Goal: Task Accomplishment & Management: Use online tool/utility

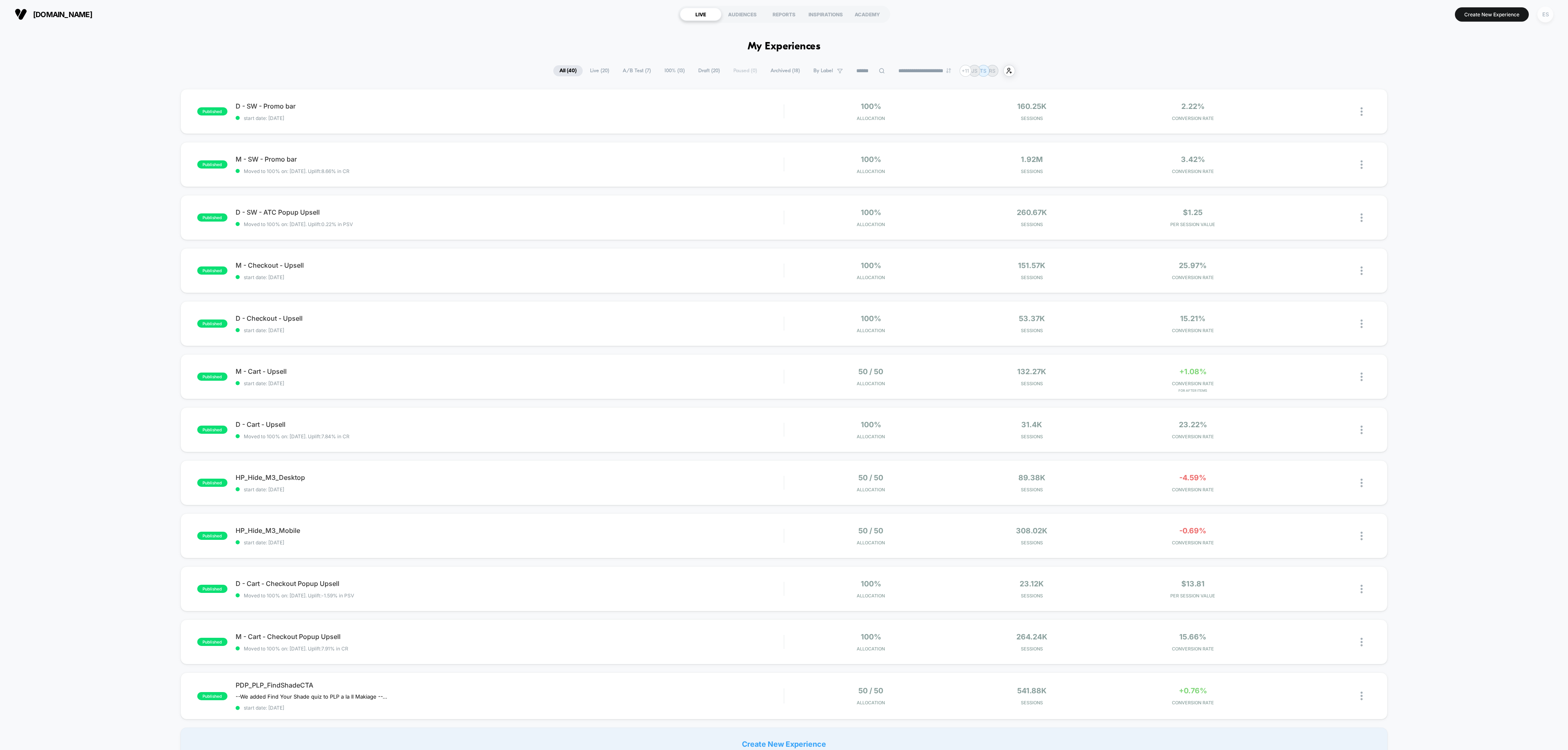
click at [1548, 13] on div "ES" at bounding box center [1546, 14] width 16 height 16
click at [1474, 70] on span "Connected Stores" at bounding box center [1496, 70] width 97 height 7
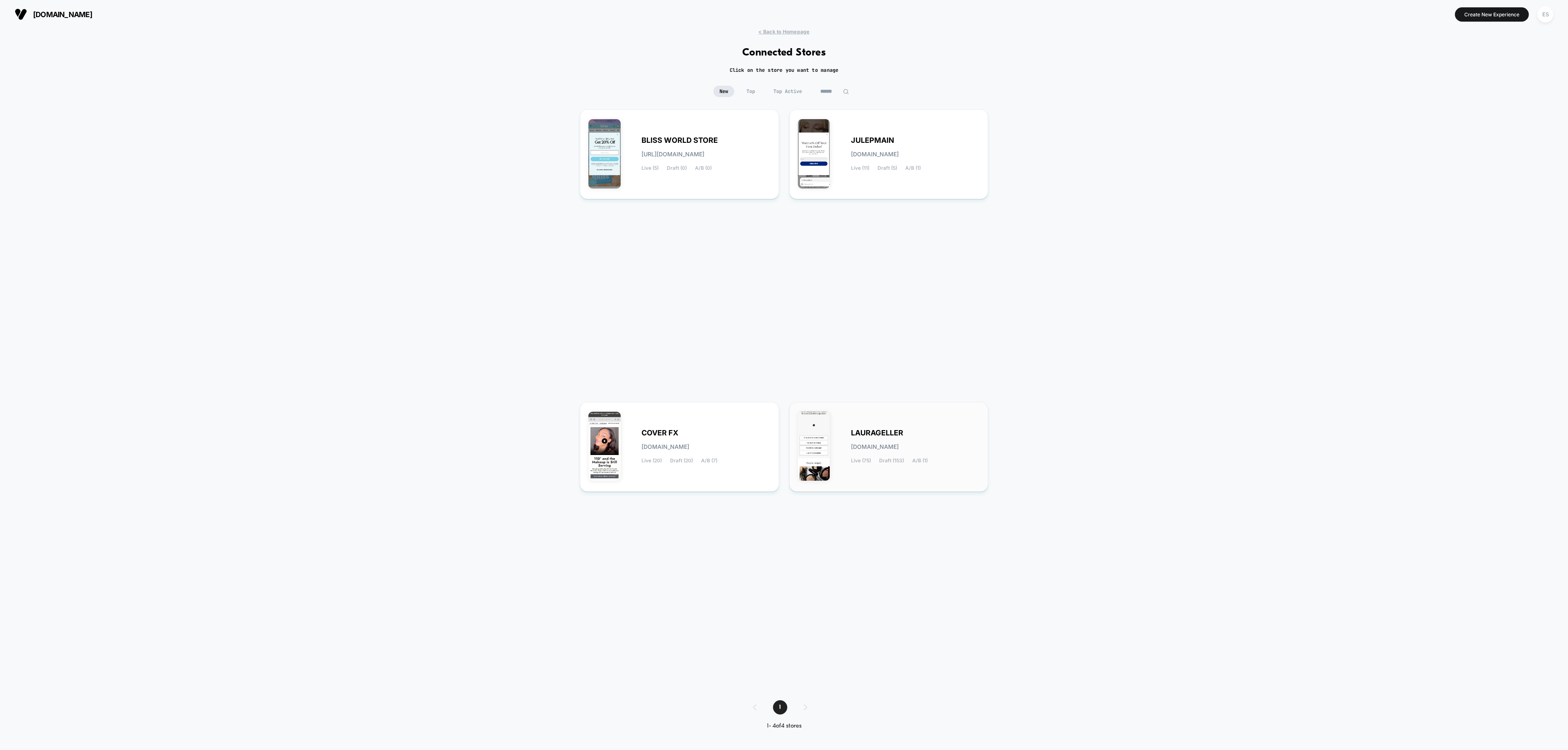
click at [853, 452] on div "[PERSON_NAME][DOMAIN_NAME] Live (75) Draft (153) A/B (1)" at bounding box center [915, 447] width 129 height 33
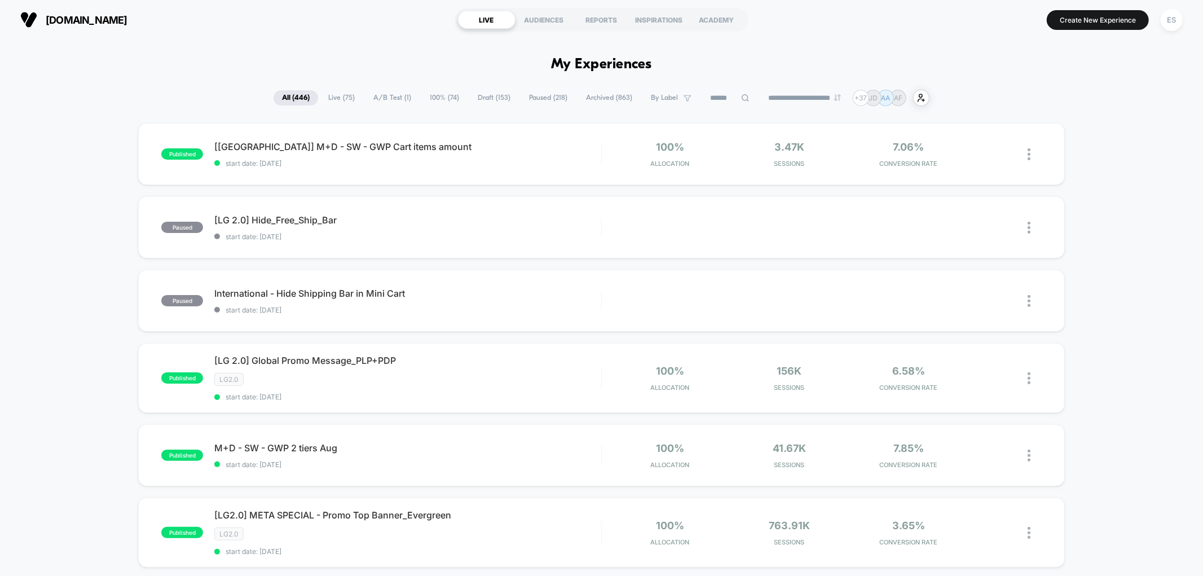
click at [708, 99] on input at bounding box center [729, 98] width 56 height 14
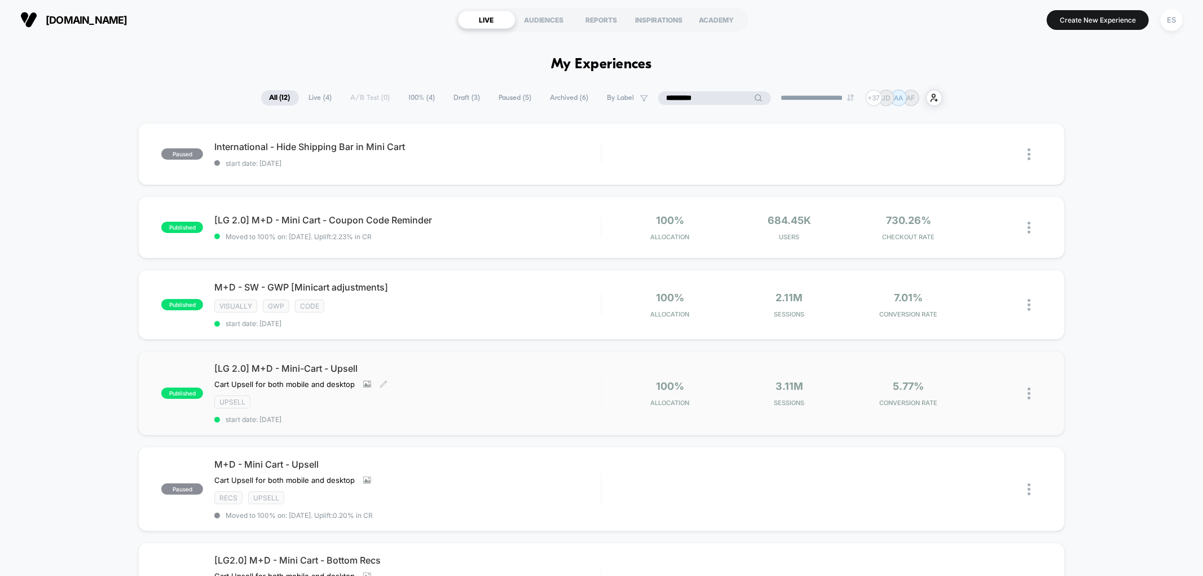
type input "*********"
click at [271, 364] on span "[LG 2.0] M+D - Mini-Cart - Upsell" at bounding box center [407, 368] width 386 height 11
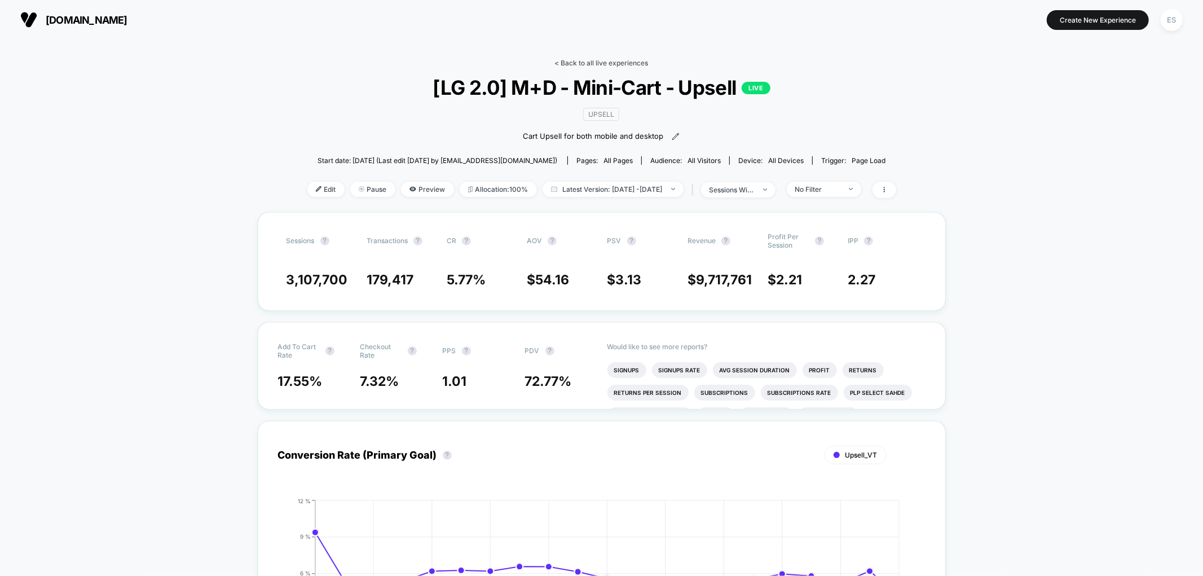
click at [563, 63] on link "< Back to all live experiences" at bounding box center [602, 63] width 94 height 8
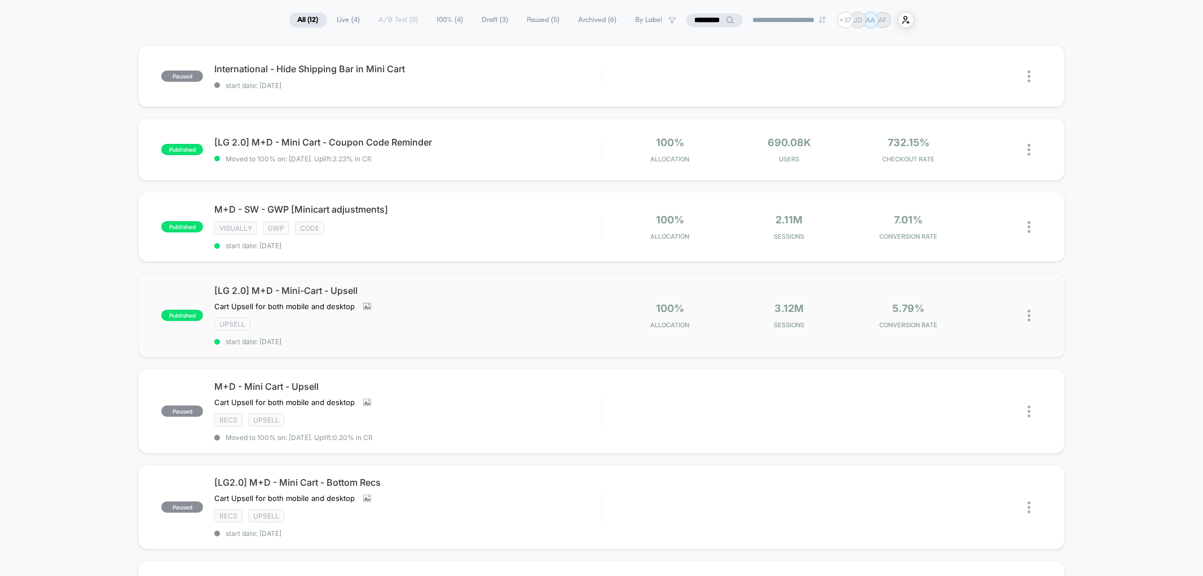
scroll to position [125, 0]
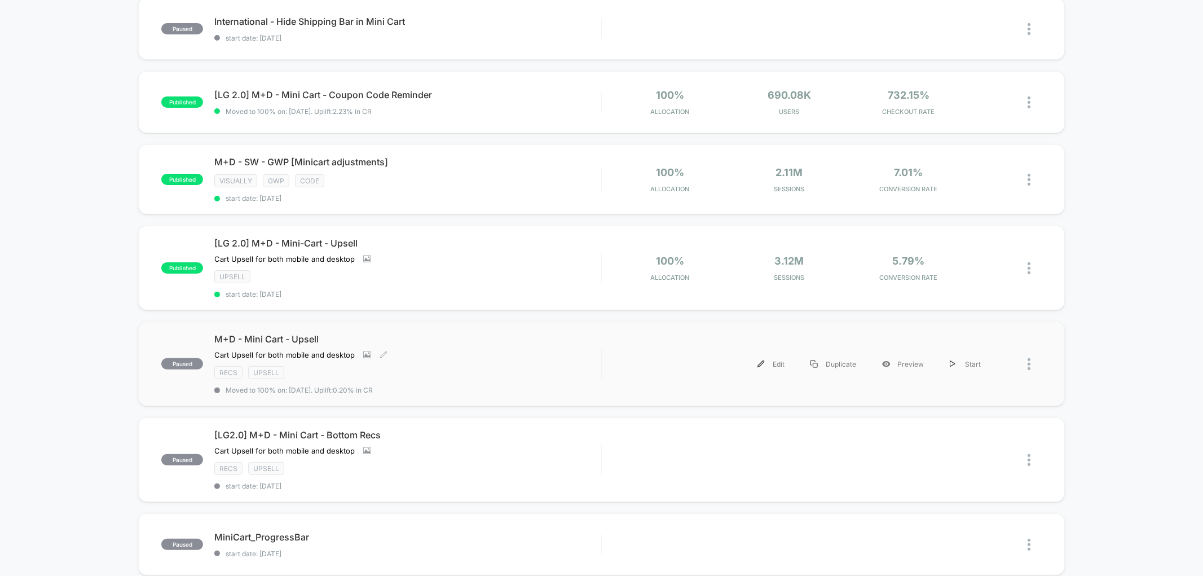
click at [259, 334] on span "M+D - Mini Cart - Upsell" at bounding box center [407, 338] width 386 height 11
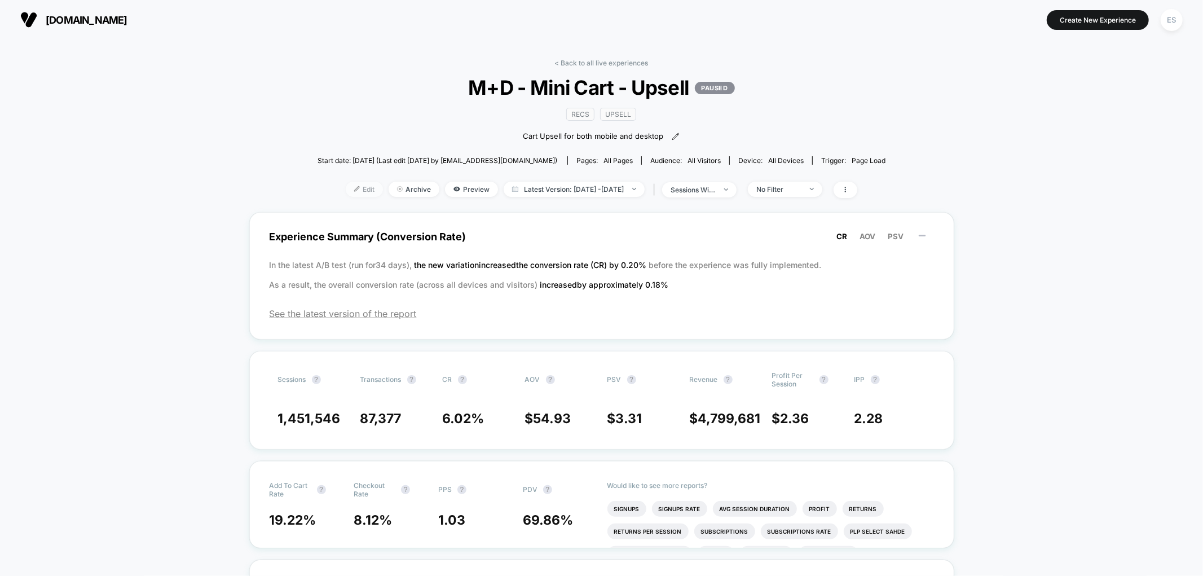
click at [357, 189] on span "Edit" at bounding box center [364, 189] width 37 height 15
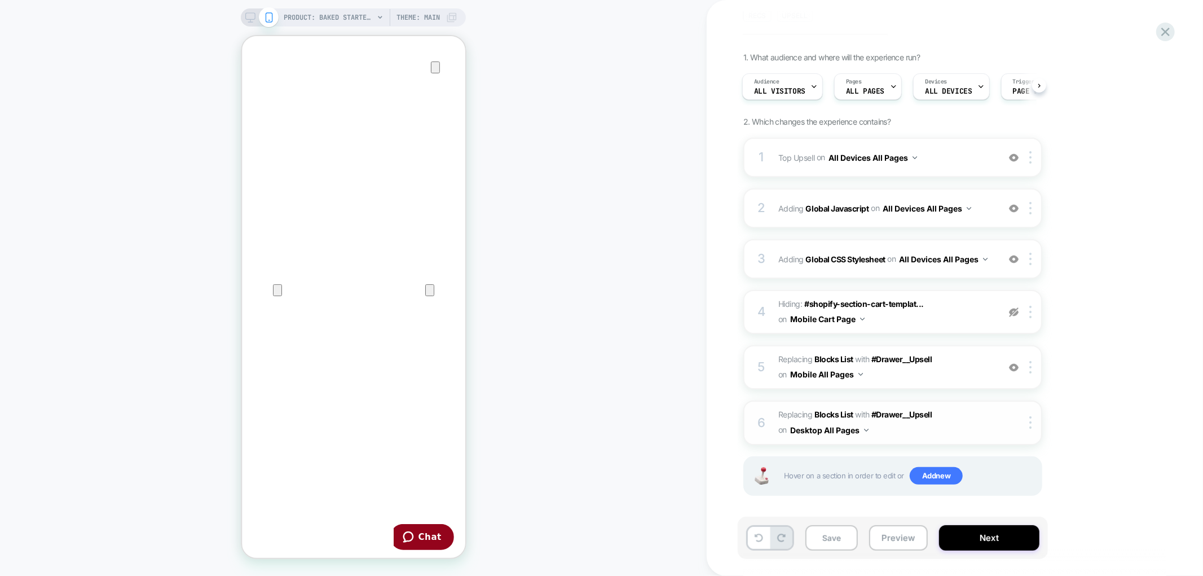
click at [776, 419] on div "6 #_loomi_addon_1750270716445 Replacing Blocks List WITH #Drawer__Upsell #Drawe…" at bounding box center [892, 422] width 299 height 44
click at [768, 412] on div "6 #_loomi_addon_1750270716445 Replacing Blocks List WITH #Drawer__Upsell #Drawe…" at bounding box center [892, 422] width 299 height 44
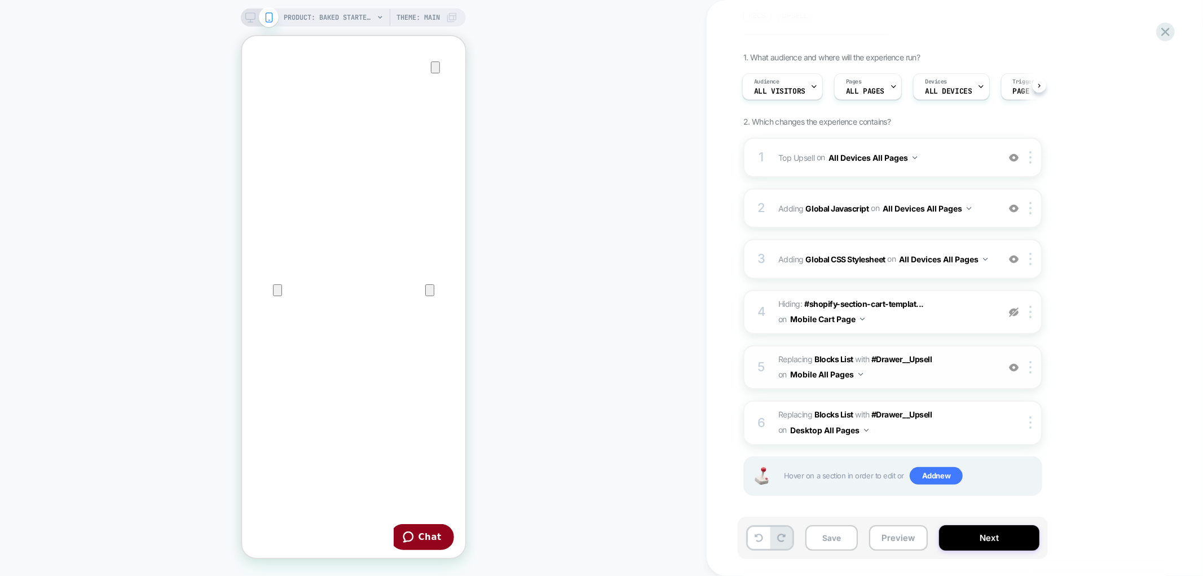
click at [581, 333] on div "PRODUCT: Baked Starter Kit (3PC) [1] PRODUCT: Baked Starter Kit (3PC) [1] Theme…" at bounding box center [353, 287] width 706 height 553
click at [757, 366] on div "5" at bounding box center [760, 367] width 11 height 23
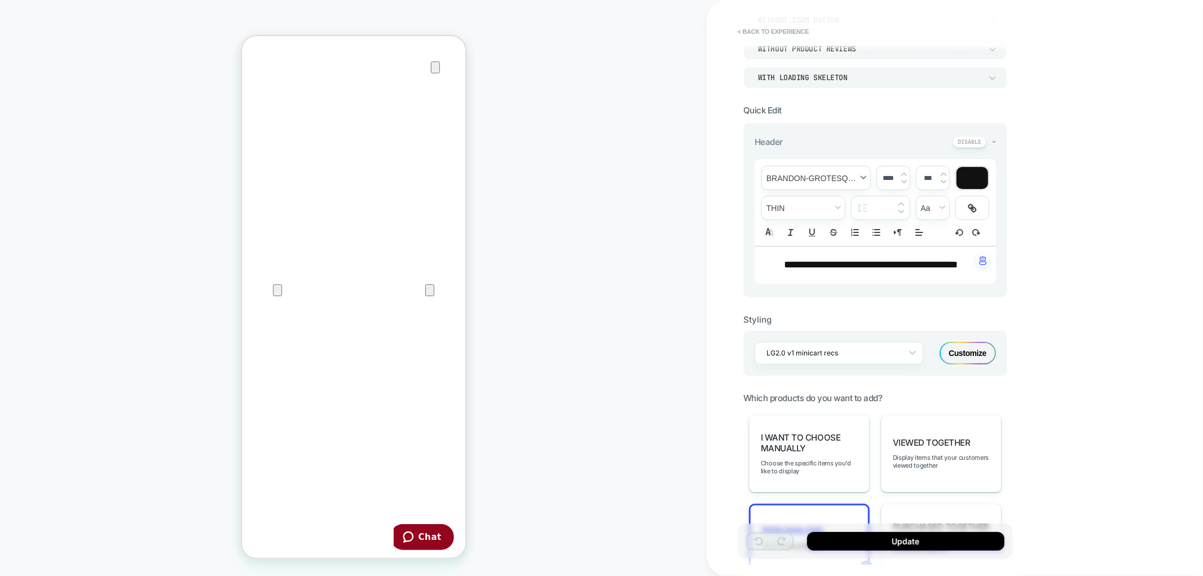
scroll to position [498, 0]
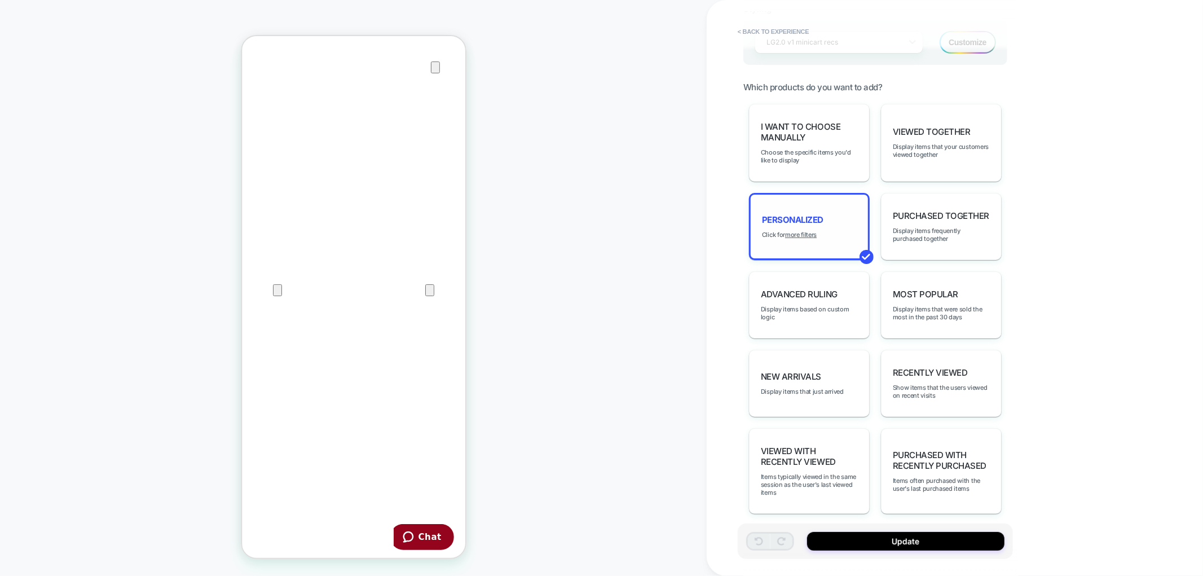
click at [802, 216] on span "personalized" at bounding box center [792, 219] width 61 height 11
click at [783, 214] on span "personalized" at bounding box center [792, 219] width 61 height 11
click at [0, 0] on u "more filters" at bounding box center [0, 0] width 0 height 0
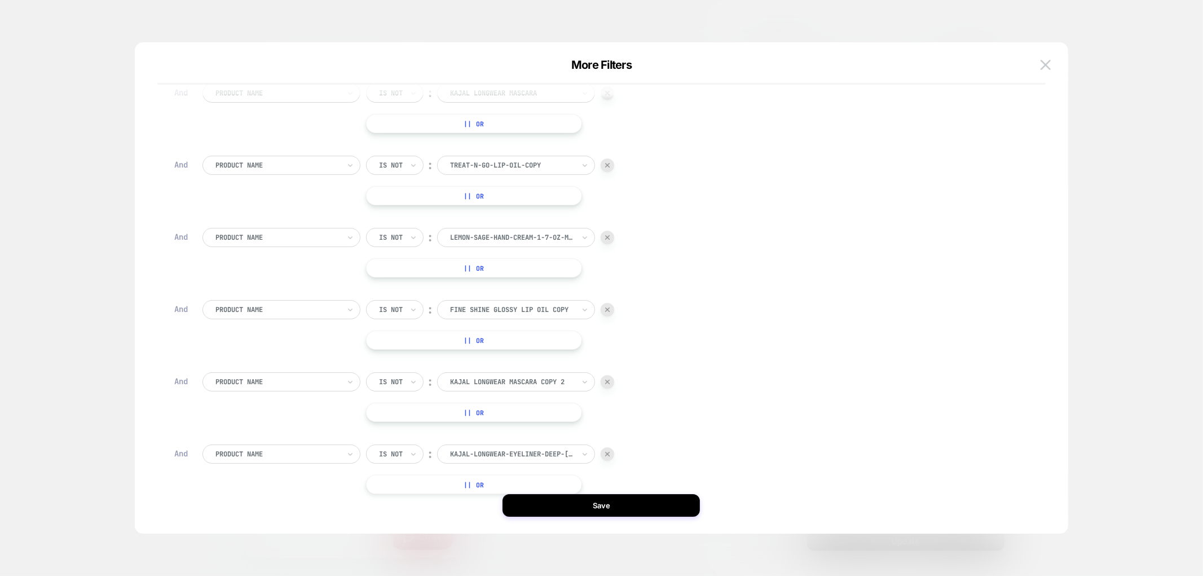
scroll to position [696, 0]
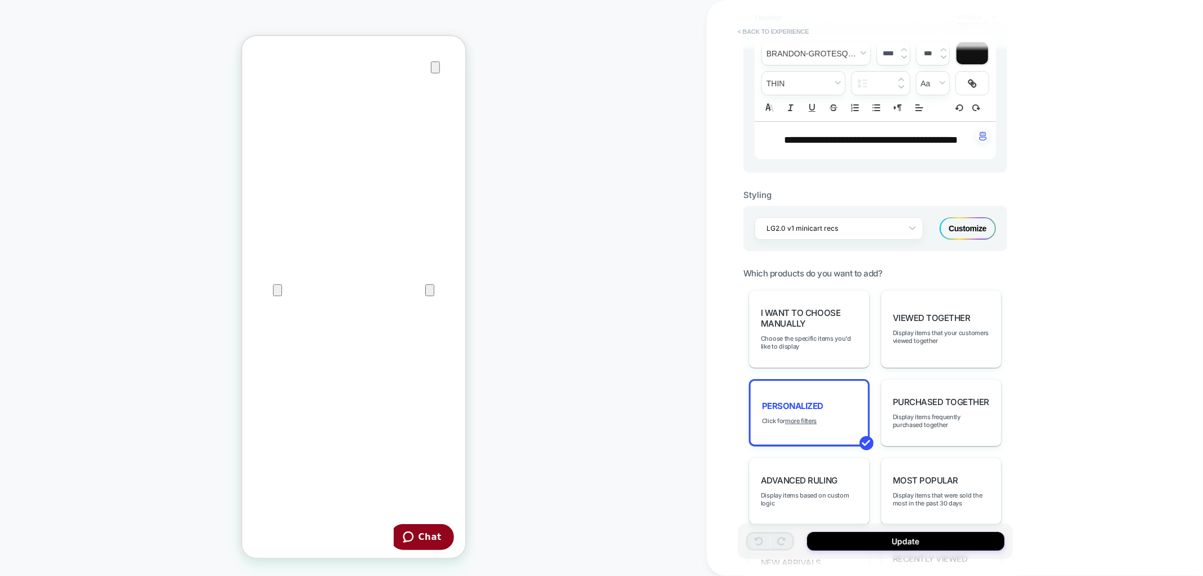
scroll to position [311, 0]
click at [763, 28] on button "< Back to experience" at bounding box center [773, 32] width 82 height 18
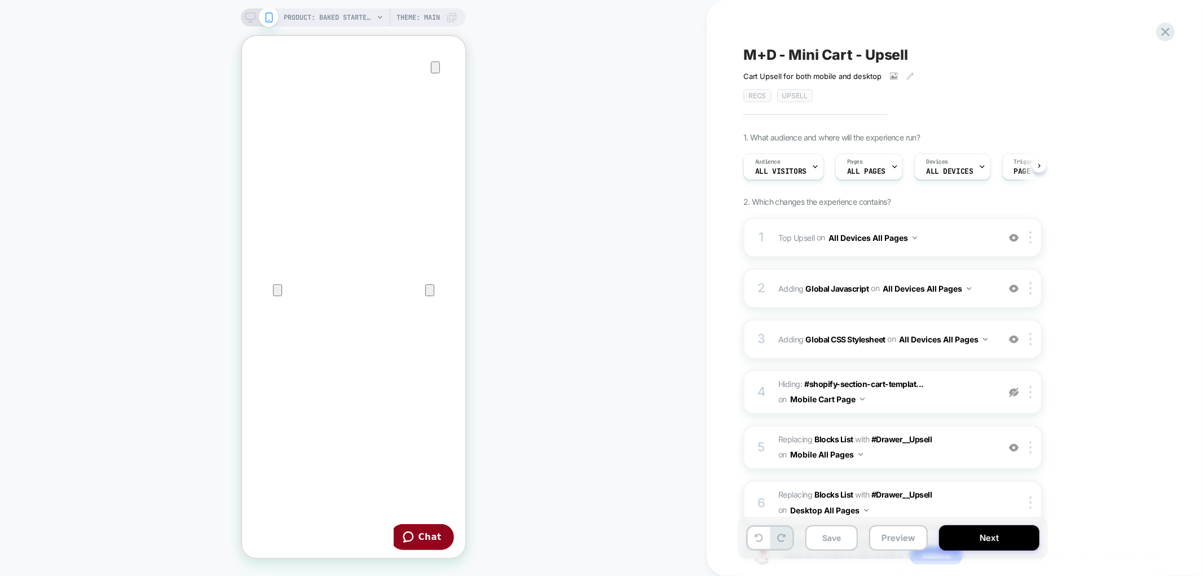
scroll to position [0, 1]
click at [1159, 35] on icon at bounding box center [1164, 31] width 15 height 15
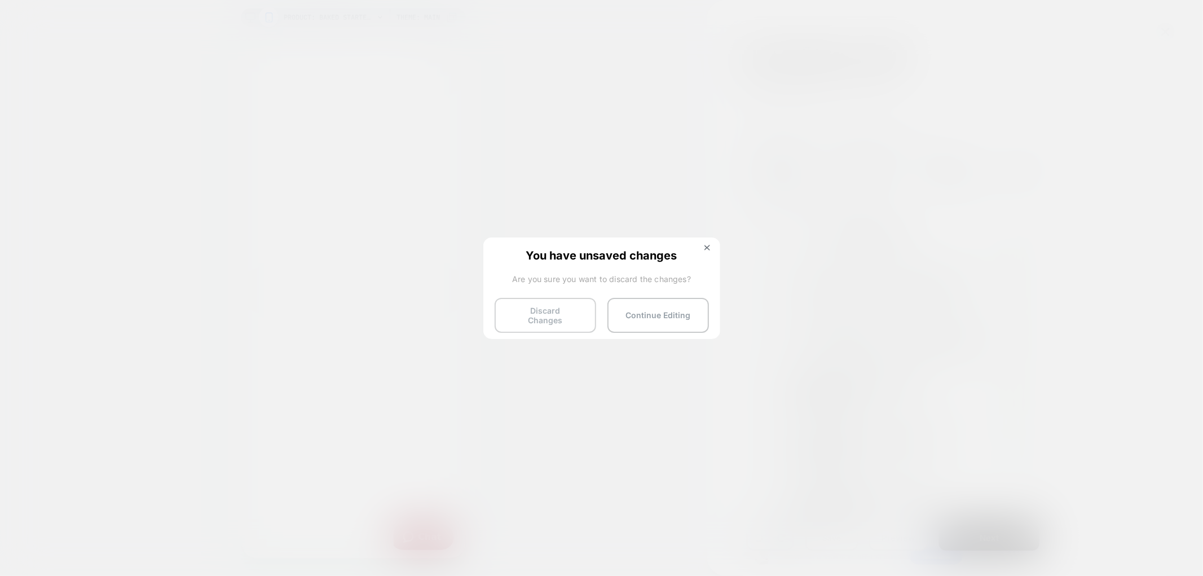
click at [559, 313] on button "Discard Changes" at bounding box center [544, 315] width 101 height 35
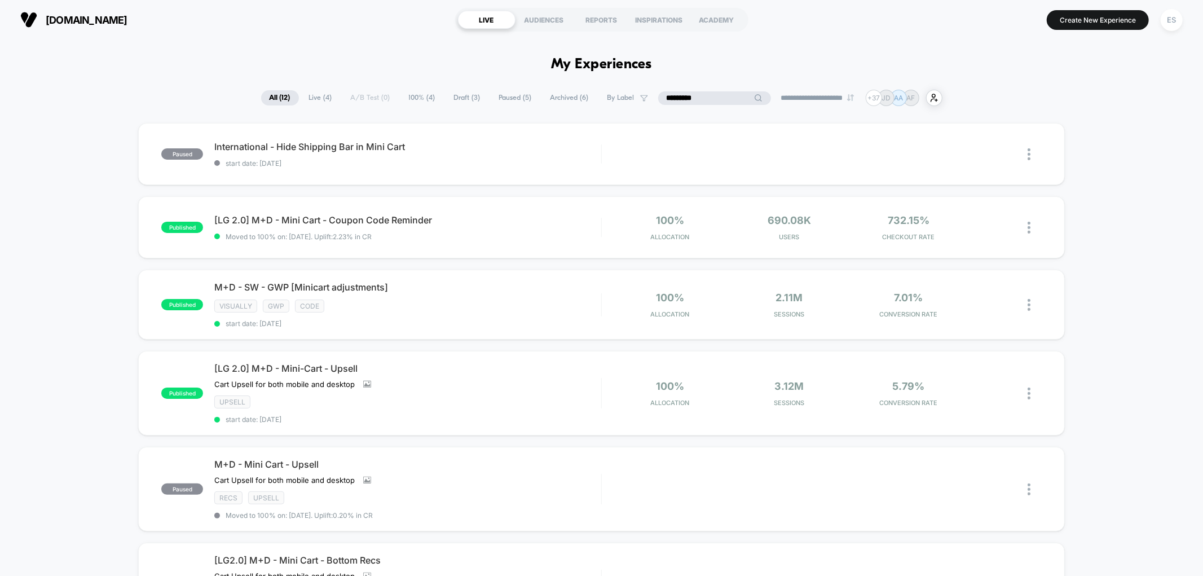
click at [700, 100] on input "*********" at bounding box center [714, 98] width 113 height 14
click at [673, 94] on input "*********" at bounding box center [714, 98] width 113 height 14
drag, startPoint x: 675, startPoint y: 94, endPoint x: 639, endPoint y: 94, distance: 35.5
click at [639, 94] on div "**********" at bounding box center [601, 98] width 681 height 16
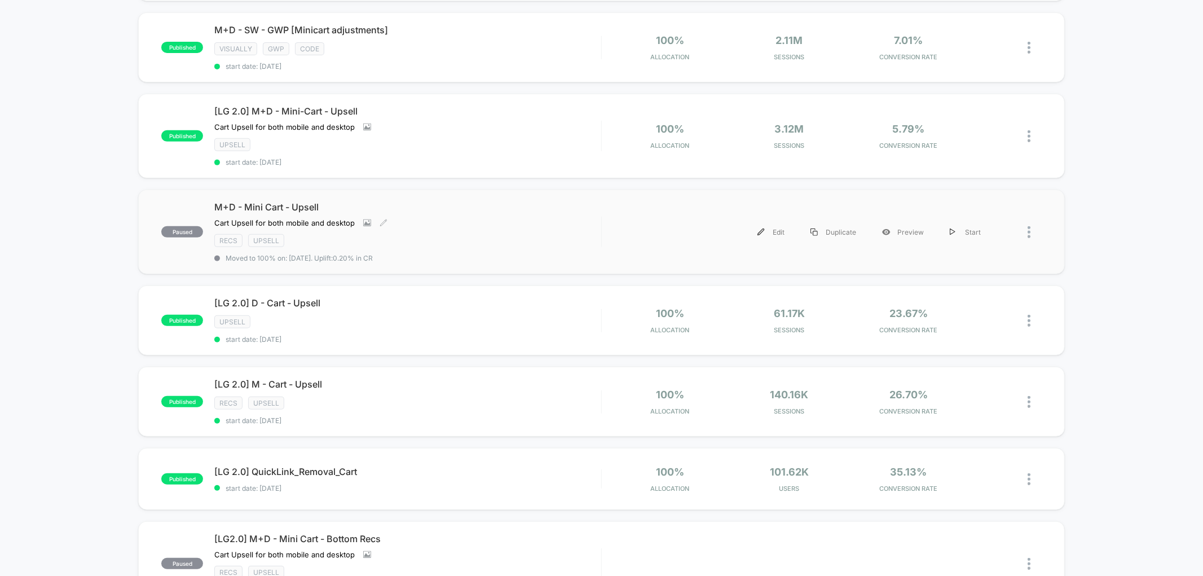
scroll to position [375, 0]
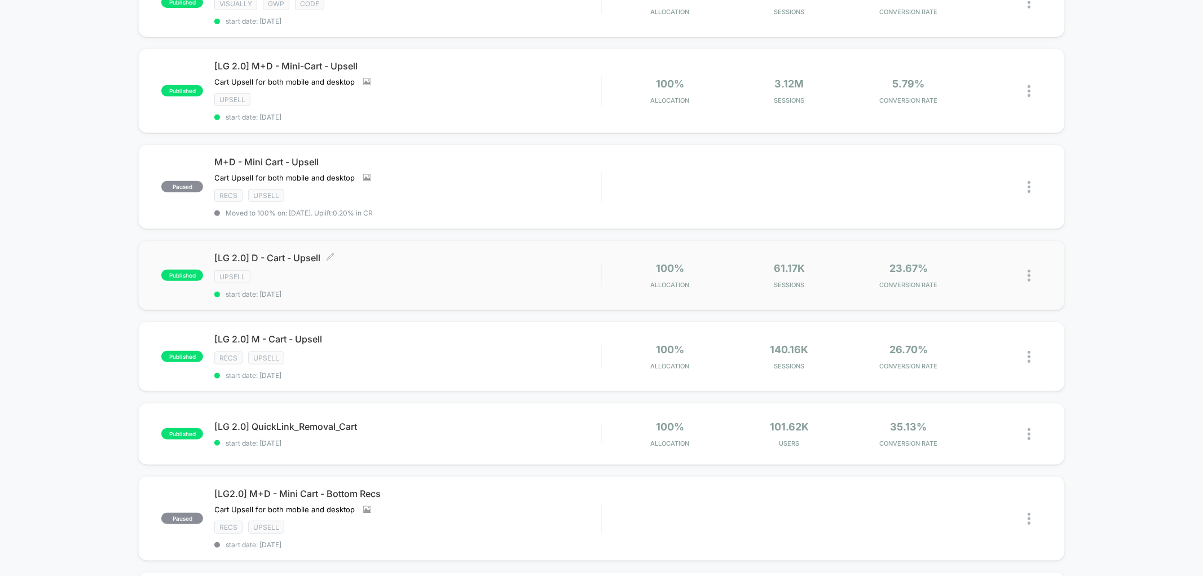
type input "****"
click at [291, 252] on span "[LG 2.0] D - Cart - Upsell Click to edit experience details" at bounding box center [407, 257] width 386 height 11
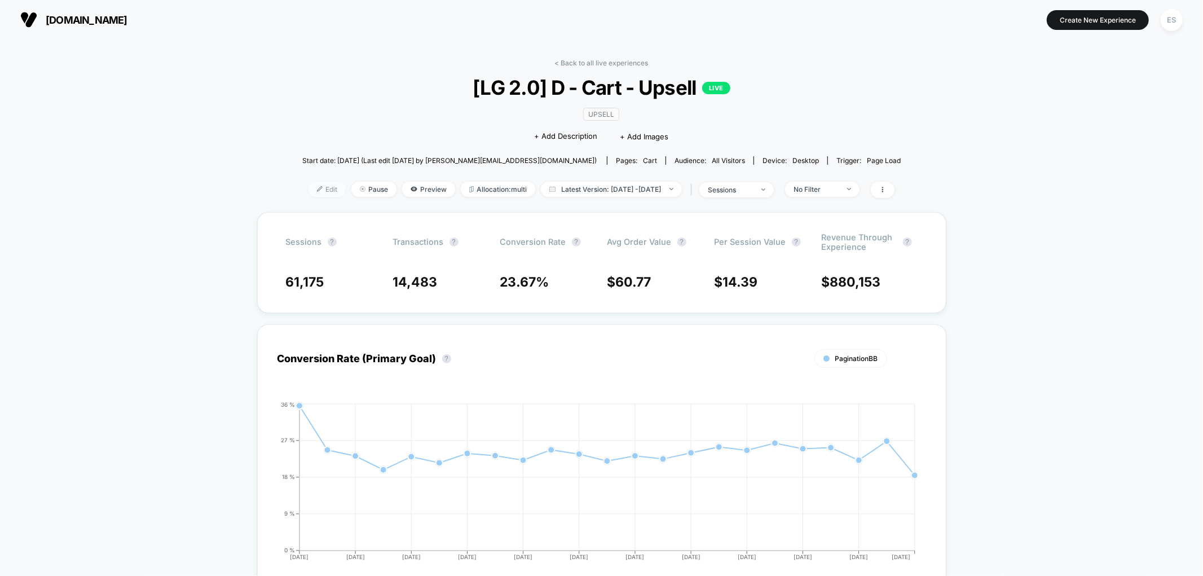
click at [309, 188] on span "Edit" at bounding box center [326, 189] width 37 height 15
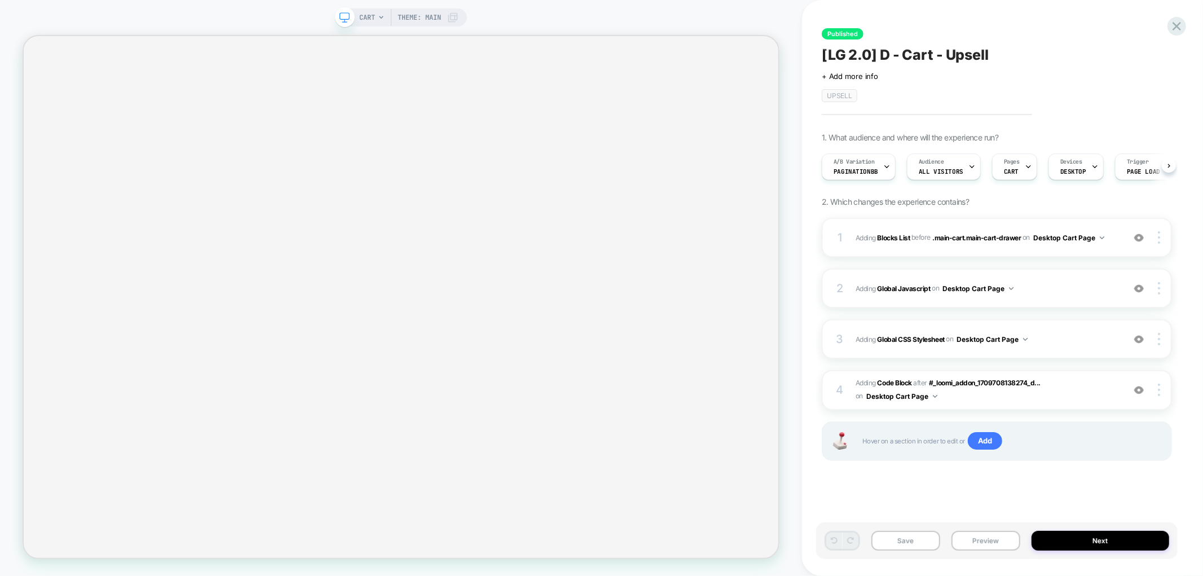
scroll to position [0, 1]
click at [887, 169] on icon at bounding box center [885, 166] width 7 height 7
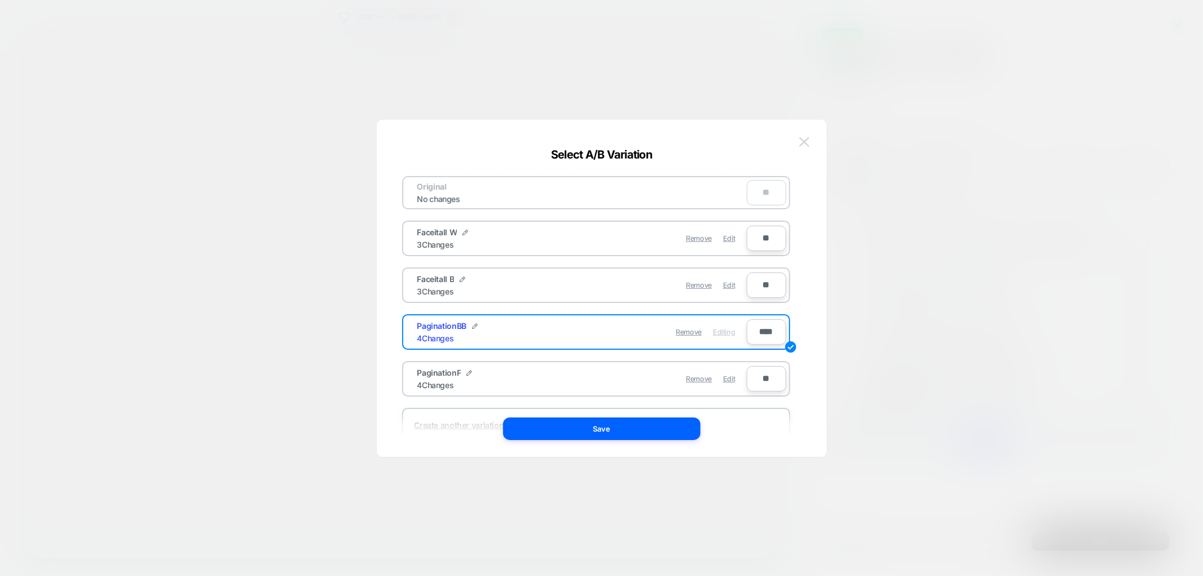
click at [803, 142] on img at bounding box center [804, 142] width 10 height 10
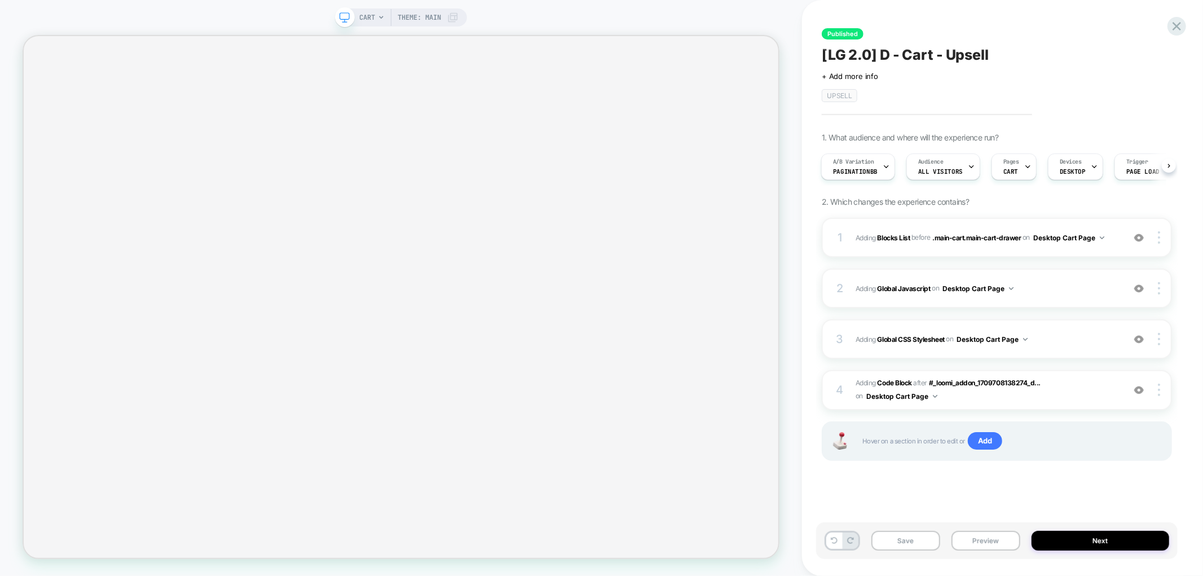
scroll to position [0, 1]
click at [860, 239] on span "Adding Blocks List" at bounding box center [882, 237] width 55 height 8
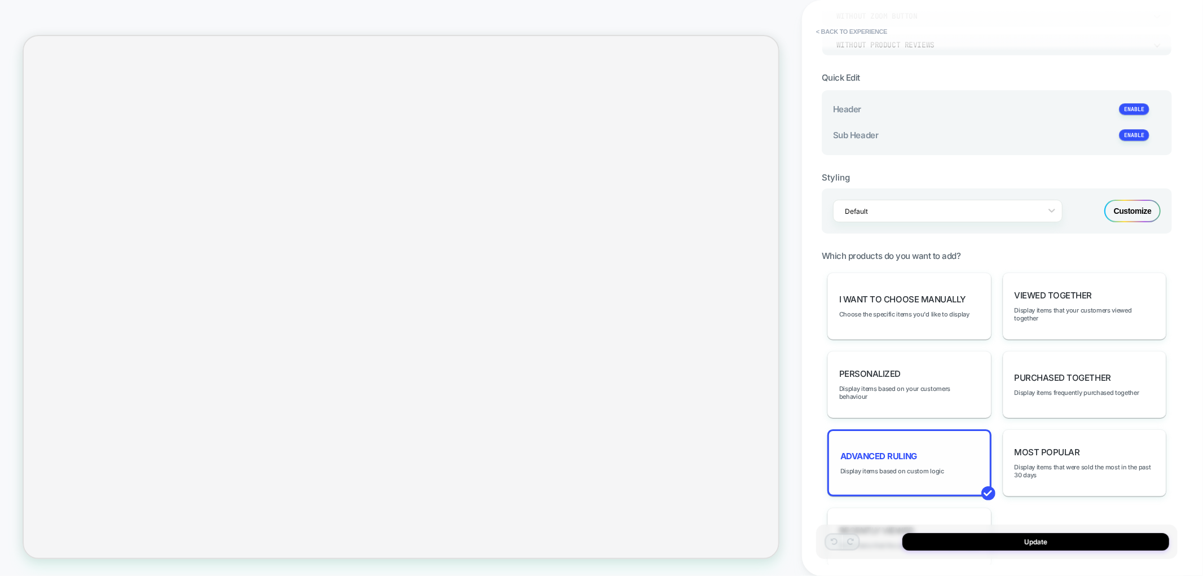
scroll to position [241, 0]
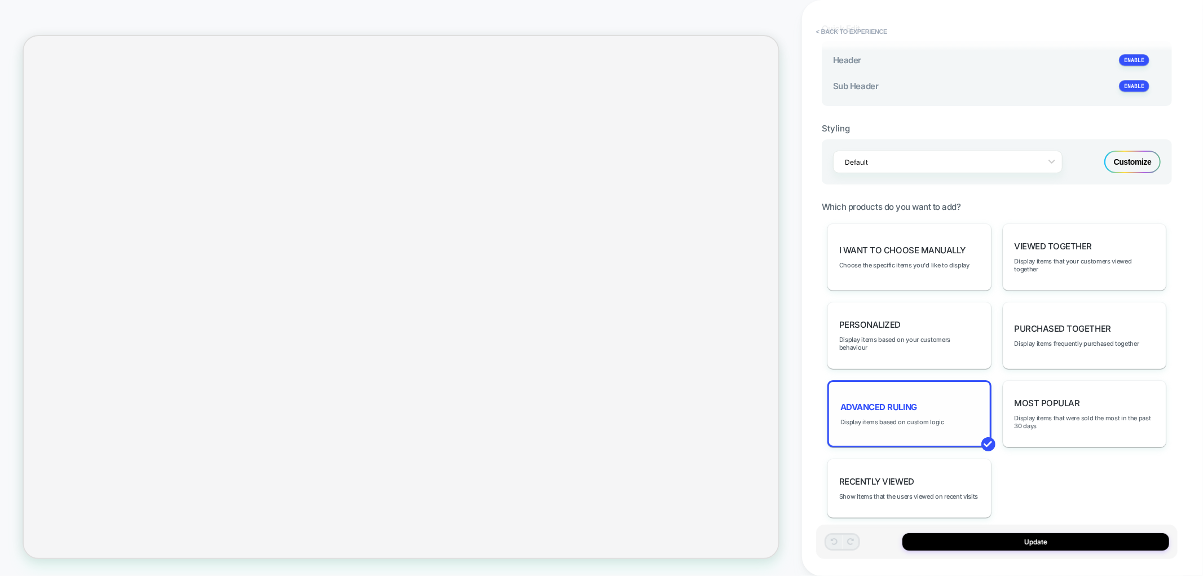
click at [878, 401] on span "Advanced Ruling" at bounding box center [878, 406] width 77 height 11
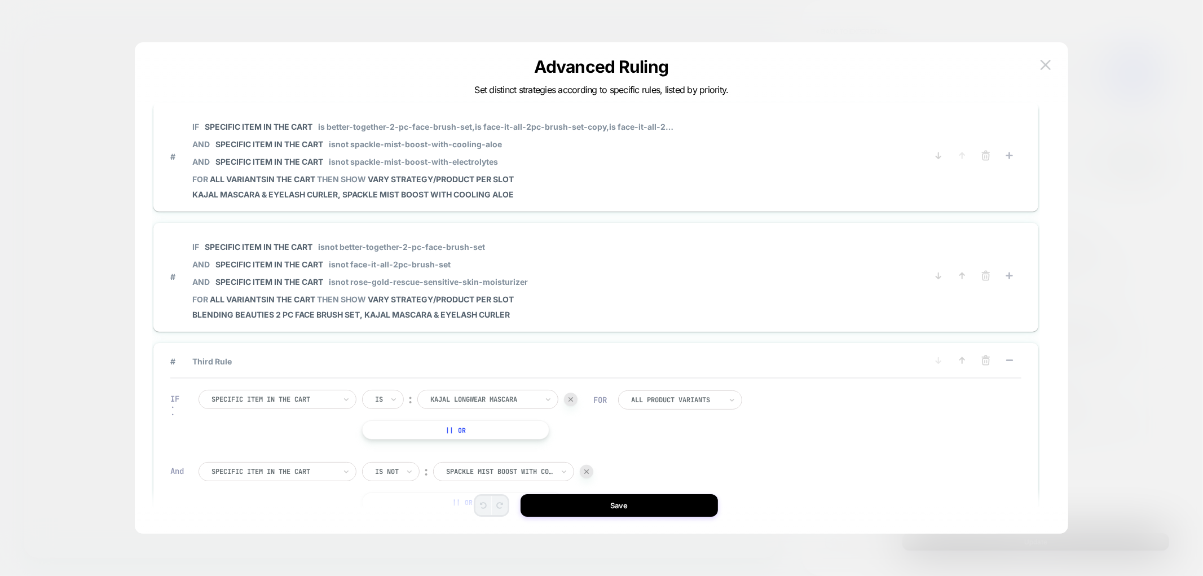
scroll to position [0, 0]
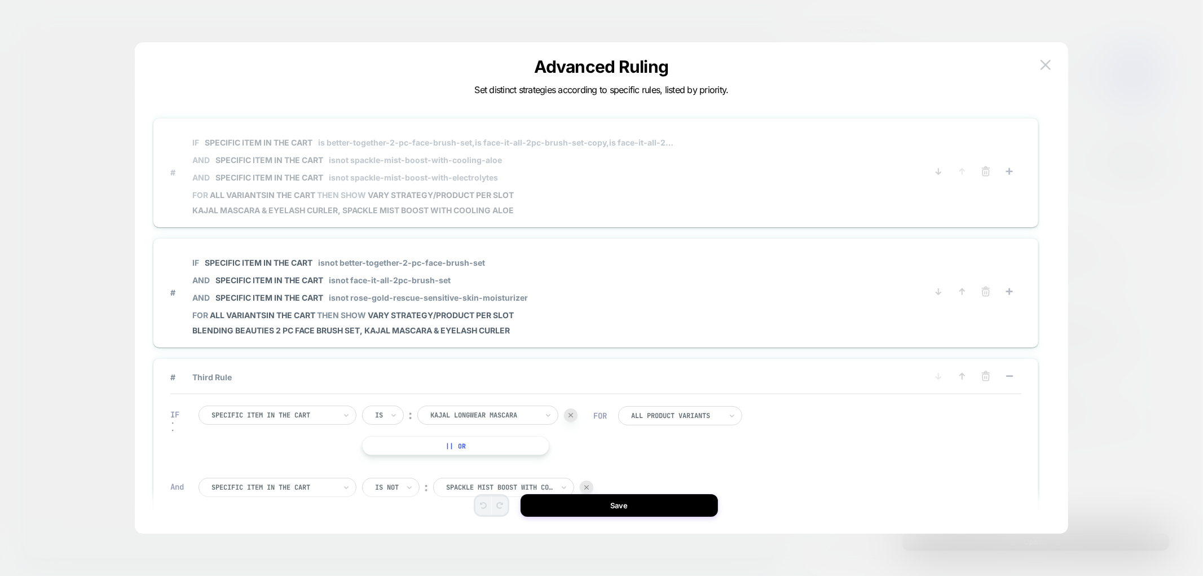
click at [463, 165] on span "IF Specific item in the cart is better-together-2-pc-face-brush-set, is face-it…" at bounding box center [432, 160] width 481 height 60
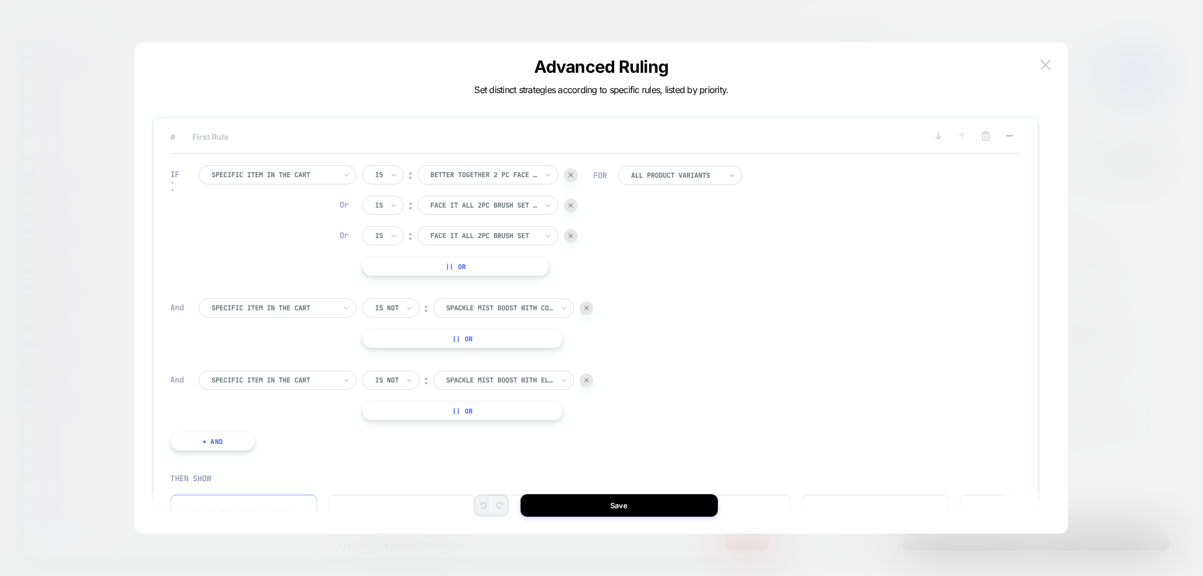
click at [903, 240] on div "IF Specific item in the cart Is ︰ better together 2 pc face brush set BETTER TO…" at bounding box center [595, 308] width 851 height 308
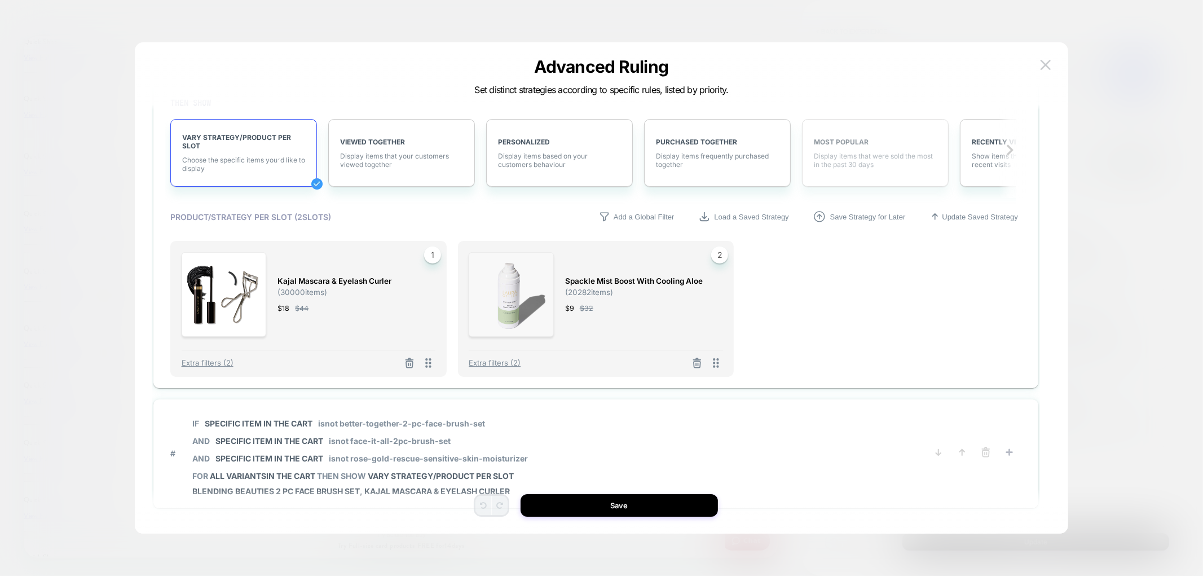
scroll to position [557, 0]
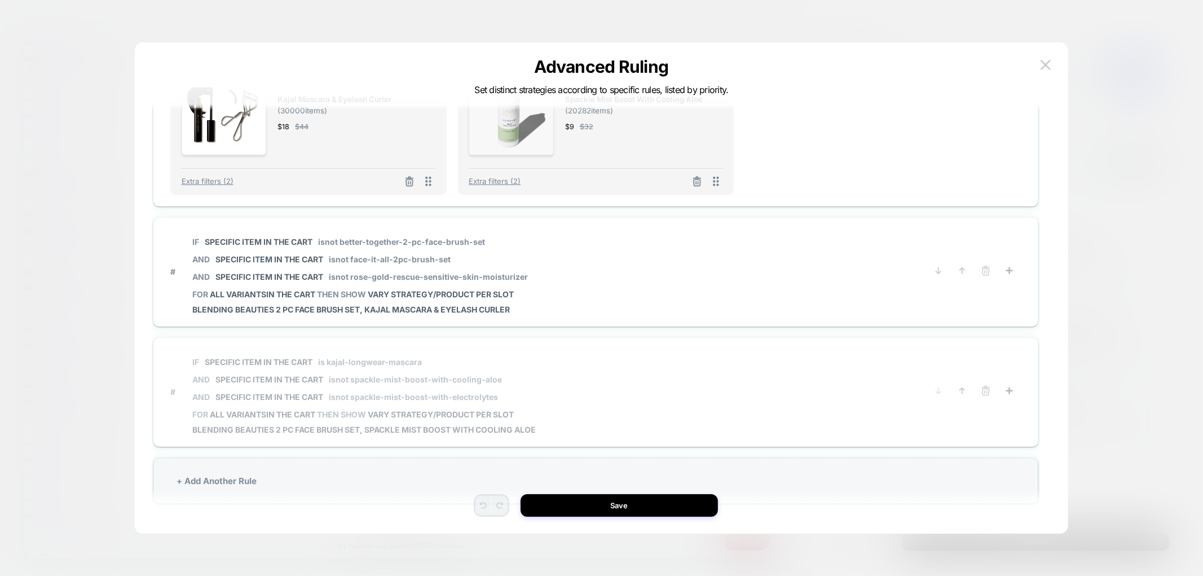
click at [489, 378] on span "isnot spackle-mist-boost-with-cooling-aloe" at bounding box center [415, 379] width 173 height 10
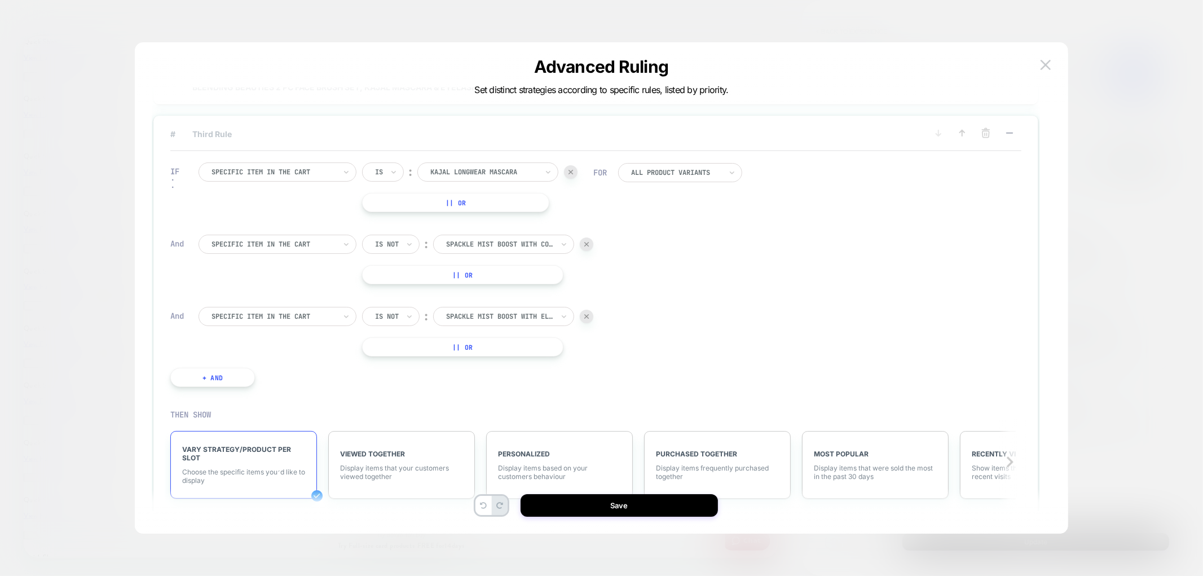
scroll to position [246, 0]
type textarea "*"
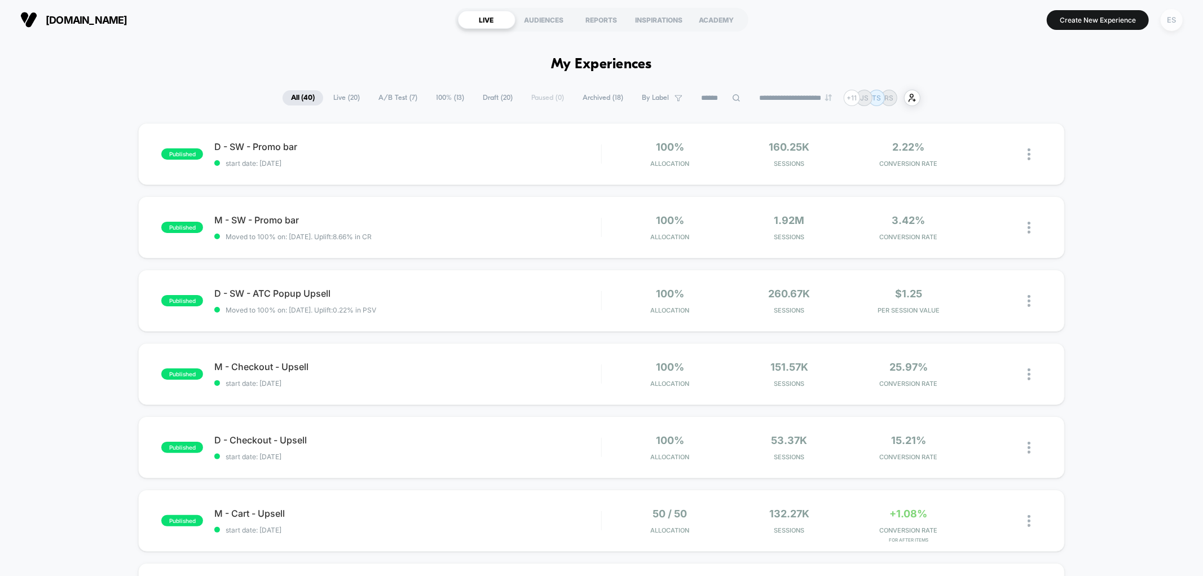
click at [1168, 24] on div "ES" at bounding box center [1171, 20] width 22 height 22
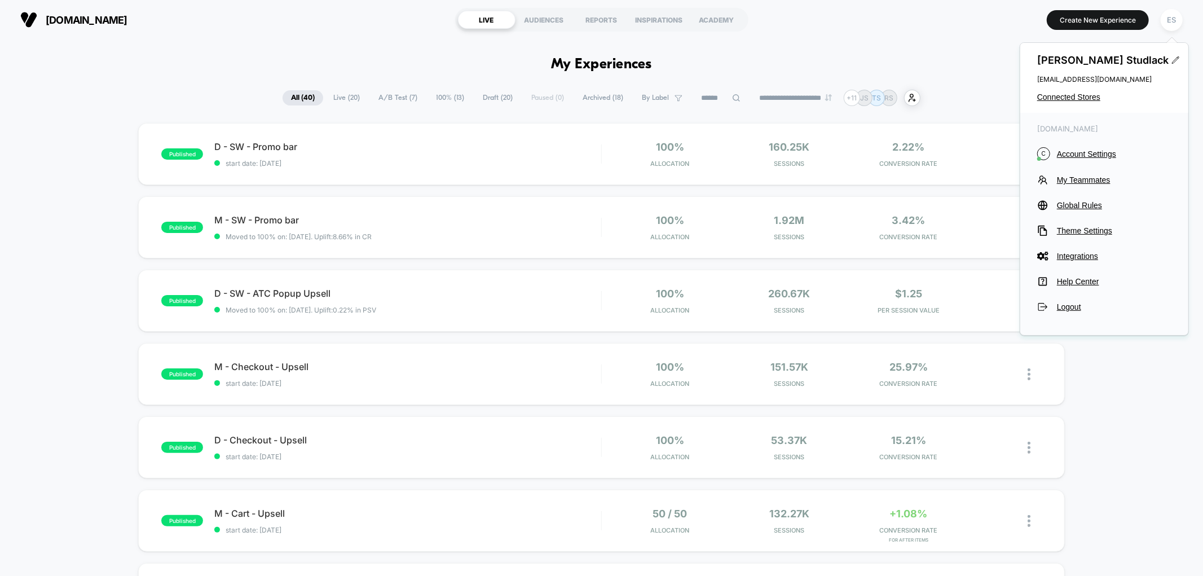
click at [1081, 103] on div "Ellen Studlack estudlack@asbeautyco.com Connected Stores" at bounding box center [1104, 78] width 168 height 70
click at [1085, 99] on span "Connected Stores" at bounding box center [1104, 96] width 134 height 9
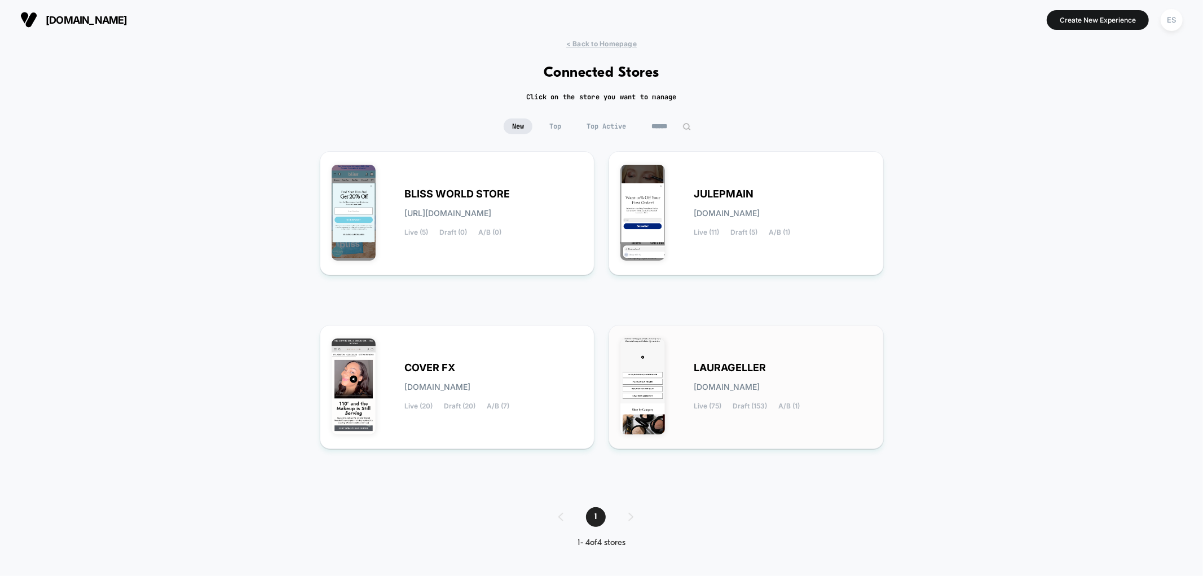
click at [724, 372] on span "LAURAGELLER" at bounding box center [729, 368] width 72 height 8
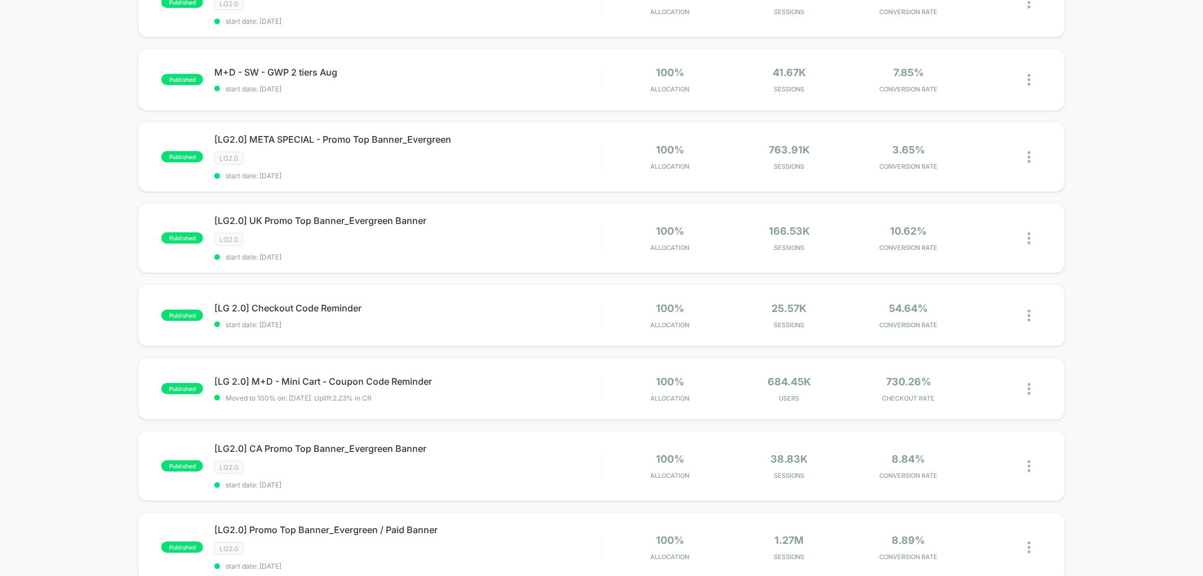
scroll to position [501, 0]
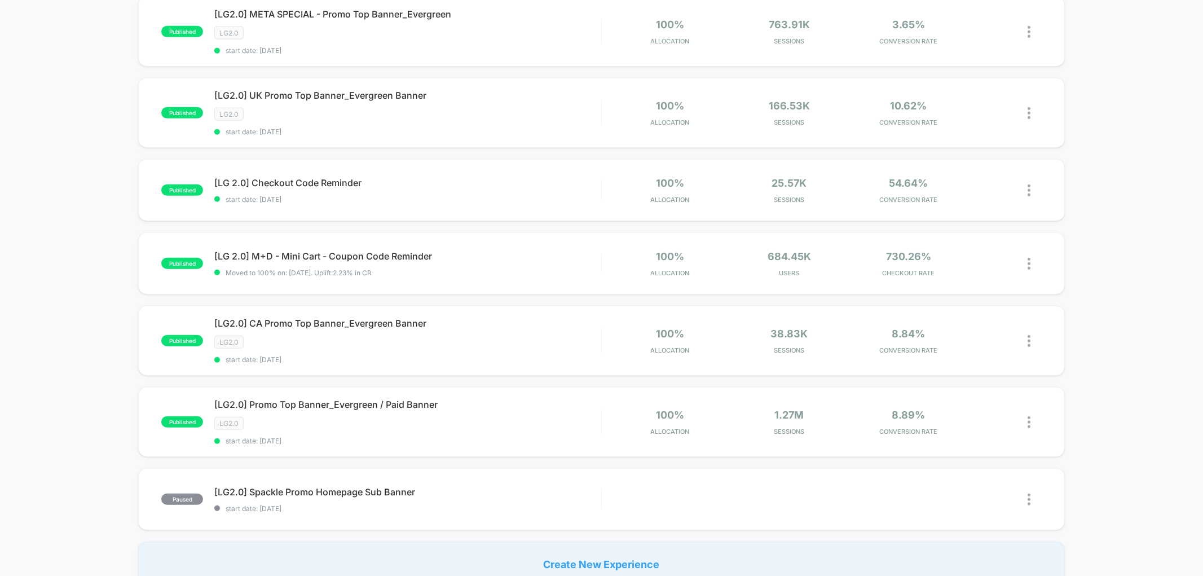
click at [65, 357] on div "published [UK] M+D - SW - GWP Cart items amount start date: 8/27/2025 100% Allo…" at bounding box center [601, 104] width 1203 height 964
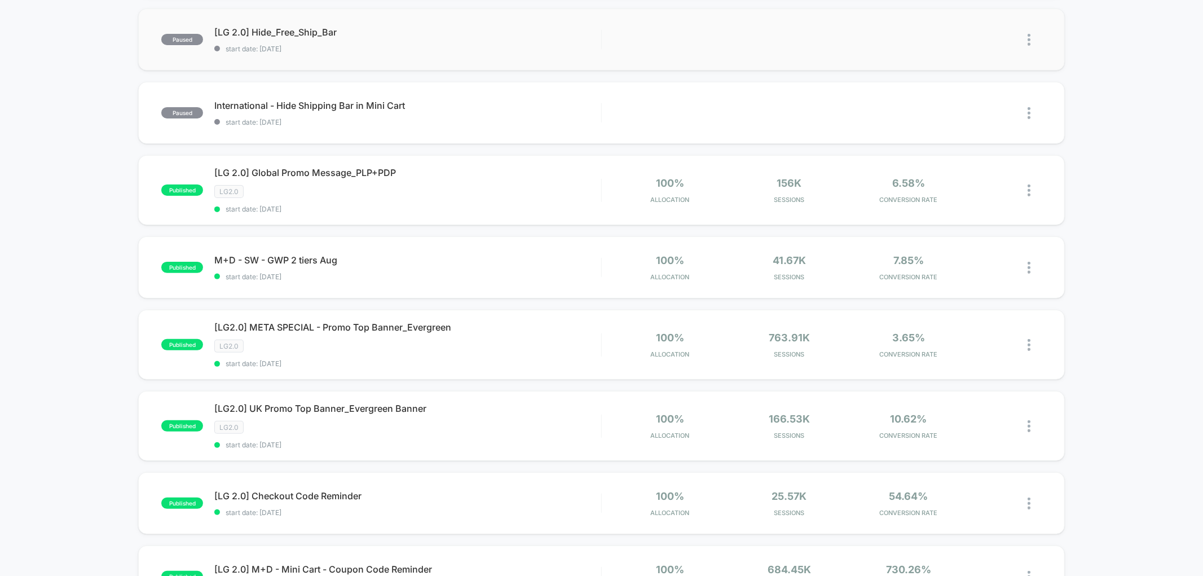
scroll to position [0, 0]
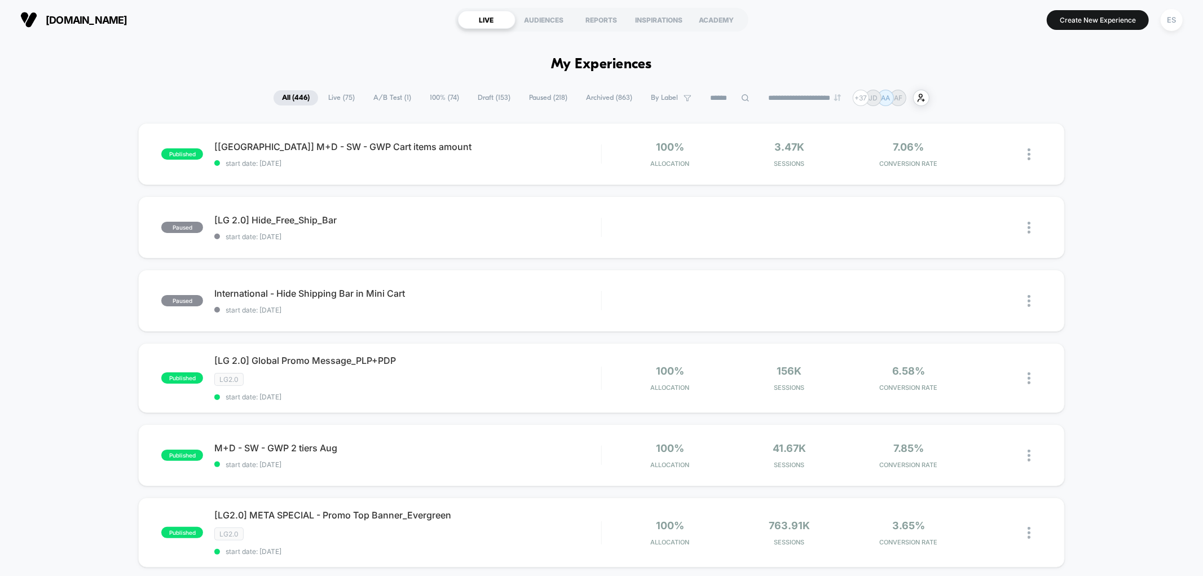
click at [703, 96] on input at bounding box center [729, 98] width 56 height 14
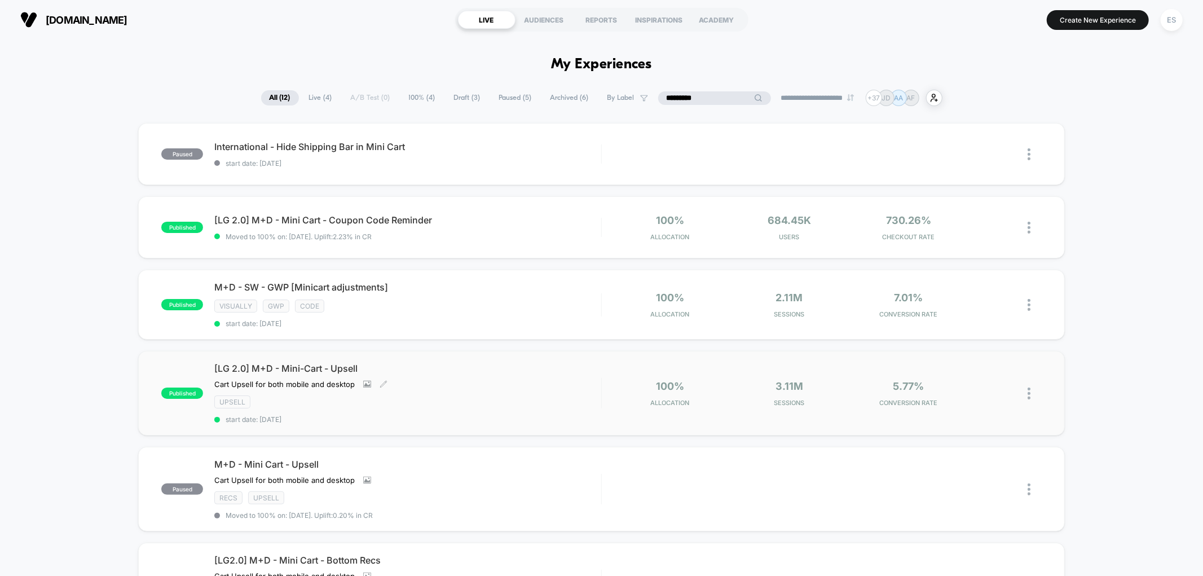
type input "*********"
click at [272, 367] on span "[LG 2.0] M+D - Mini-Cart - Upsell" at bounding box center [407, 368] width 386 height 11
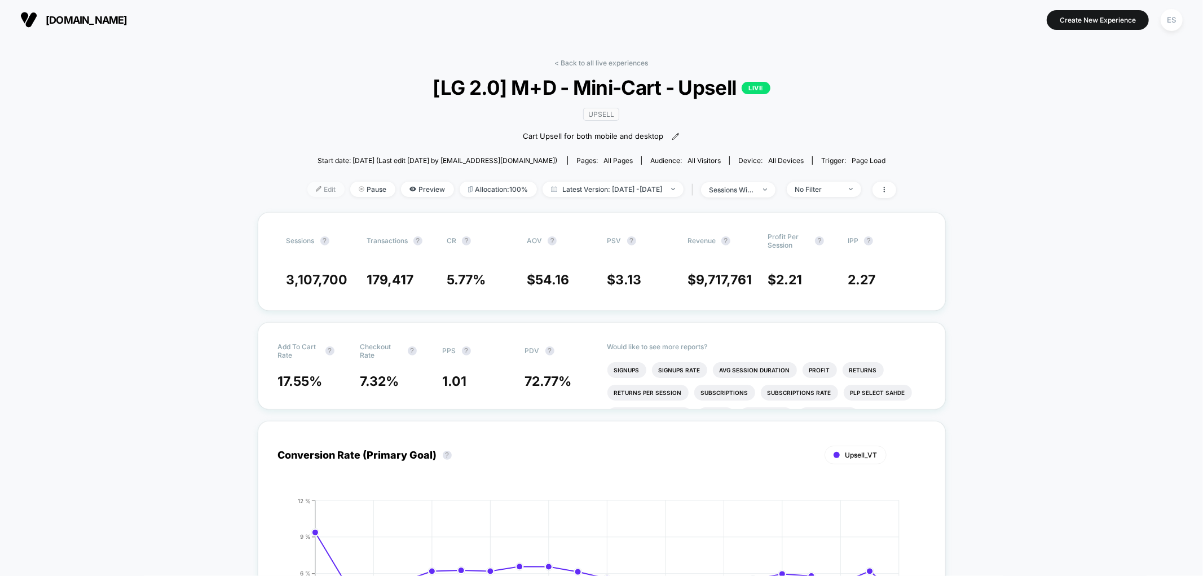
click at [311, 190] on span "Edit" at bounding box center [325, 189] width 37 height 15
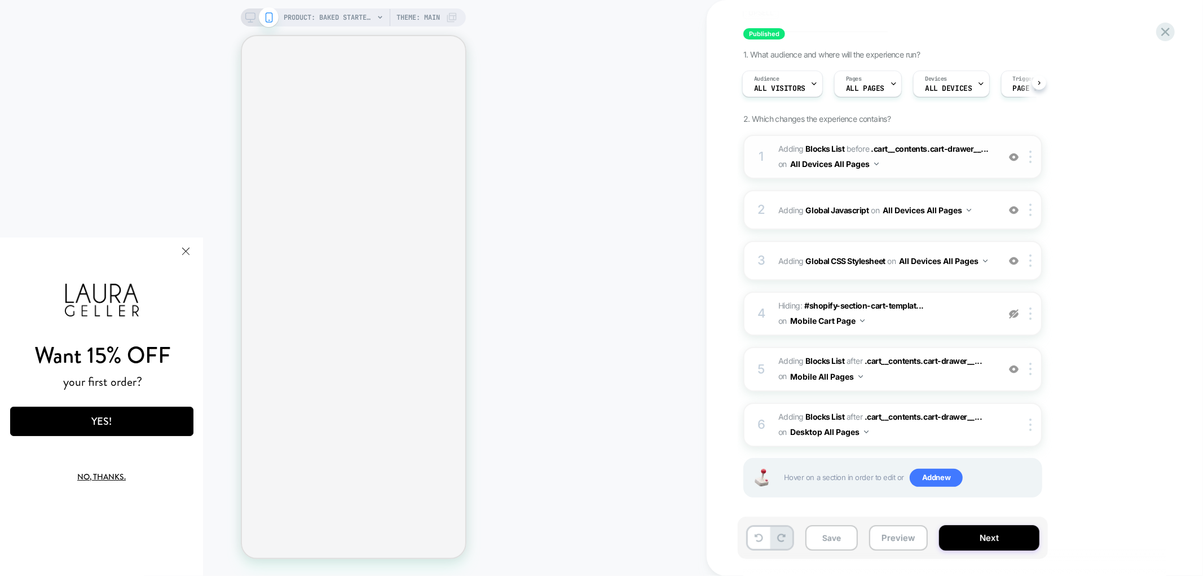
click at [758, 154] on div "1" at bounding box center [760, 156] width 11 height 23
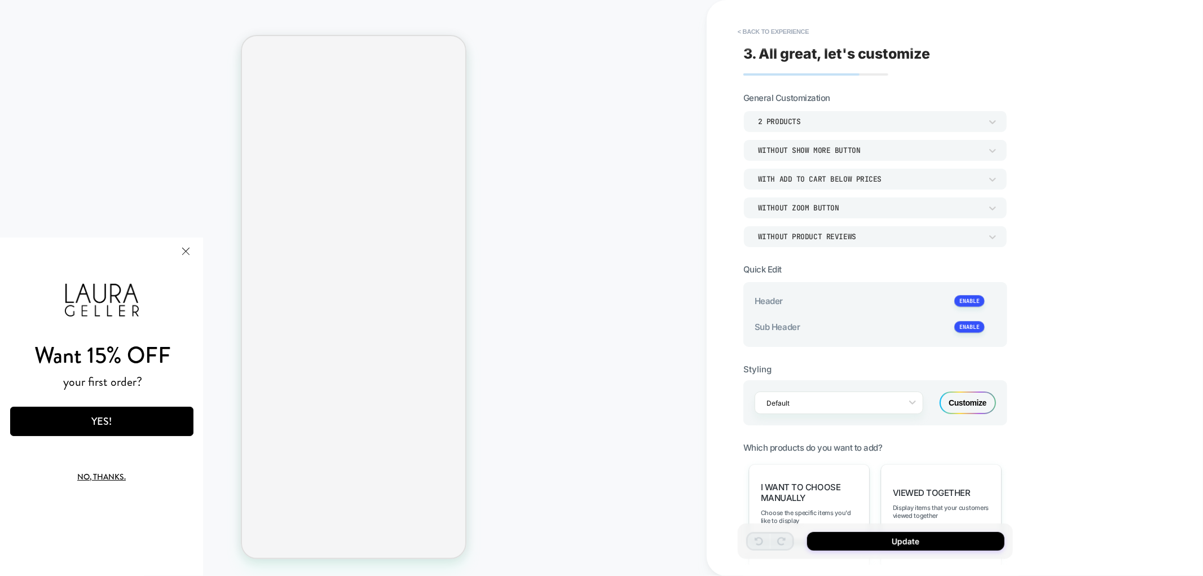
type textarea "*"
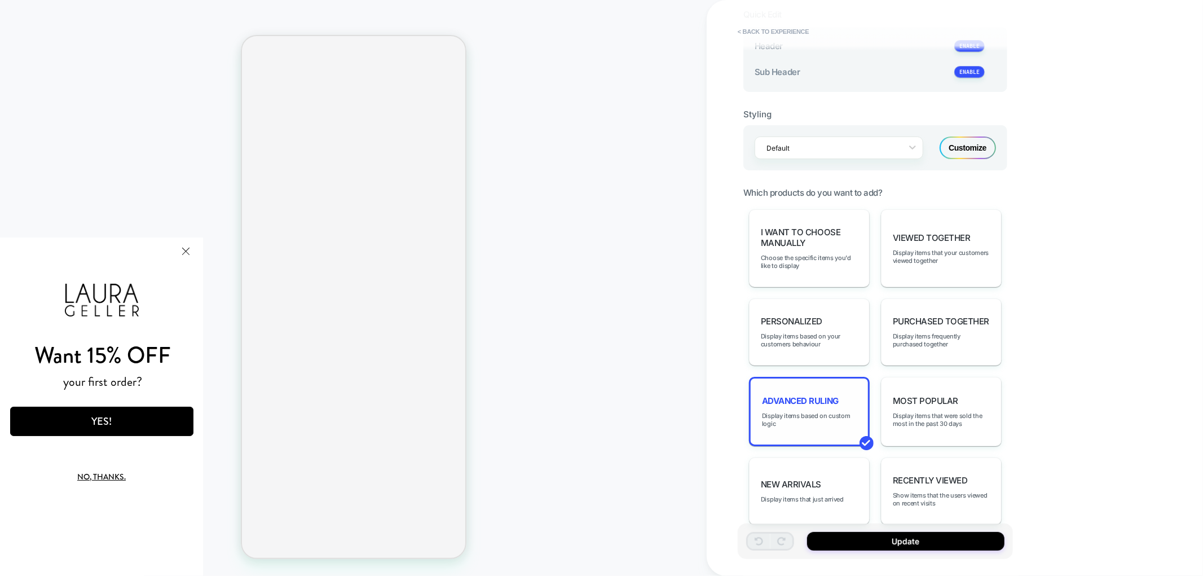
scroll to position [267, 0]
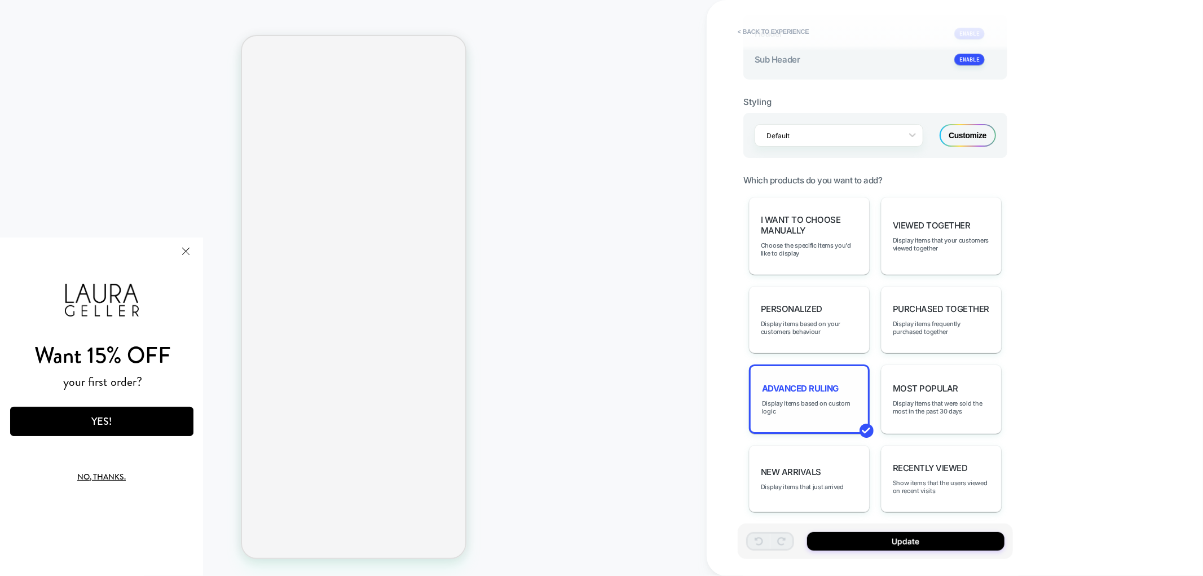
click at [789, 375] on div "Advanced Ruling Display items based on custom logic" at bounding box center [809, 398] width 121 height 69
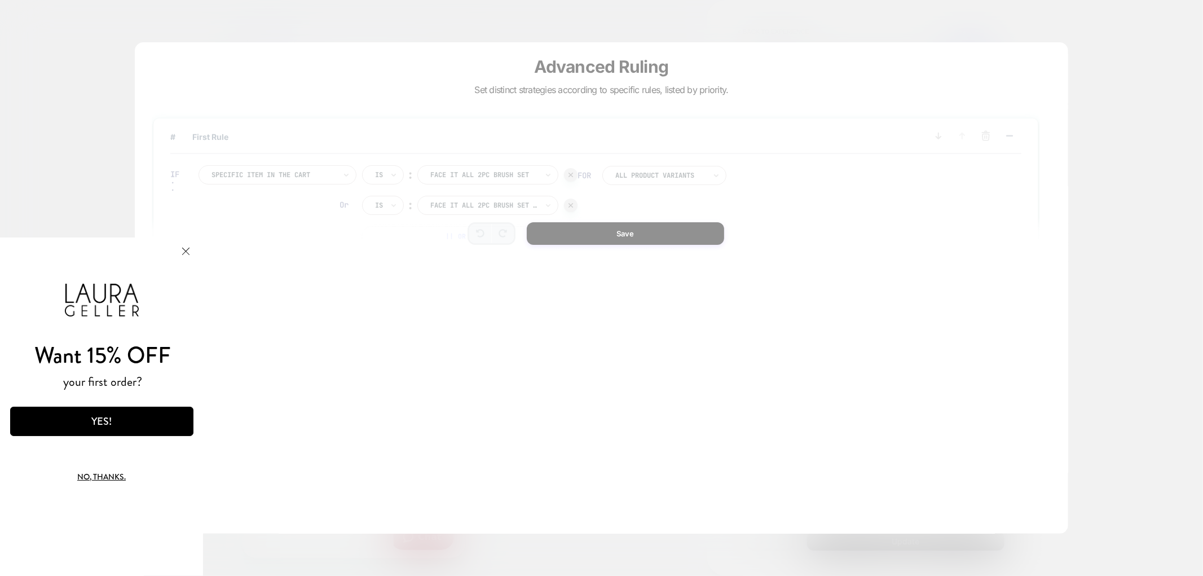
scroll to position [0, 0]
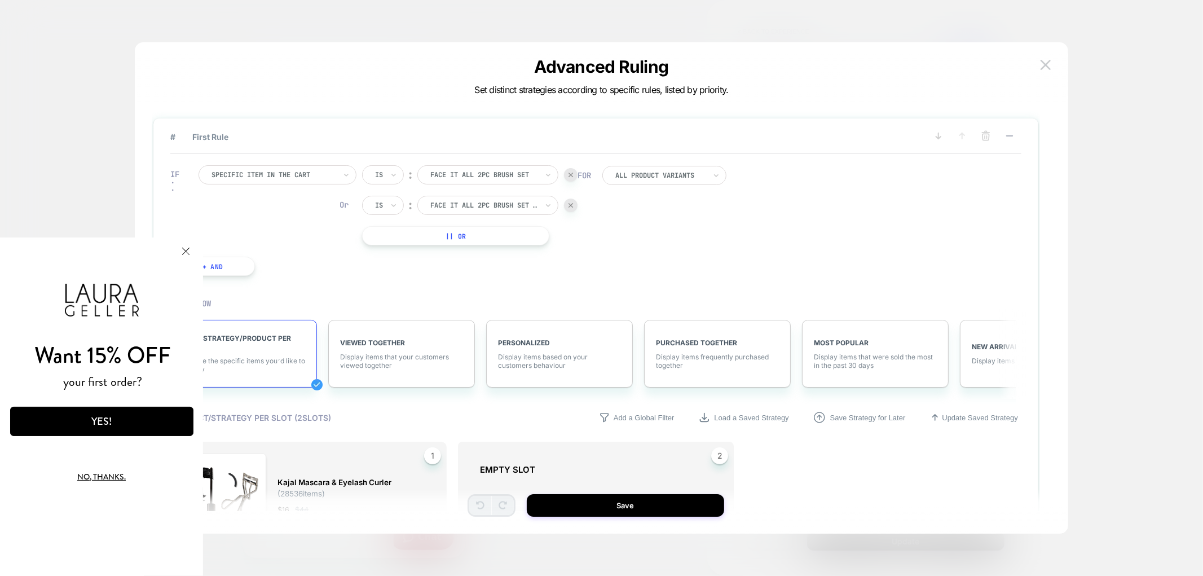
click at [182, 250] on button "Close Modal" at bounding box center [185, 250] width 30 height 27
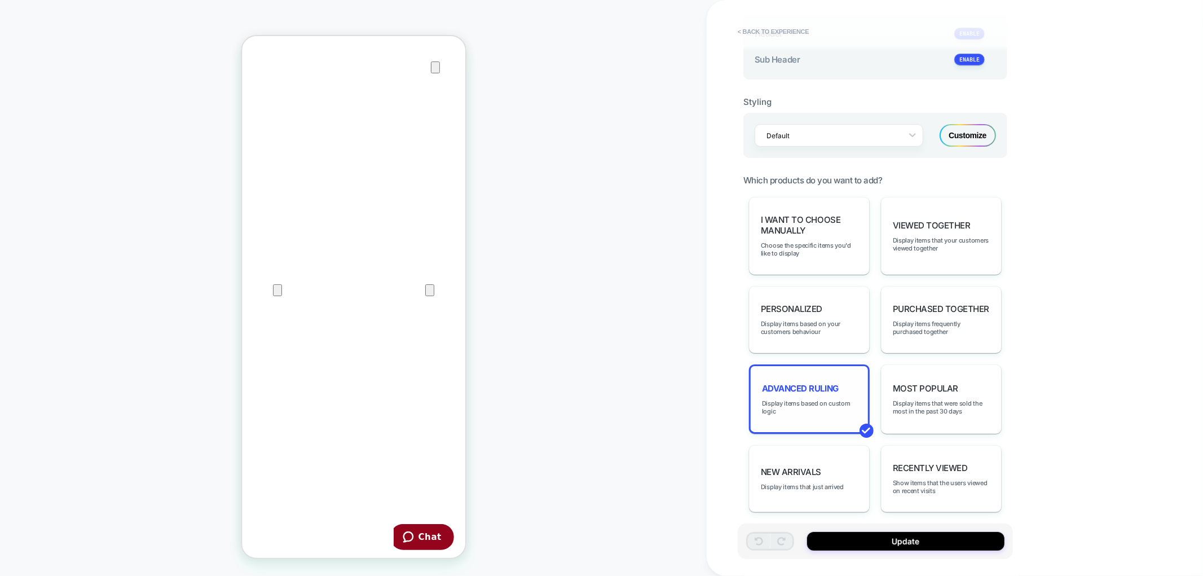
click at [796, 383] on span "Advanced Ruling" at bounding box center [800, 388] width 77 height 11
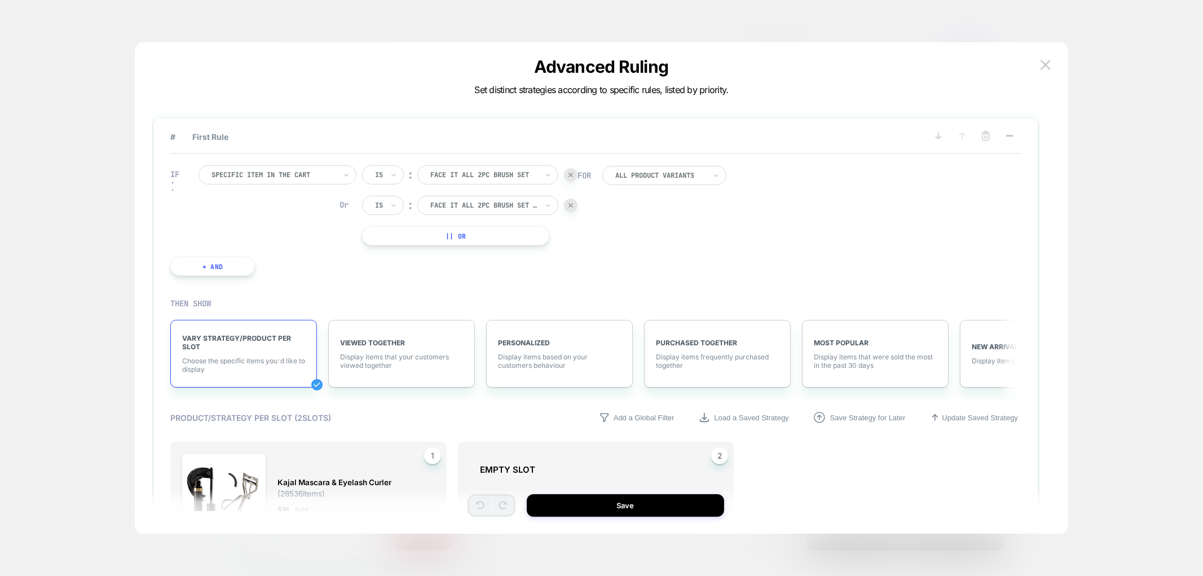
scroll to position [231, 0]
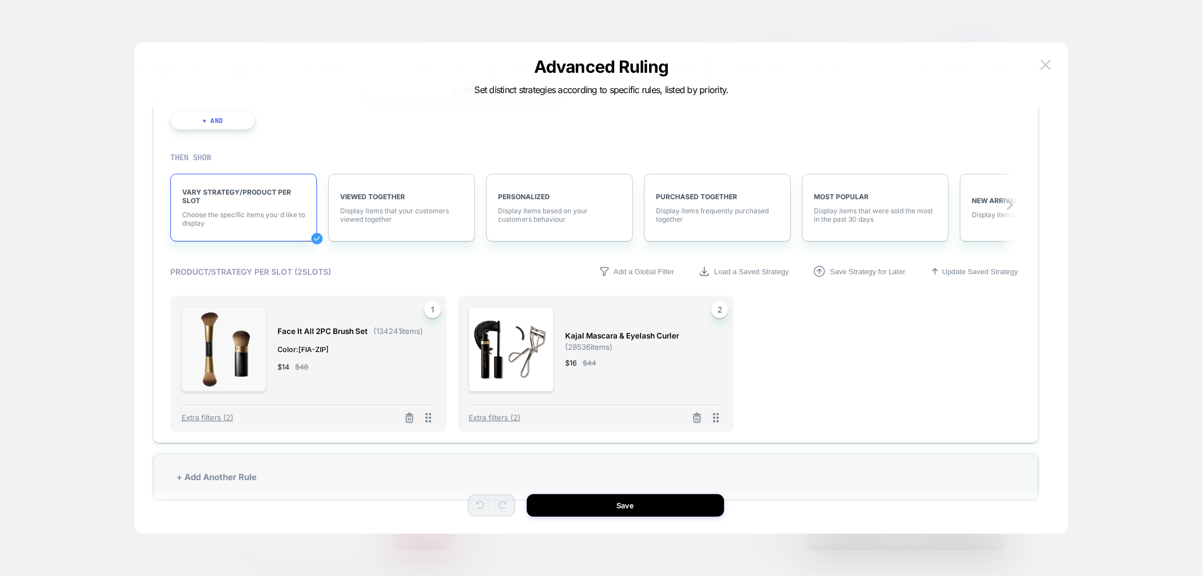
scroll to position [199, 0]
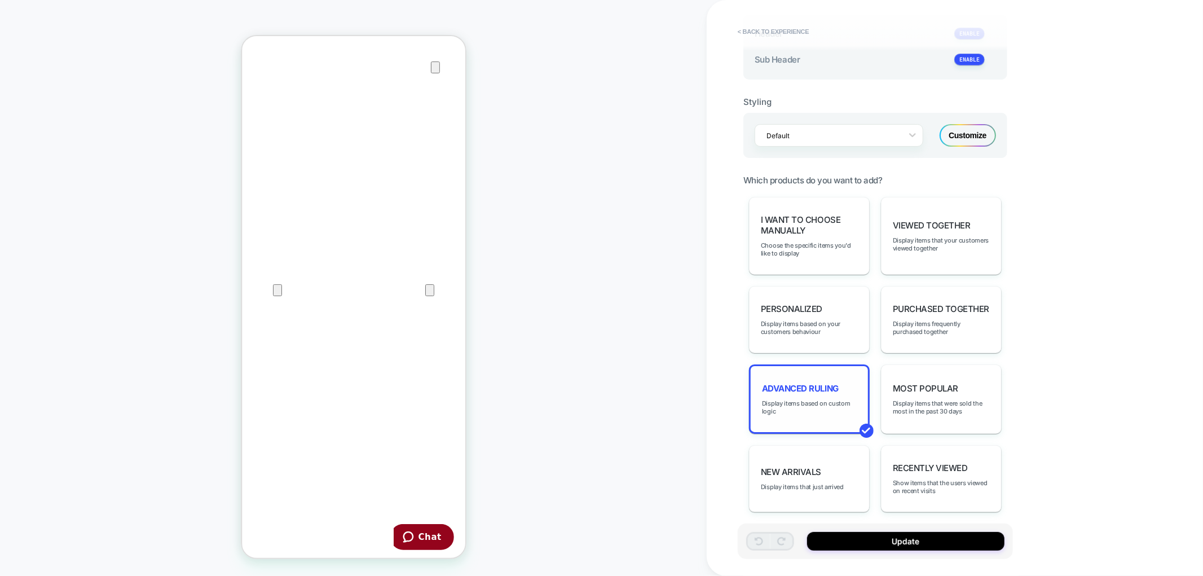
scroll to position [0, 0]
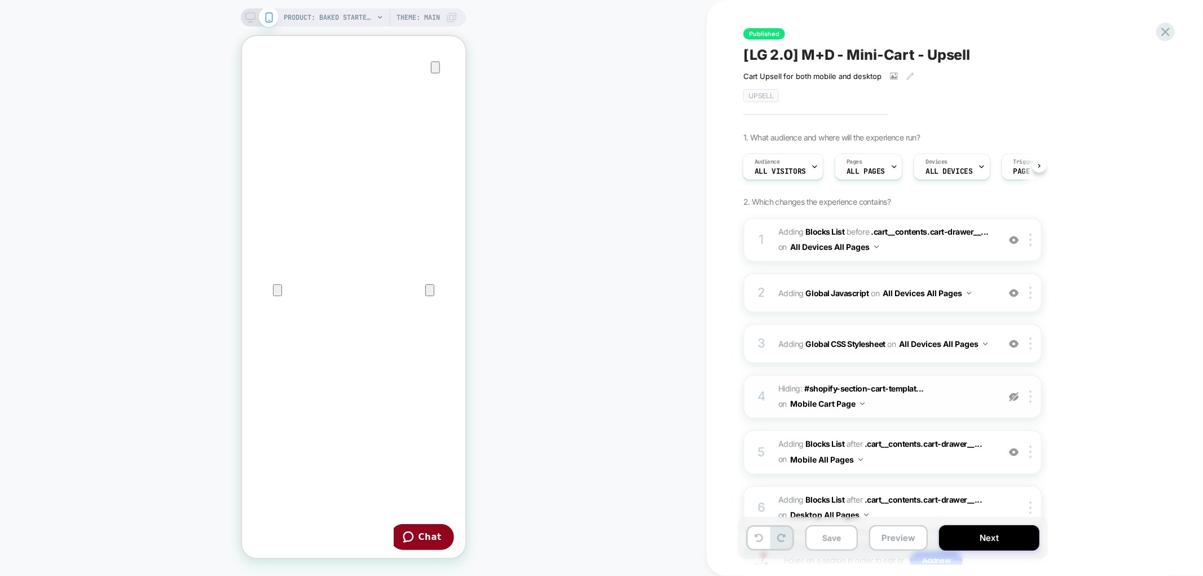
scroll to position [63, 0]
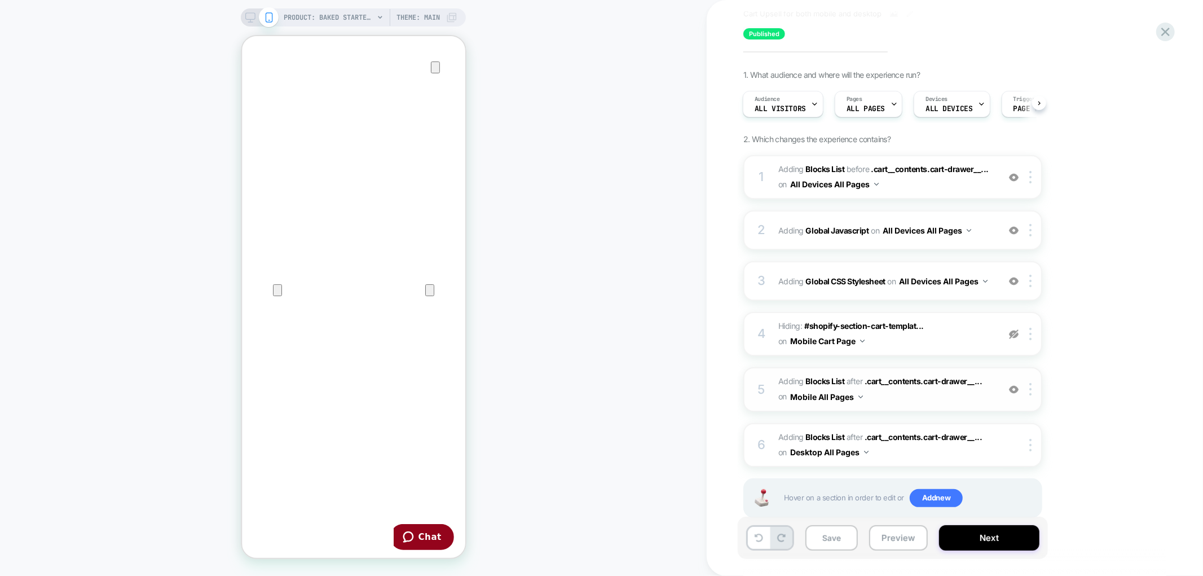
click at [771, 389] on div "5 #_loomi_addon_1750269137742_dup1753298408 Adding Blocks List AFTER .cart__con…" at bounding box center [892, 389] width 299 height 44
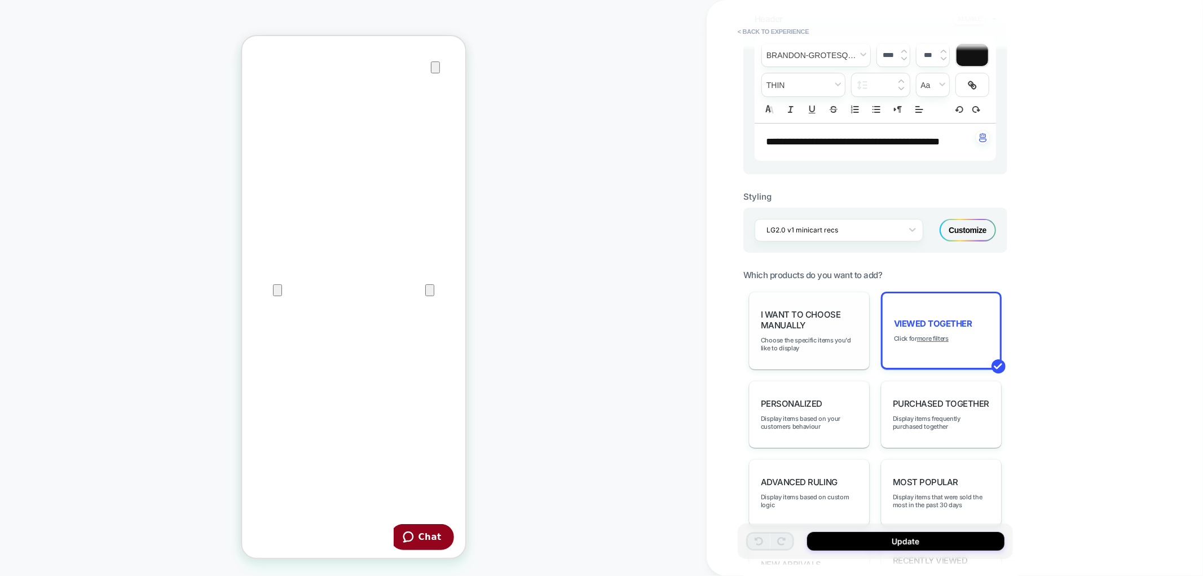
scroll to position [313, 0]
click at [927, 334] on u "more filters" at bounding box center [933, 336] width 32 height 8
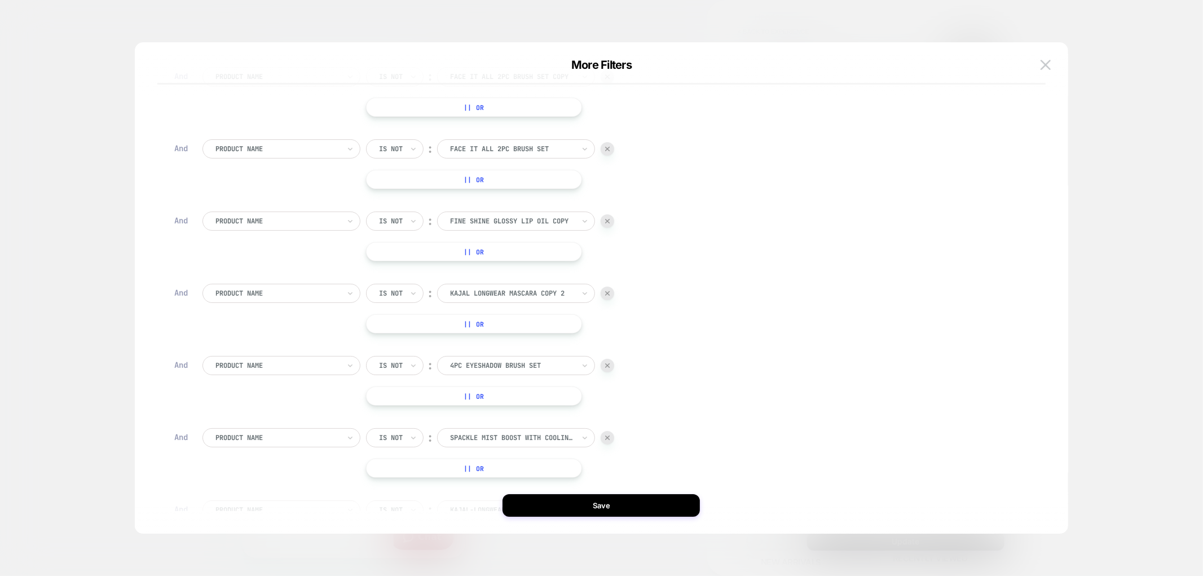
scroll to position [407, 0]
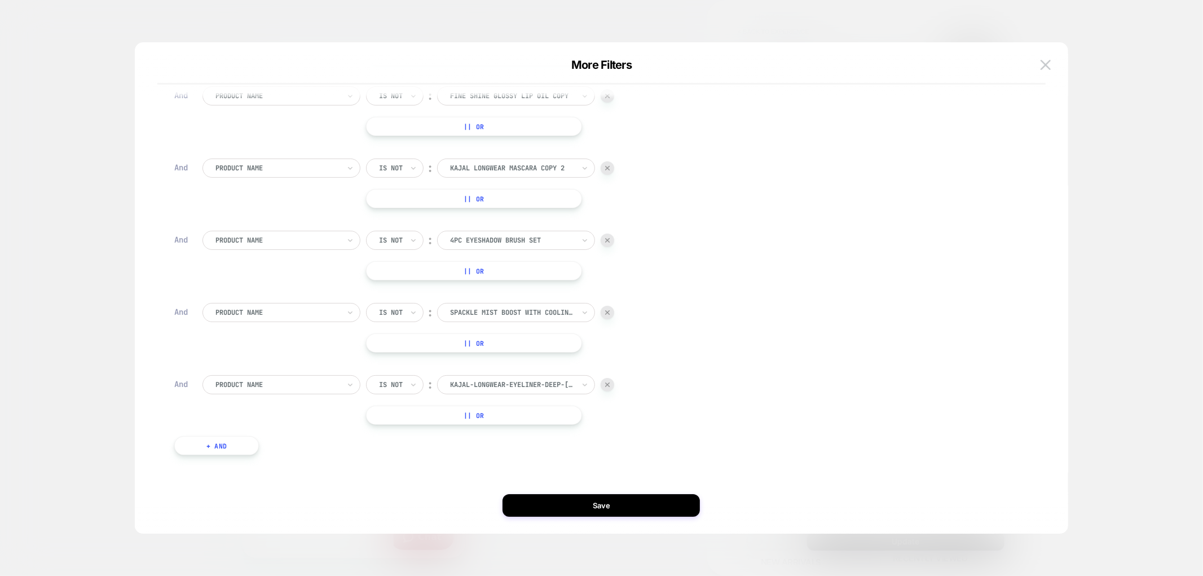
click at [232, 444] on button "+ And" at bounding box center [216, 445] width 85 height 19
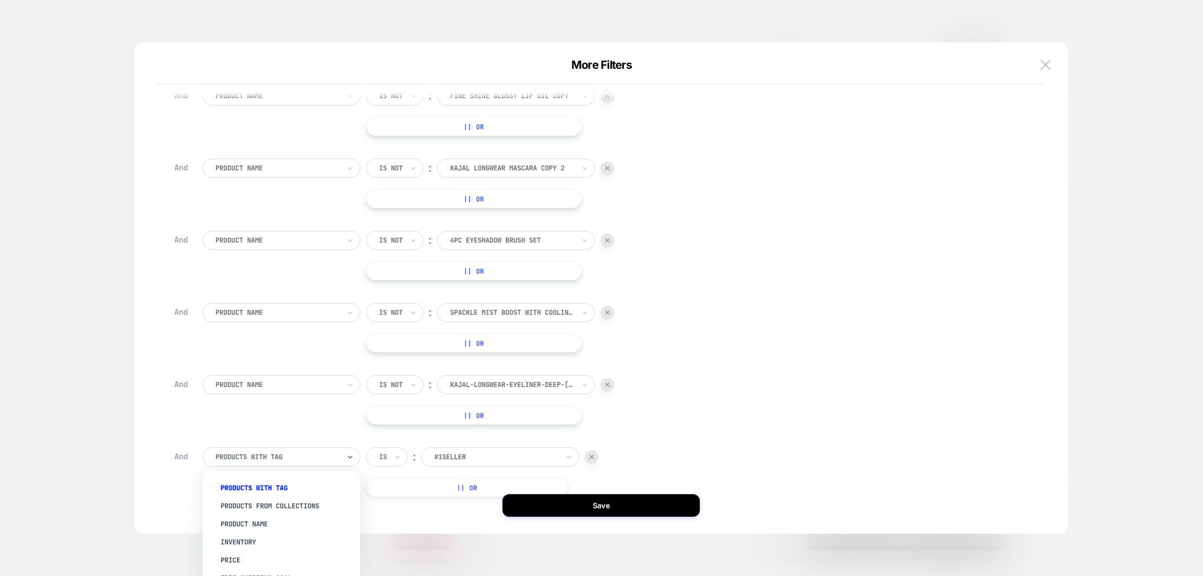
click at [252, 525] on div "Product Name" at bounding box center [287, 524] width 147 height 18
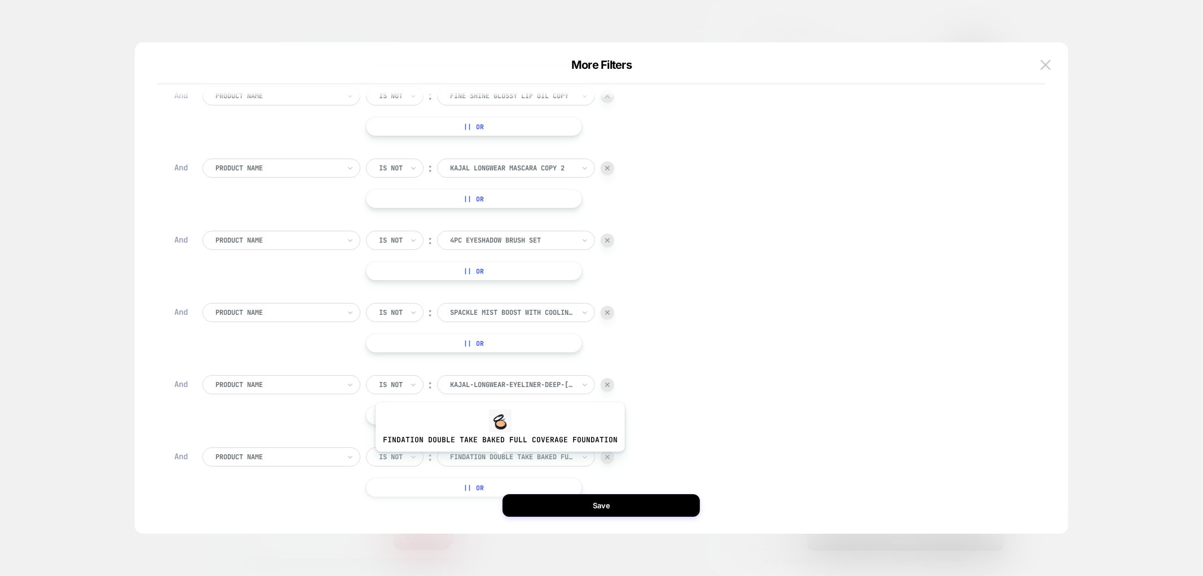
click at [0, 0] on div at bounding box center [0, 0] width 0 height 0
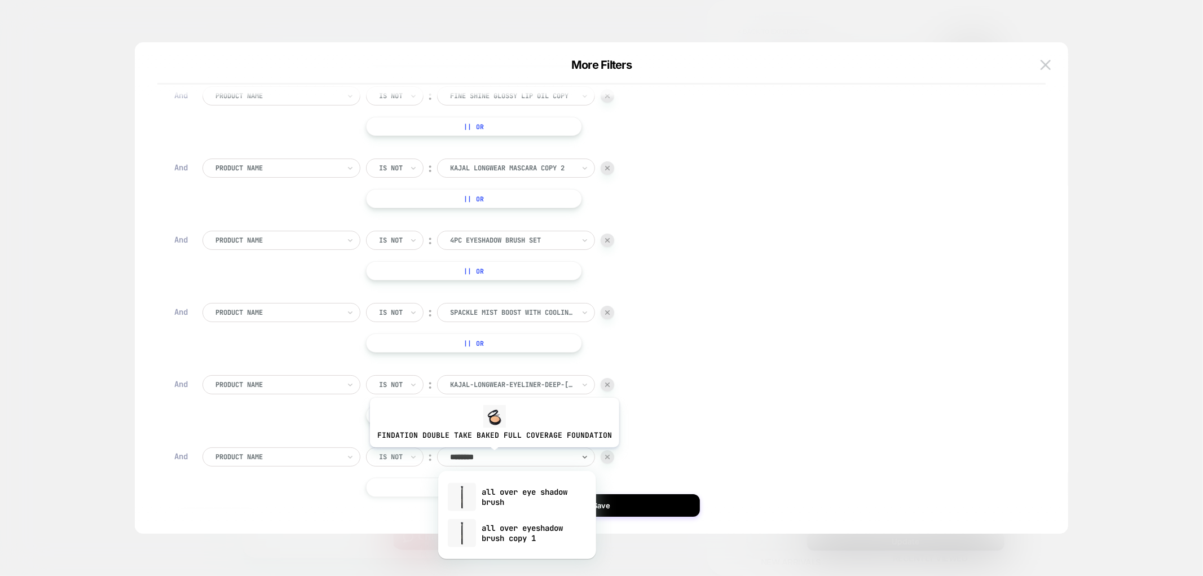
type input "********"
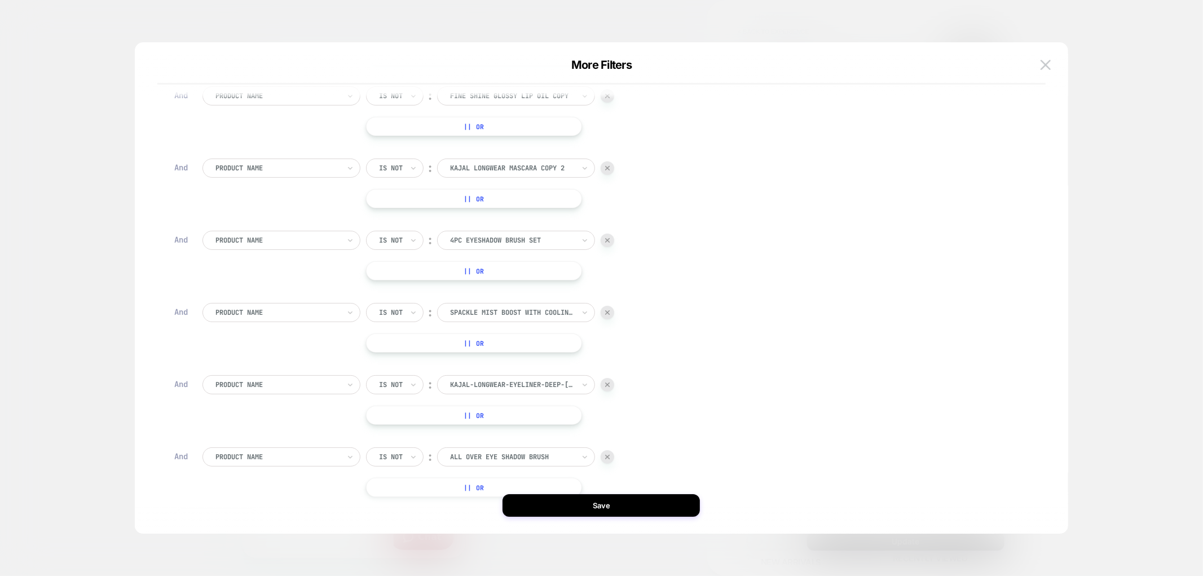
scroll to position [480, 0]
click at [244, 443] on button "+ And" at bounding box center [216, 444] width 85 height 19
click at [264, 451] on div at bounding box center [277, 456] width 124 height 10
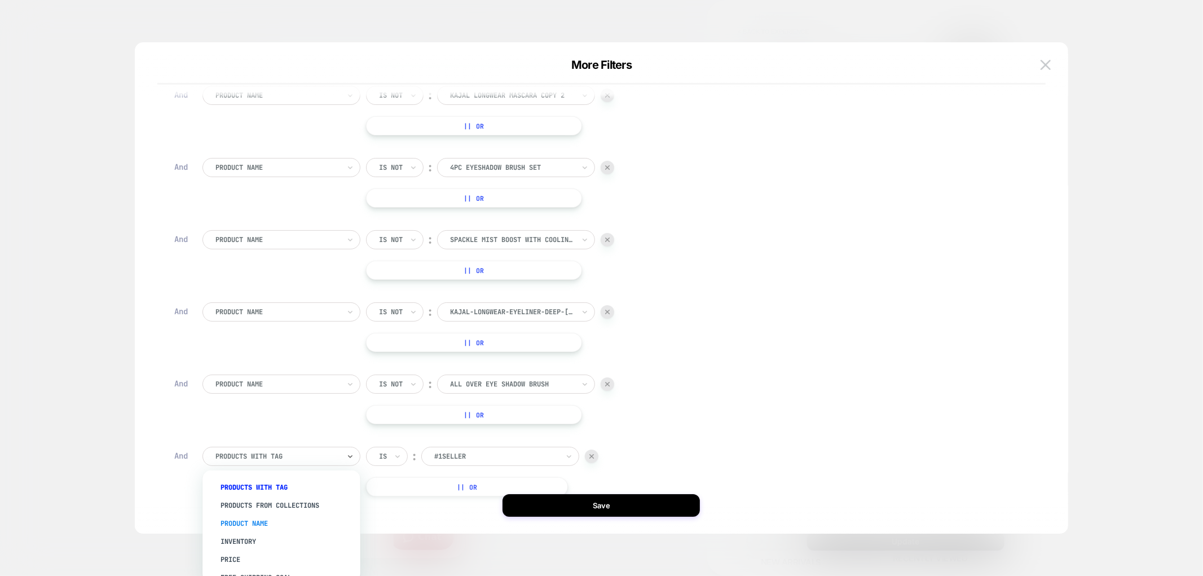
click at [254, 520] on div "Product Name" at bounding box center [287, 523] width 147 height 18
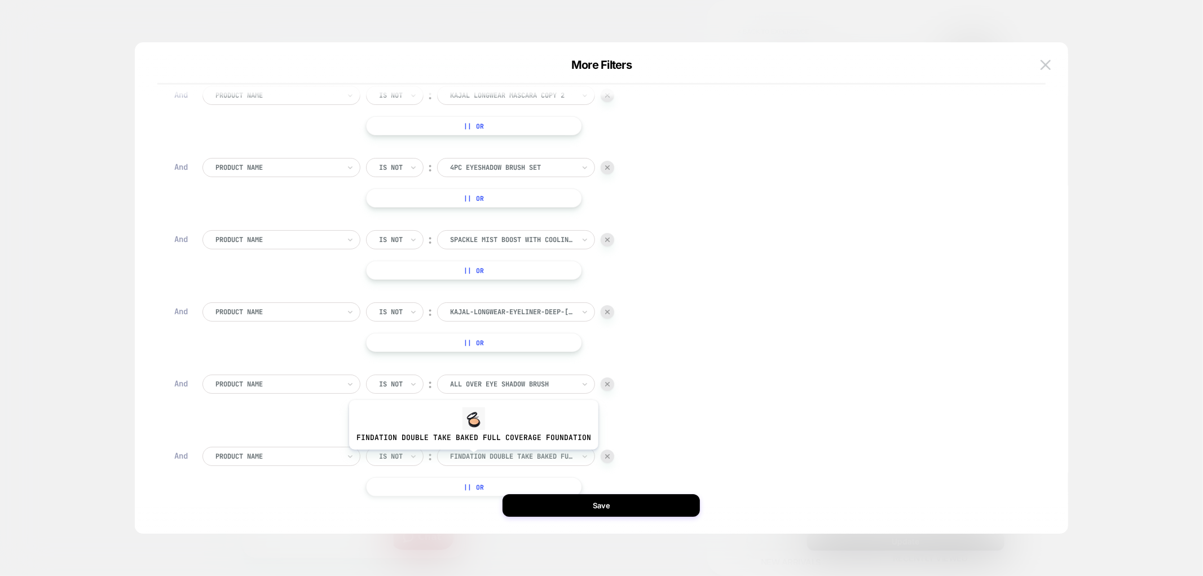
click at [0, 0] on div at bounding box center [0, 0] width 0 height 0
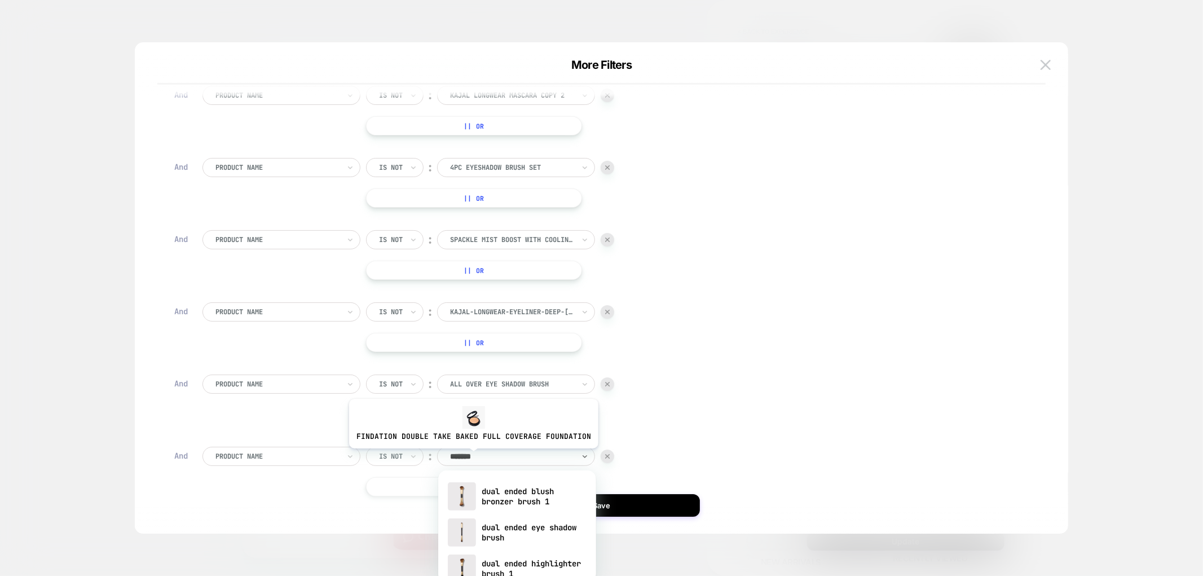
type input "********"
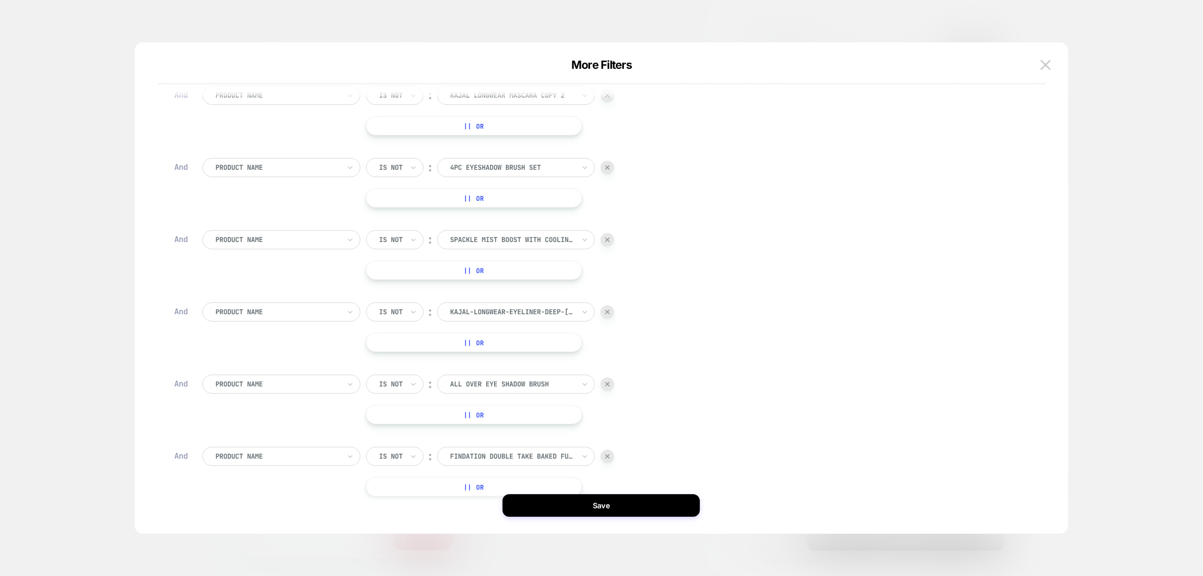
click at [0, 0] on button "|| Or" at bounding box center [0, 0] width 0 height 0
click at [0, 0] on div at bounding box center [0, 0] width 0 height 0
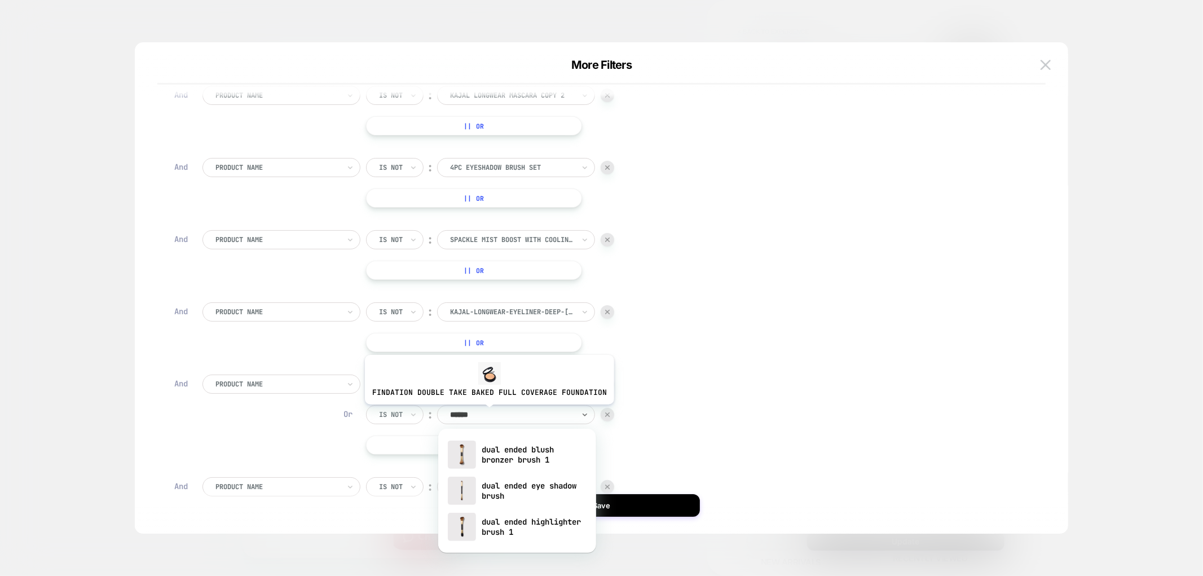
type input "*******"
click at [641, 434] on div "Product Name Is not ︰ all over eye shadow brush ALL OVER EYE SHADOW BRUSH Or Is…" at bounding box center [609, 414] width 815 height 80
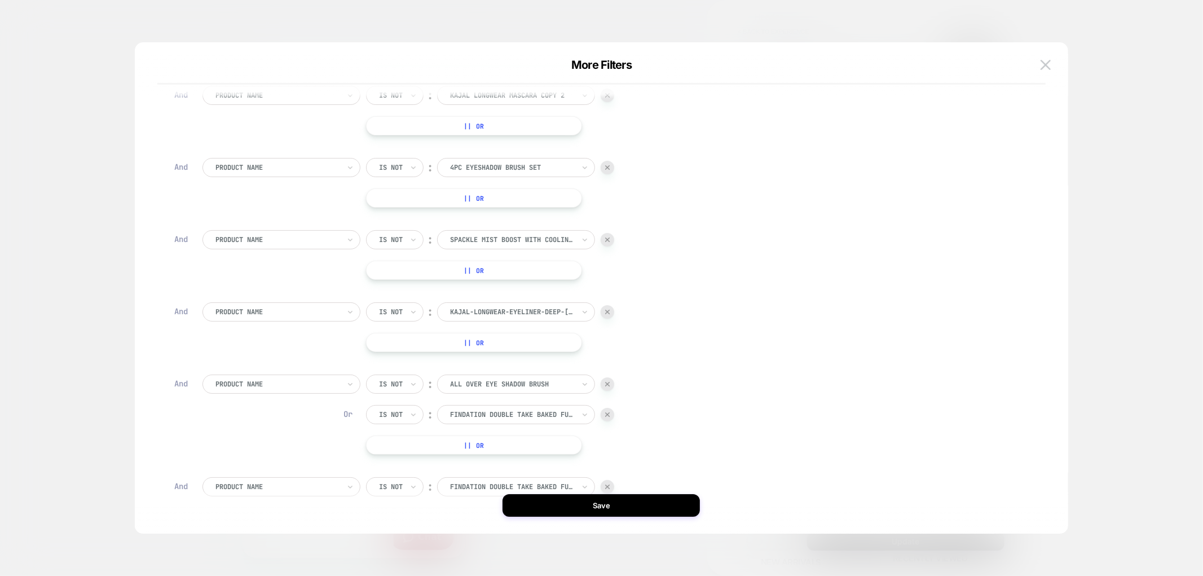
click at [611, 416] on div at bounding box center [607, 415] width 14 height 14
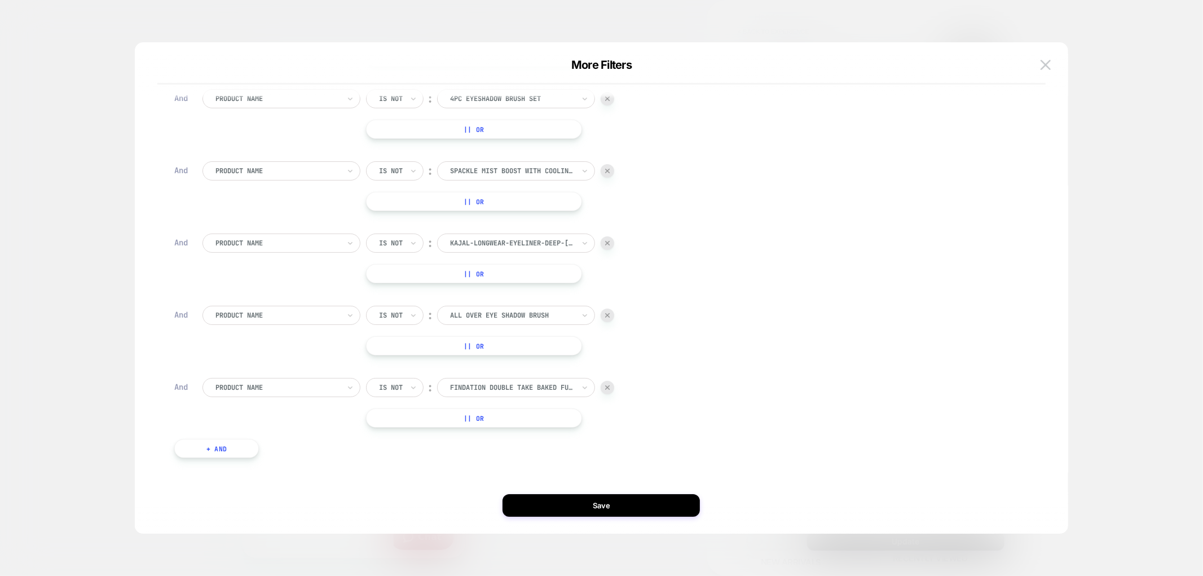
scroll to position [551, 0]
click at [470, 382] on div at bounding box center [512, 384] width 124 height 10
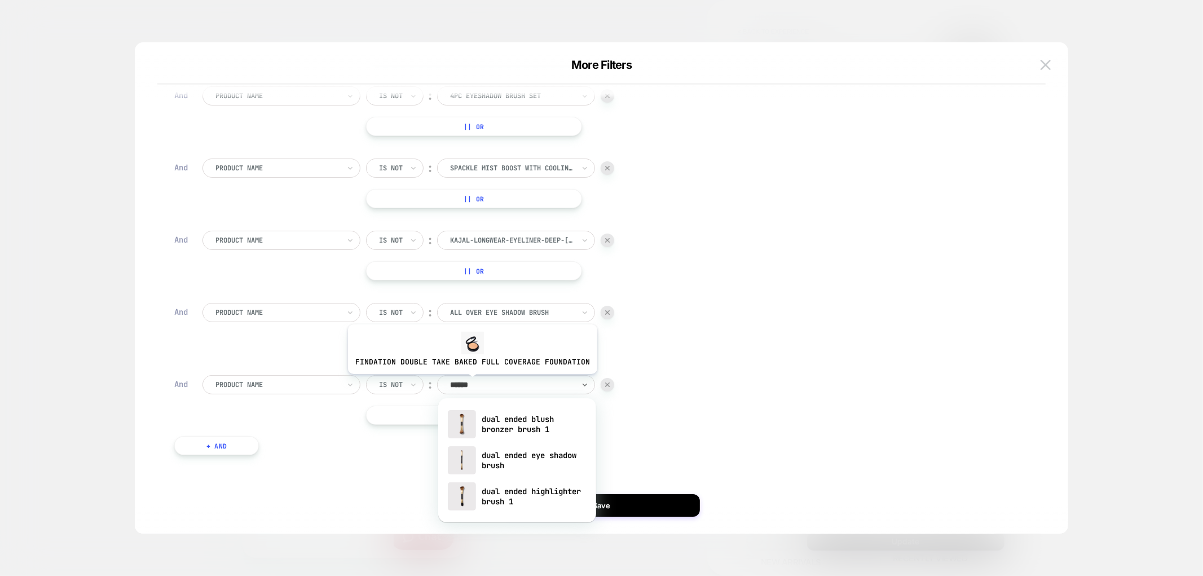
type input "*******"
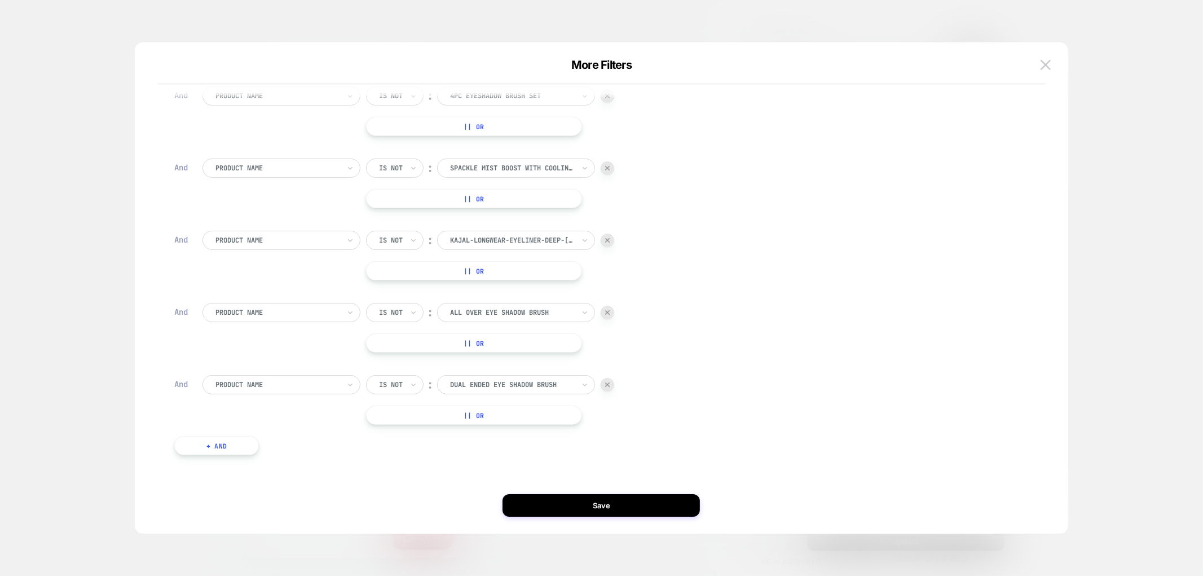
click at [243, 441] on button "+ And" at bounding box center [216, 445] width 85 height 19
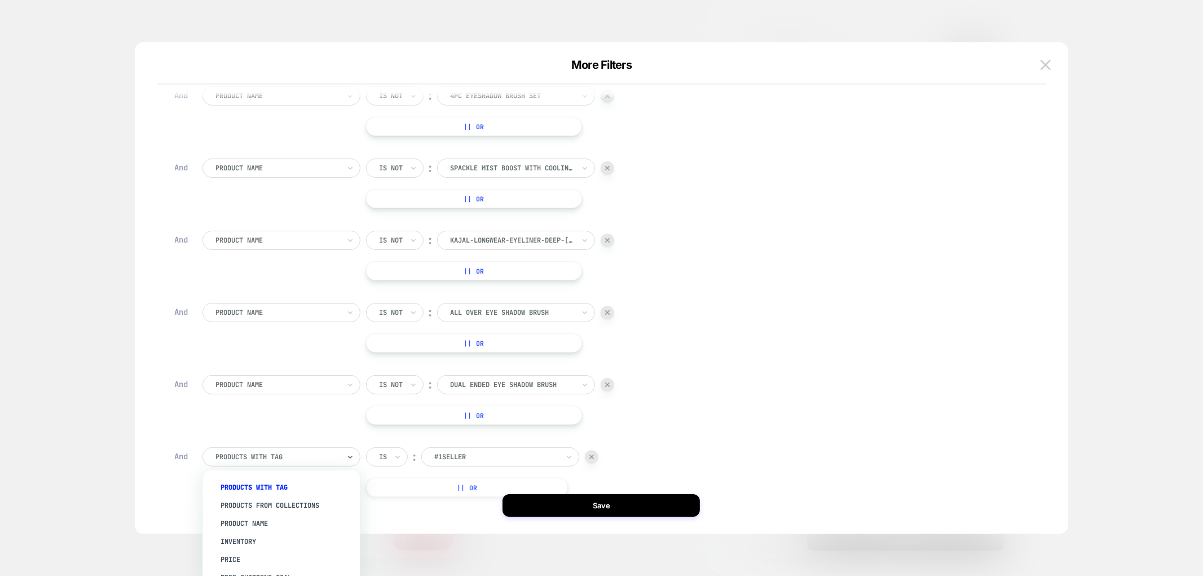
click at [242, 519] on div "Product Name" at bounding box center [287, 523] width 147 height 18
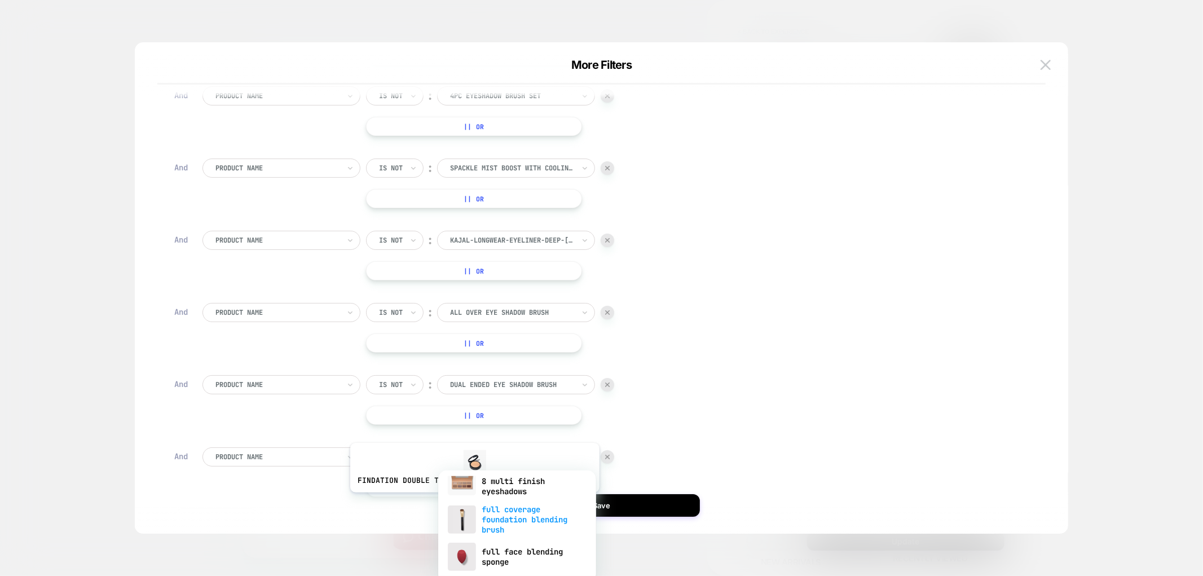
scroll to position [0, 0]
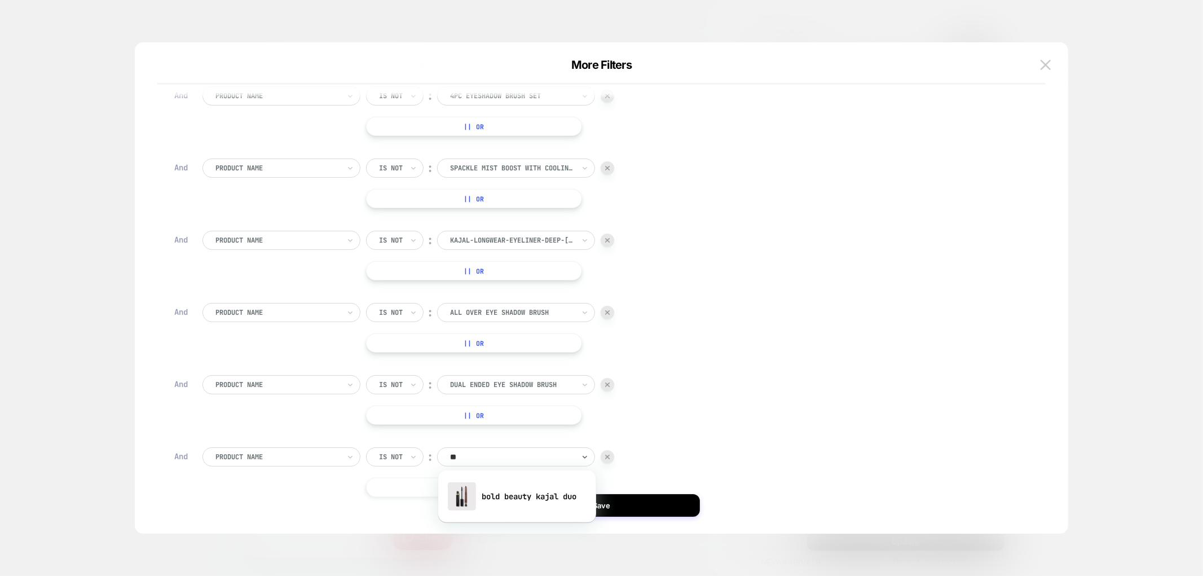
type input "*"
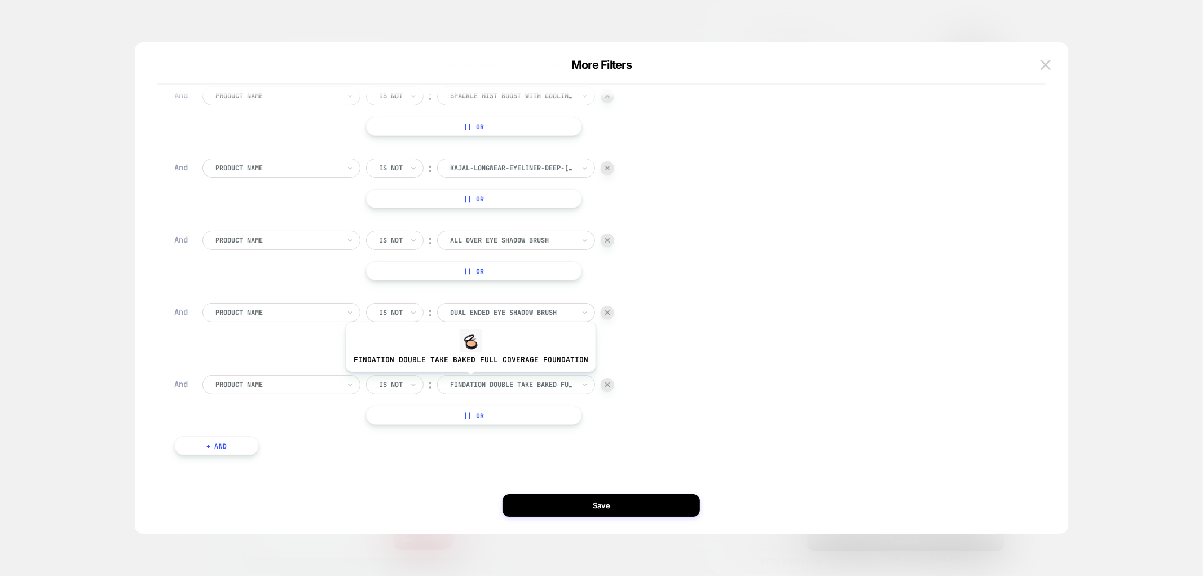
click at [468, 380] on div at bounding box center [512, 384] width 124 height 10
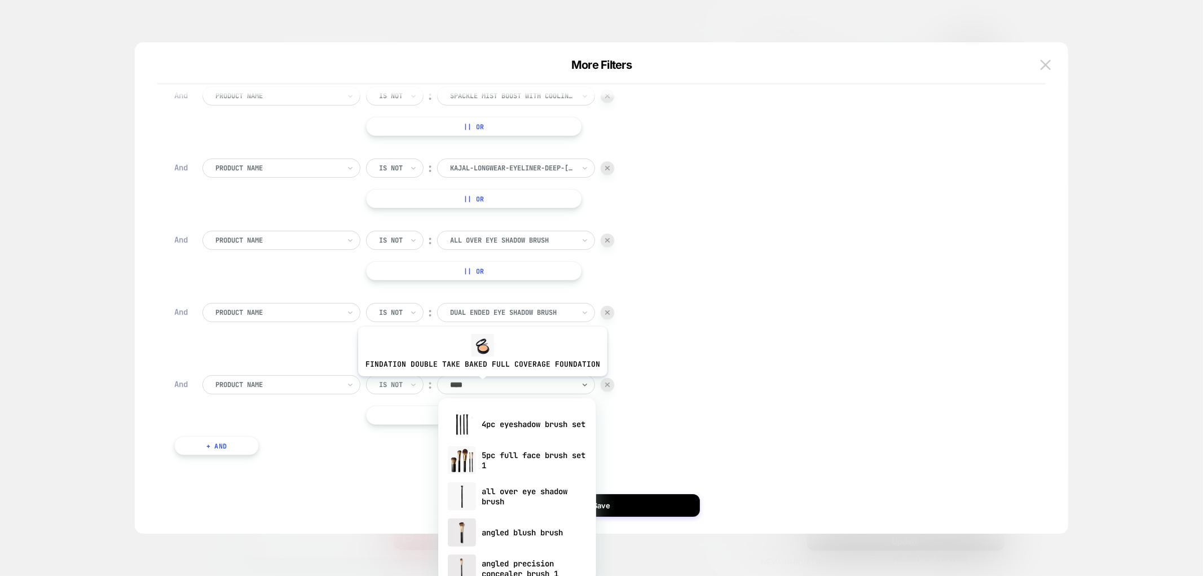
type input "*****"
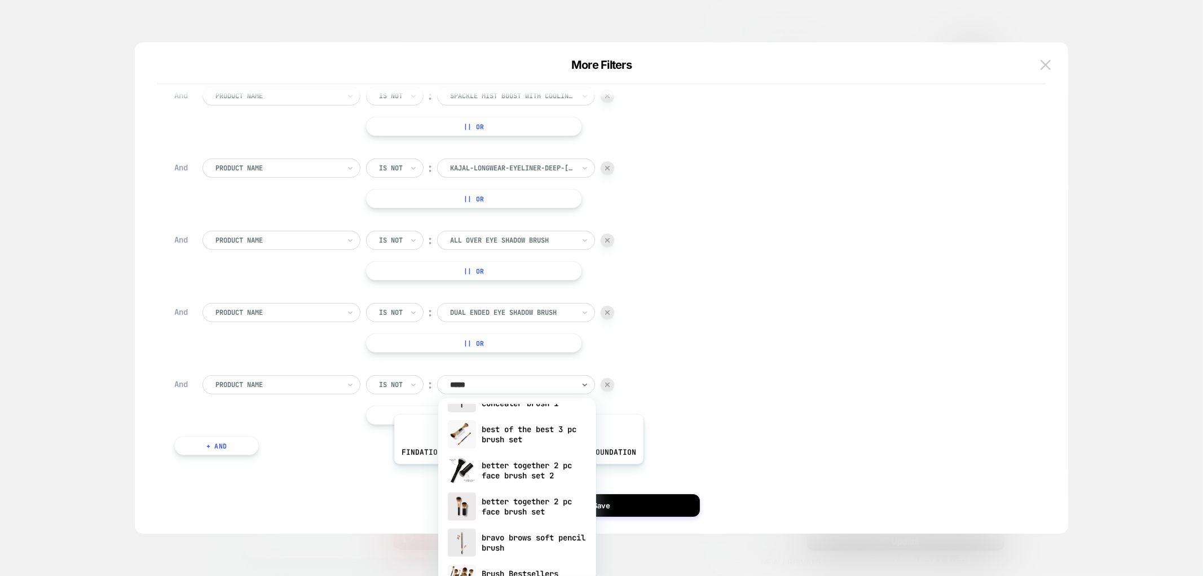
scroll to position [114, 0]
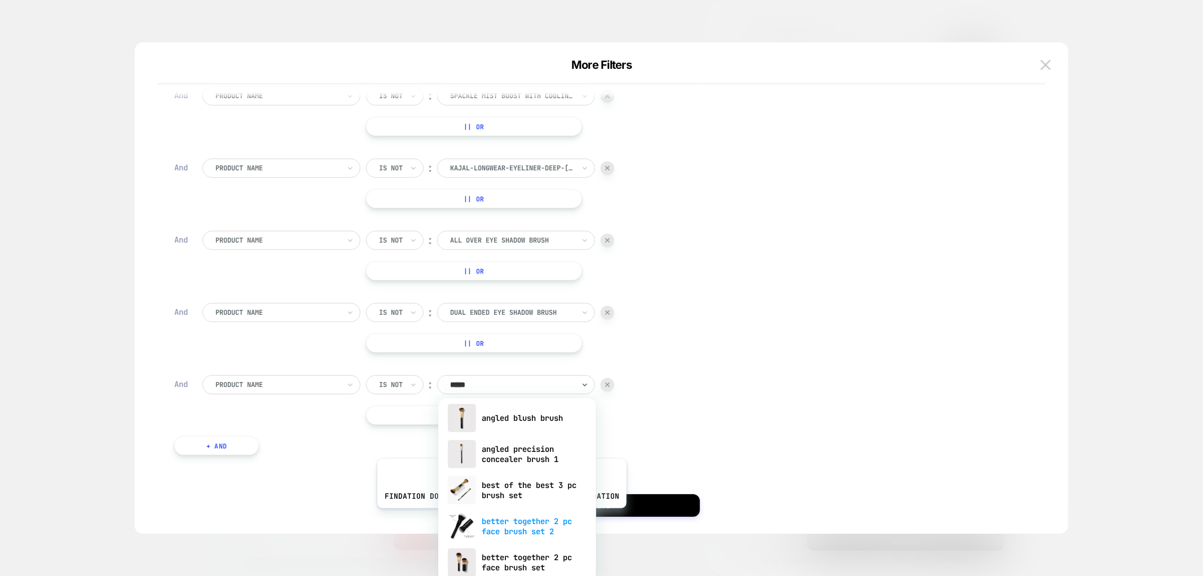
click at [499, 516] on div "better together 2 pc face brush set 2" at bounding box center [517, 526] width 147 height 36
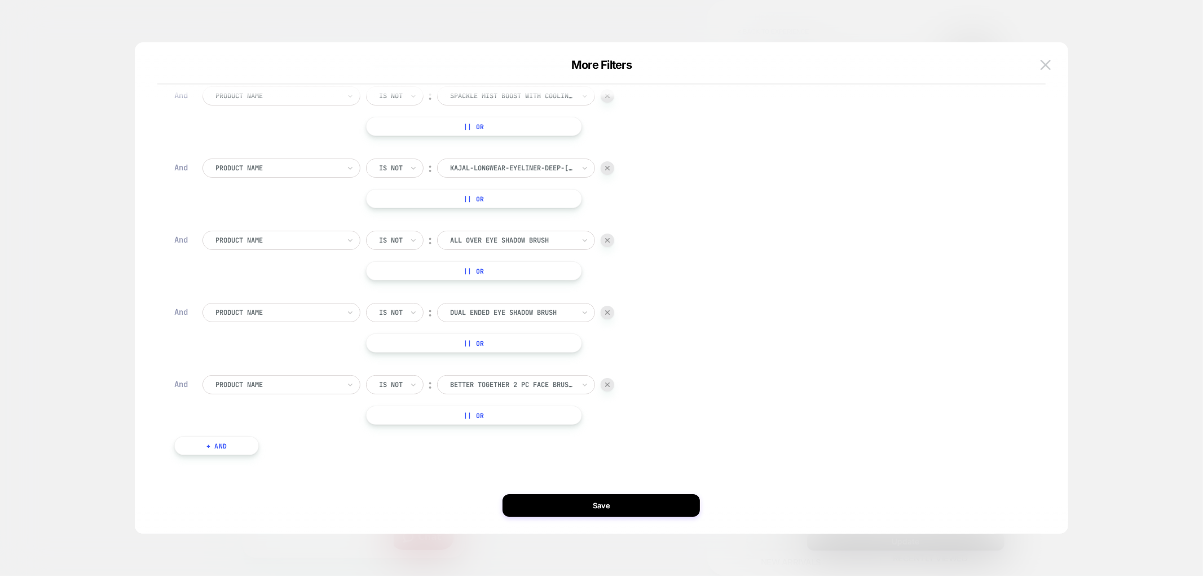
click at [219, 437] on button "+ And" at bounding box center [216, 445] width 85 height 19
click at [241, 458] on div at bounding box center [277, 457] width 124 height 10
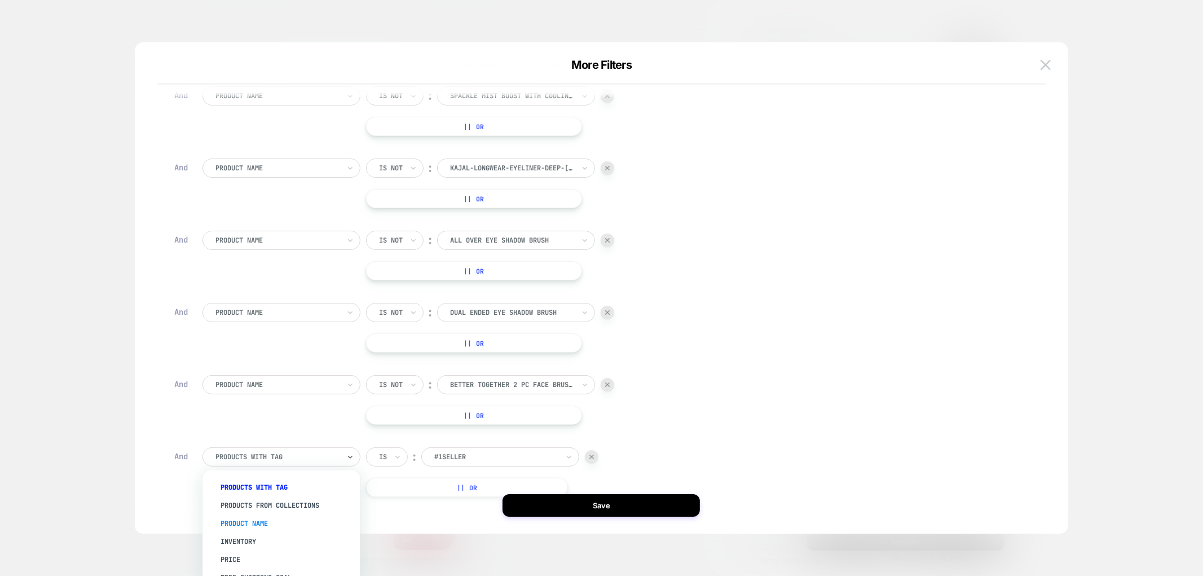
click at [253, 519] on div "Product Name" at bounding box center [287, 523] width 147 height 18
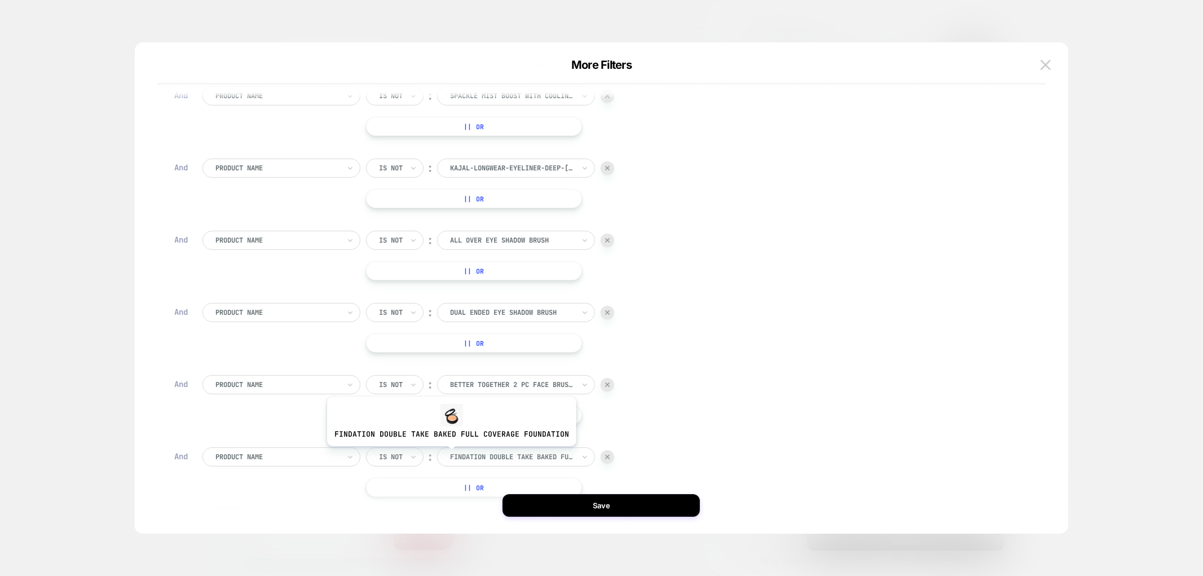
click at [450, 454] on input "text" at bounding box center [452, 457] width 5 height 10
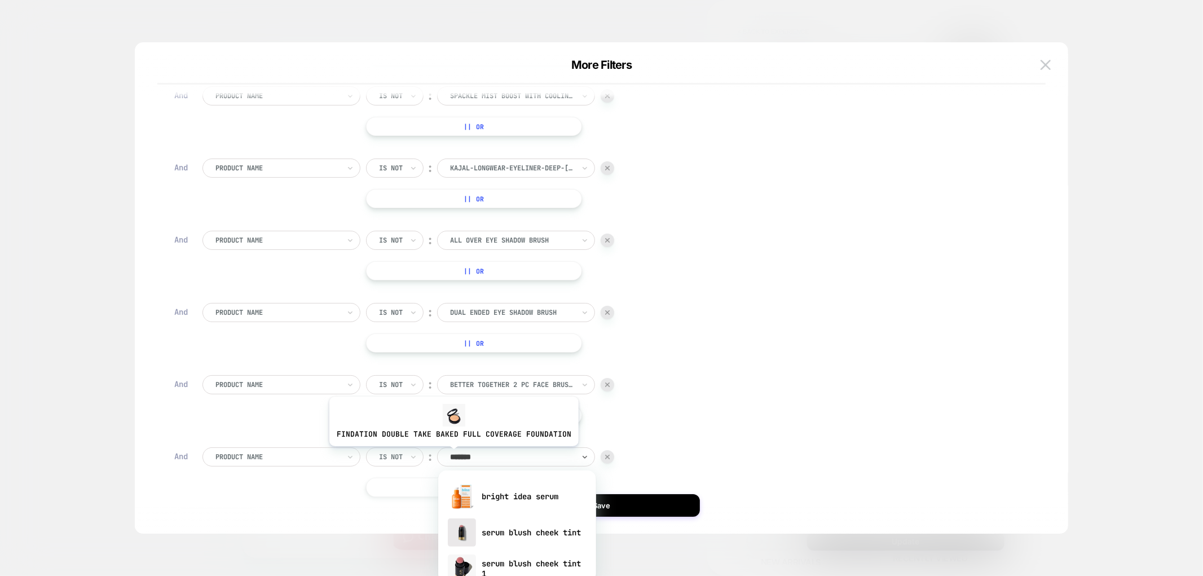
type input "********"
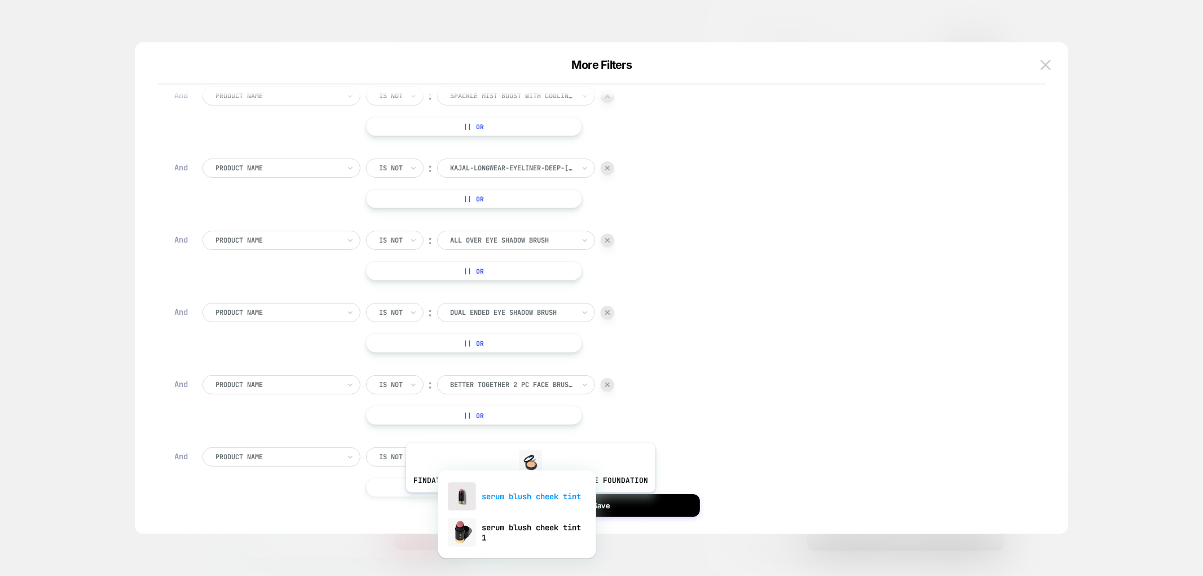
click at [528, 501] on div "serum blush cheek tint" at bounding box center [517, 496] width 147 height 36
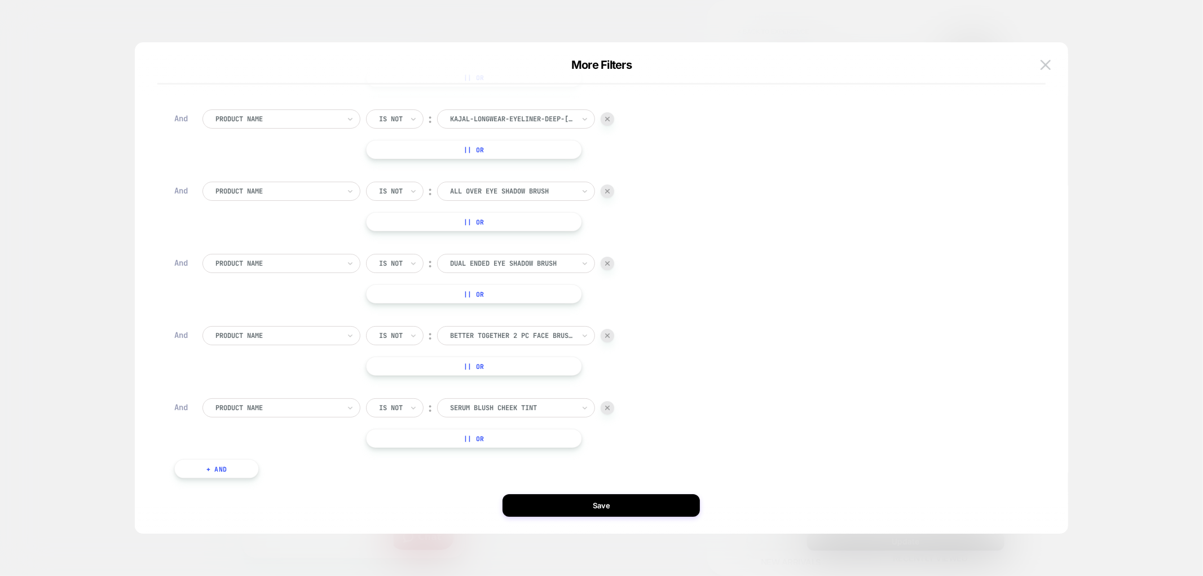
scroll to position [696, 0]
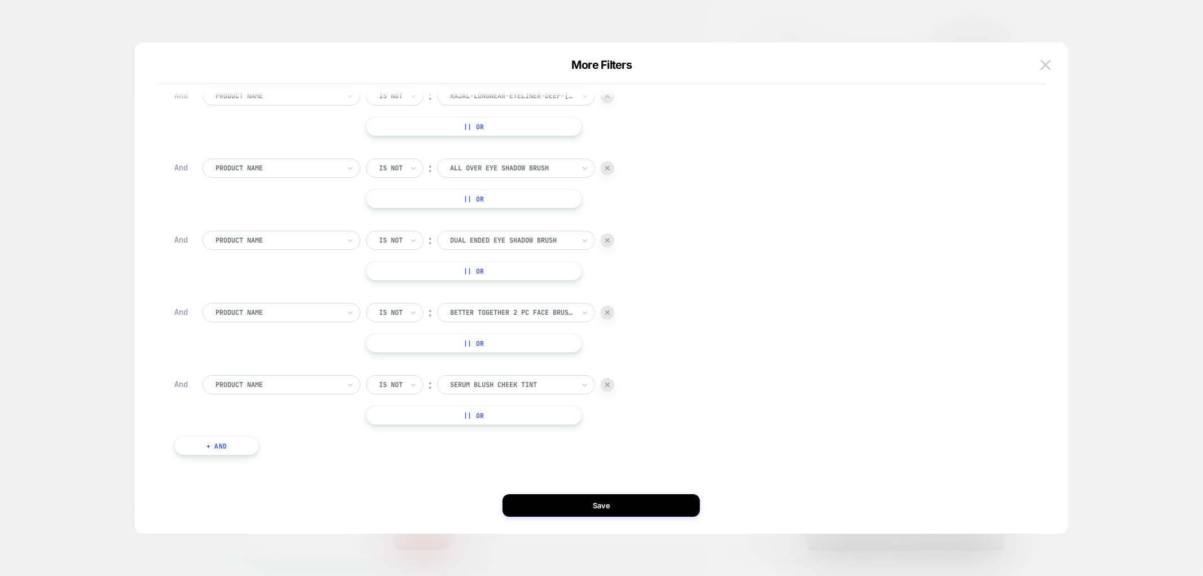
click at [218, 453] on button "+ And" at bounding box center [216, 445] width 85 height 19
click at [224, 459] on div at bounding box center [277, 457] width 124 height 10
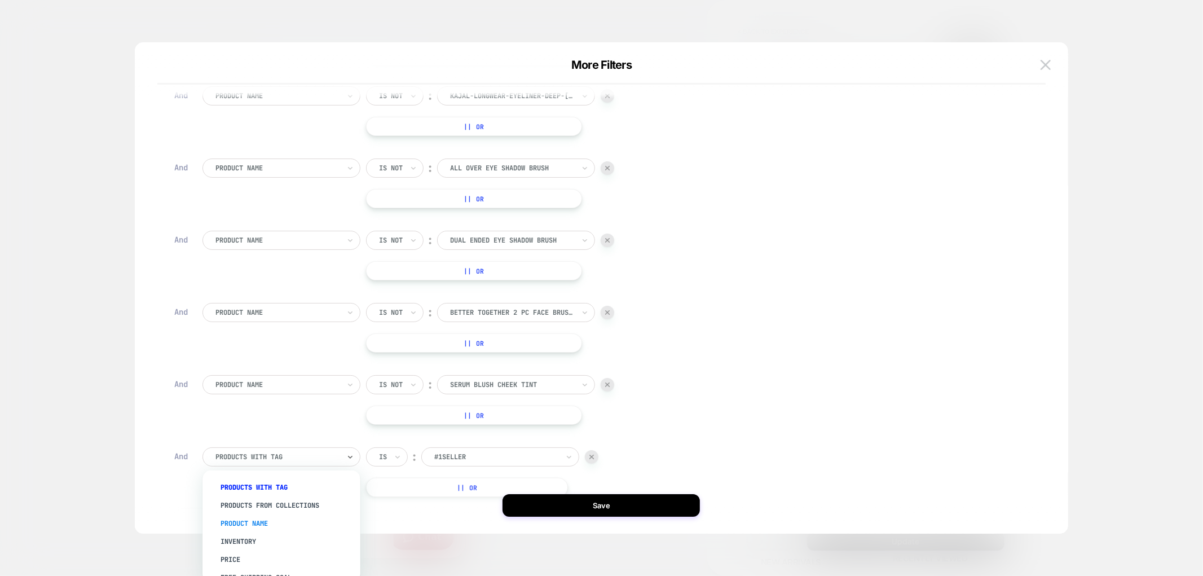
click at [224, 515] on div "Product Name" at bounding box center [287, 523] width 147 height 18
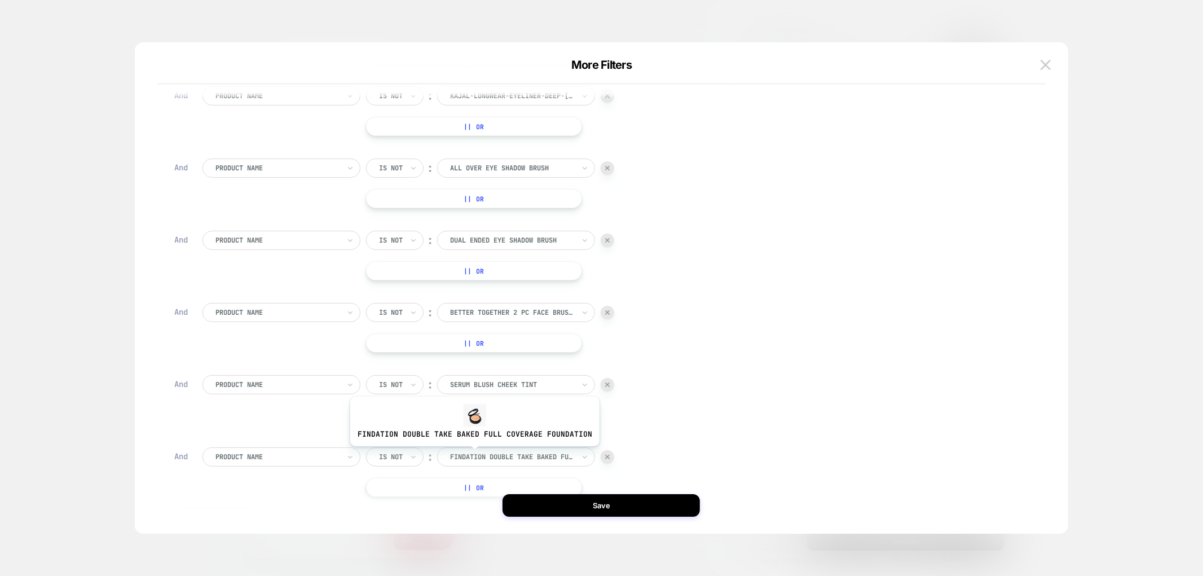
click at [472, 454] on div at bounding box center [512, 457] width 124 height 10
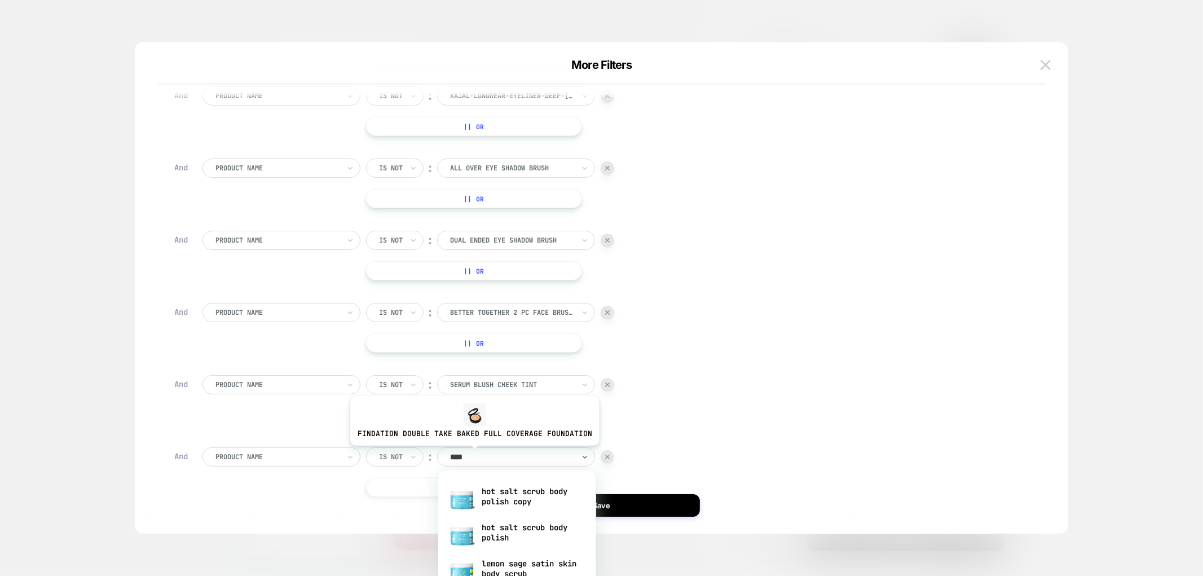
type input "*****"
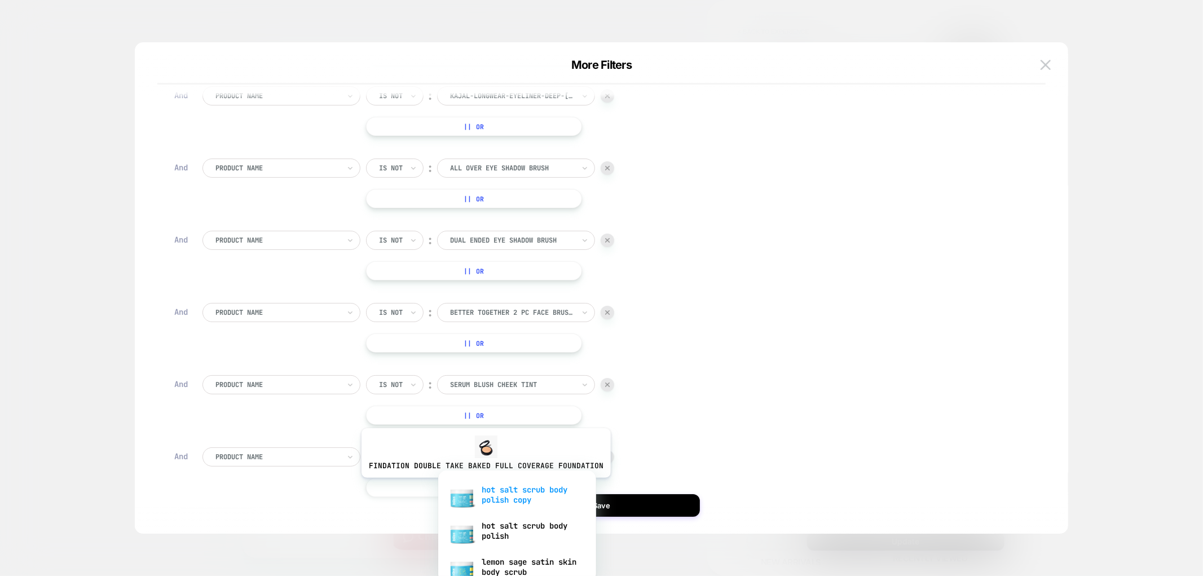
scroll to position [0, 0]
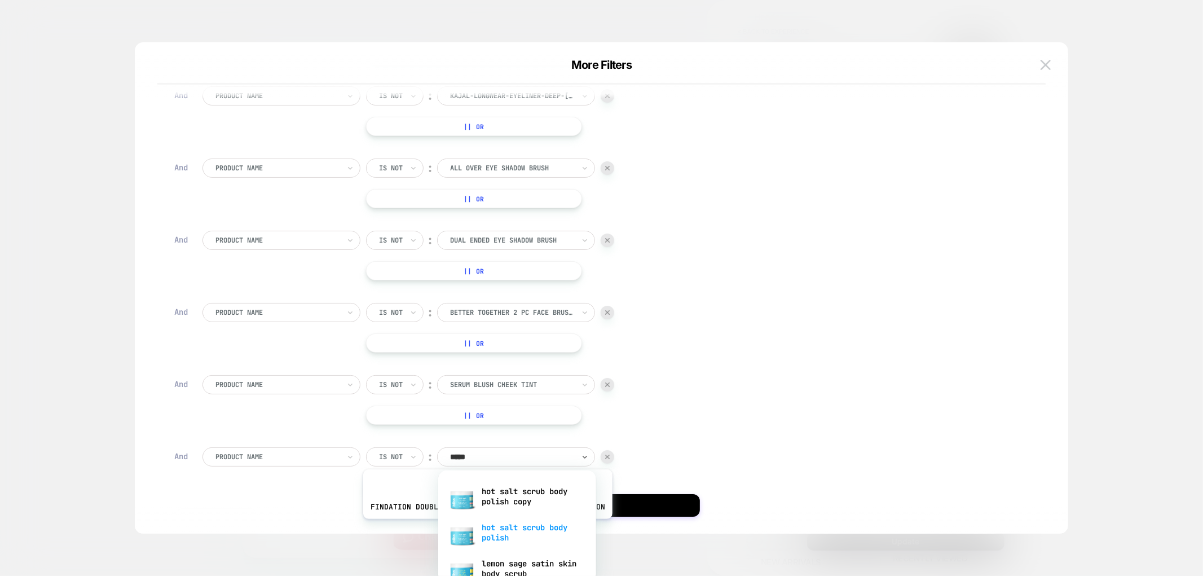
click at [485, 527] on div "hot salt scrub body polish" at bounding box center [517, 532] width 147 height 36
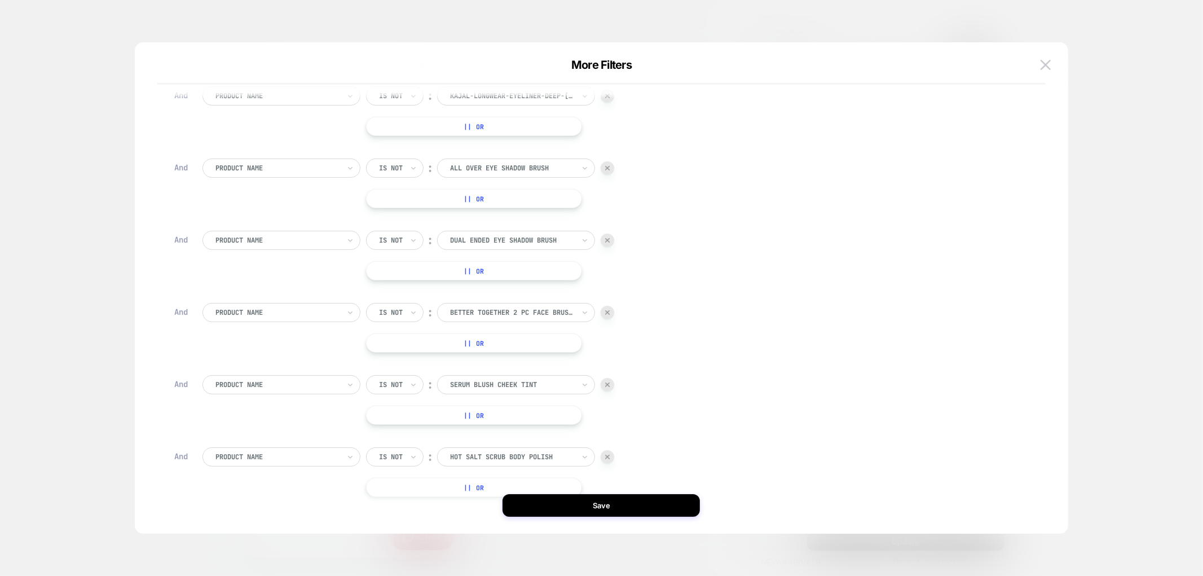
scroll to position [768, 0]
click at [242, 441] on button "+ And" at bounding box center [216, 445] width 85 height 19
click at [251, 456] on div at bounding box center [277, 457] width 124 height 10
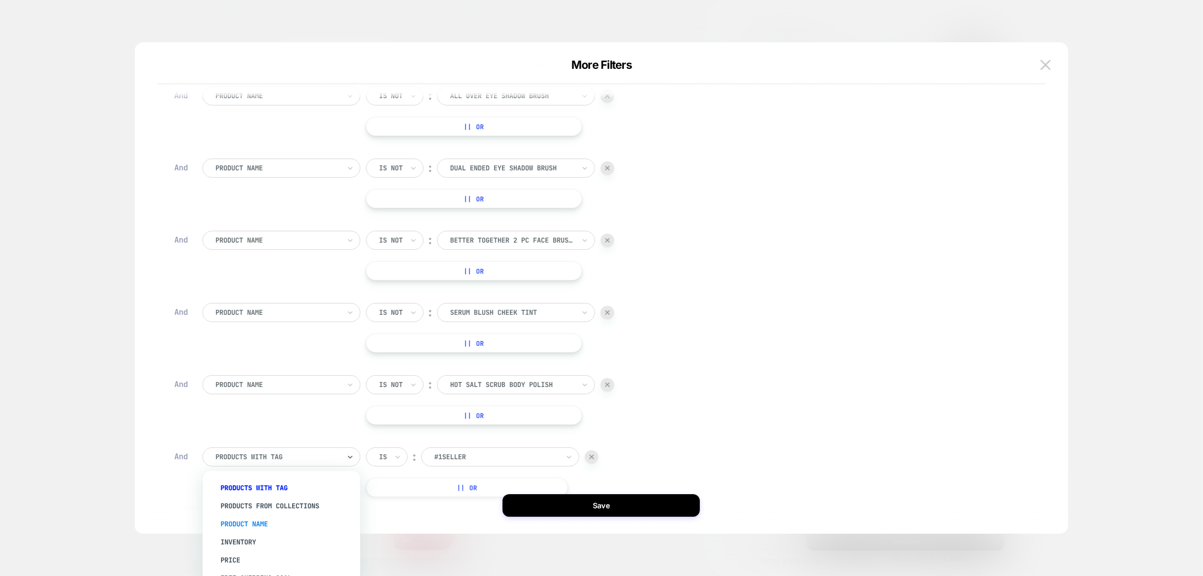
click at [269, 520] on div "Product Name" at bounding box center [287, 524] width 147 height 18
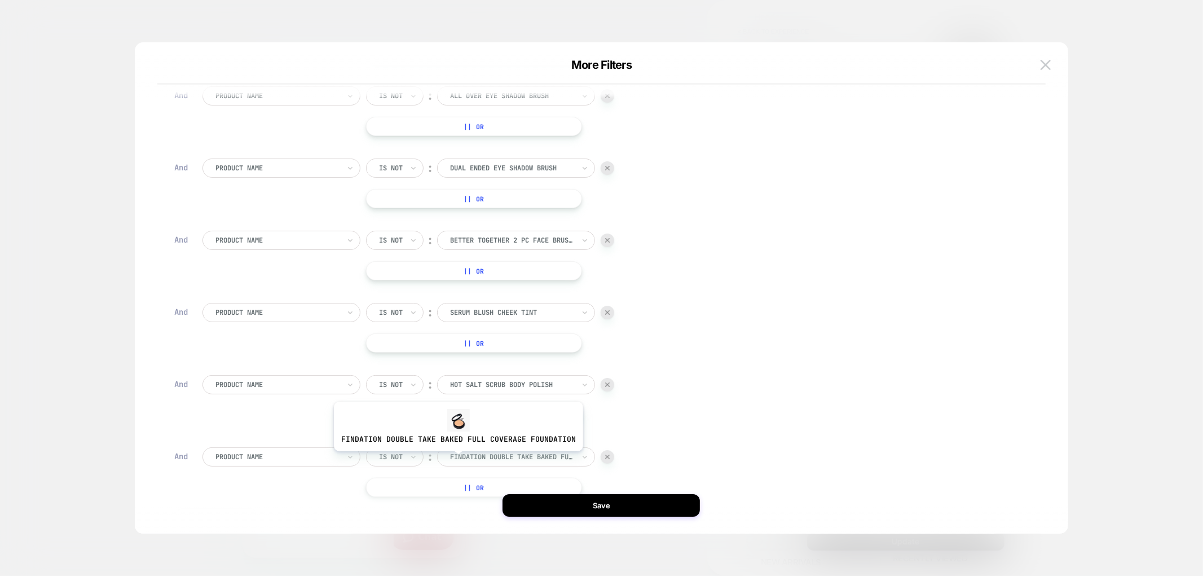
click at [457, 459] on div at bounding box center [512, 457] width 124 height 10
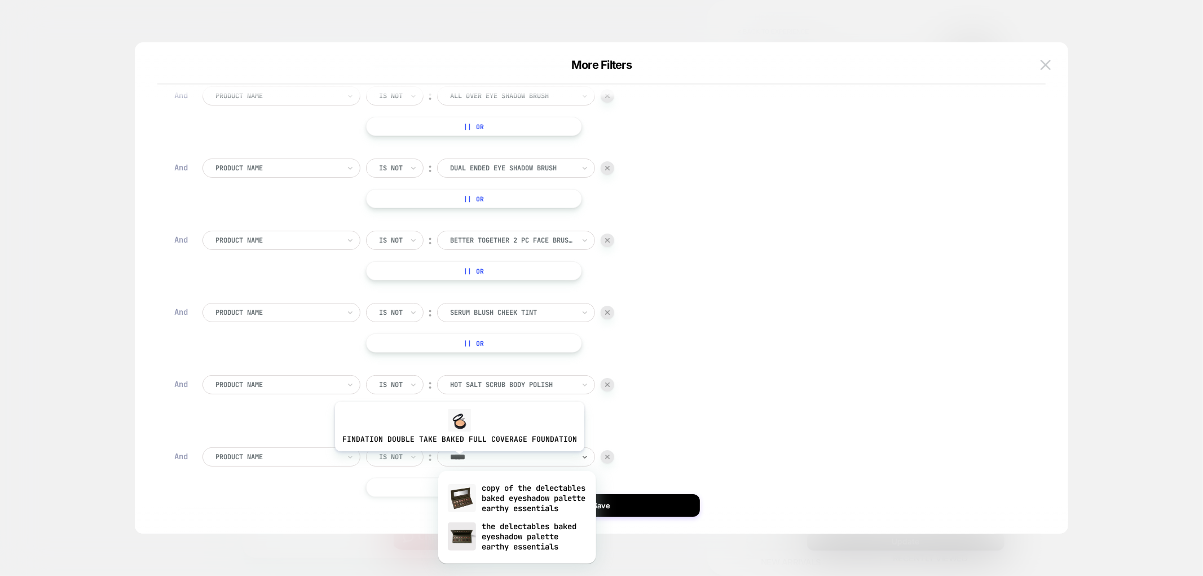
type input "******"
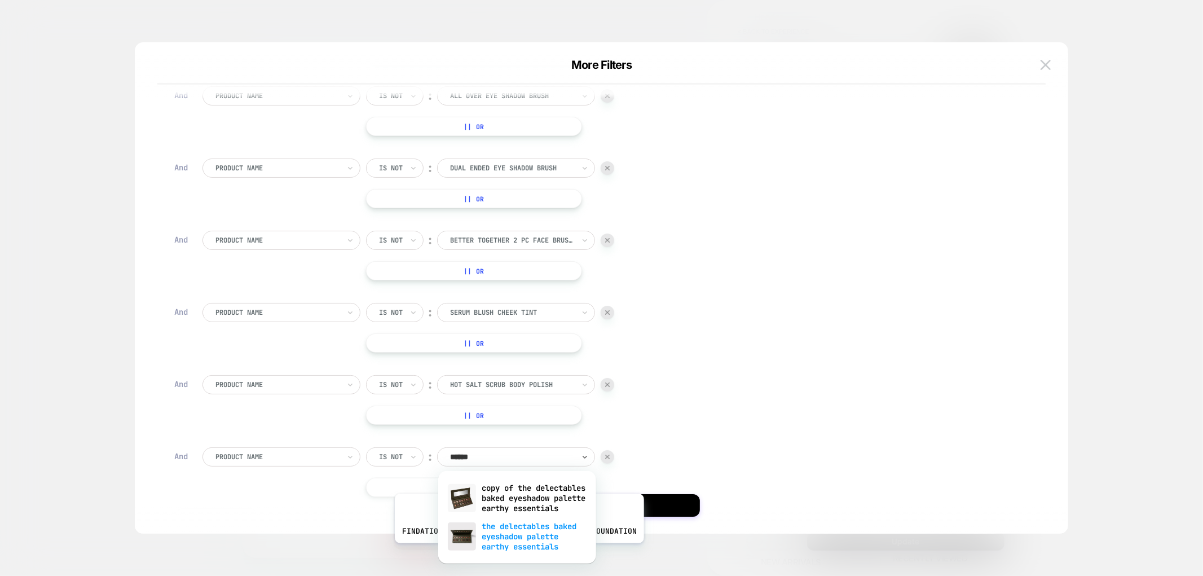
click at [516, 551] on div "the delectables baked eyeshadow palette earthy essentials" at bounding box center [517, 536] width 147 height 38
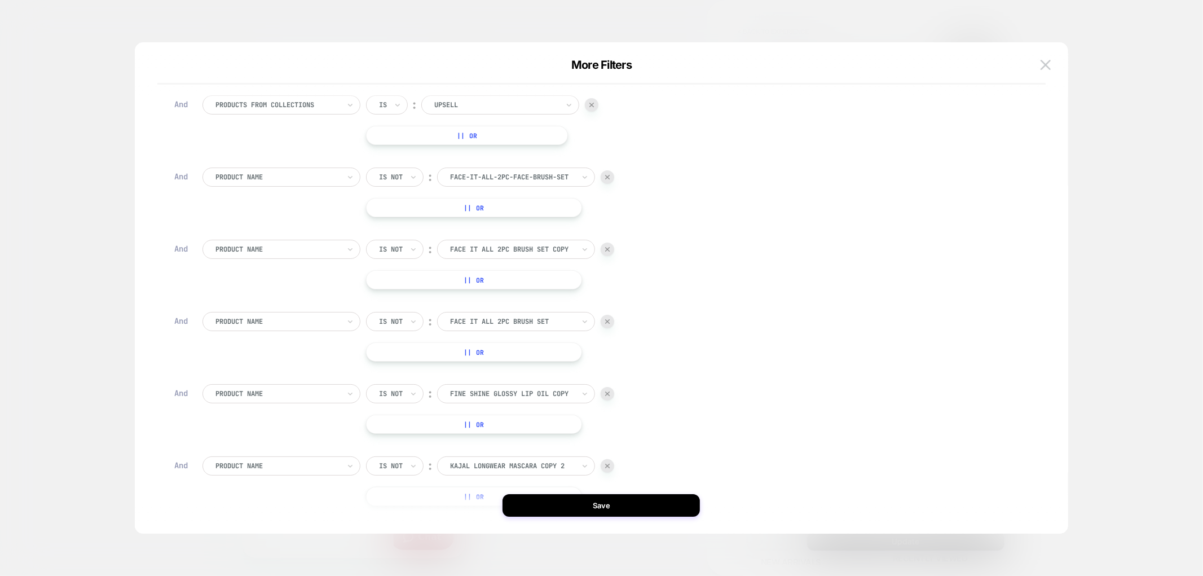
scroll to position [142, 0]
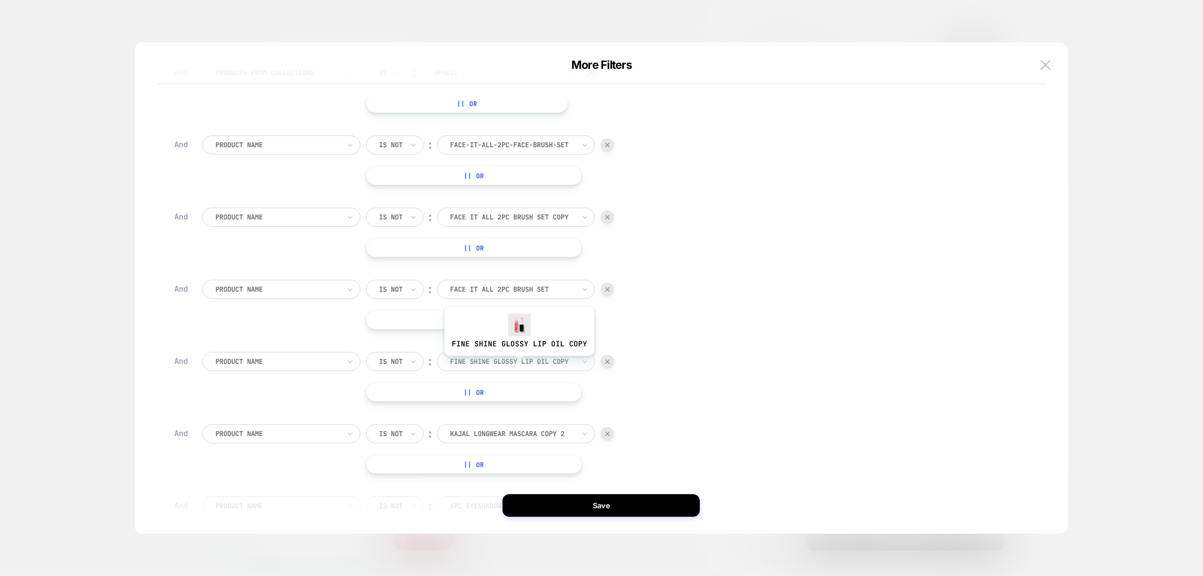
click at [518, 364] on div at bounding box center [512, 361] width 124 height 10
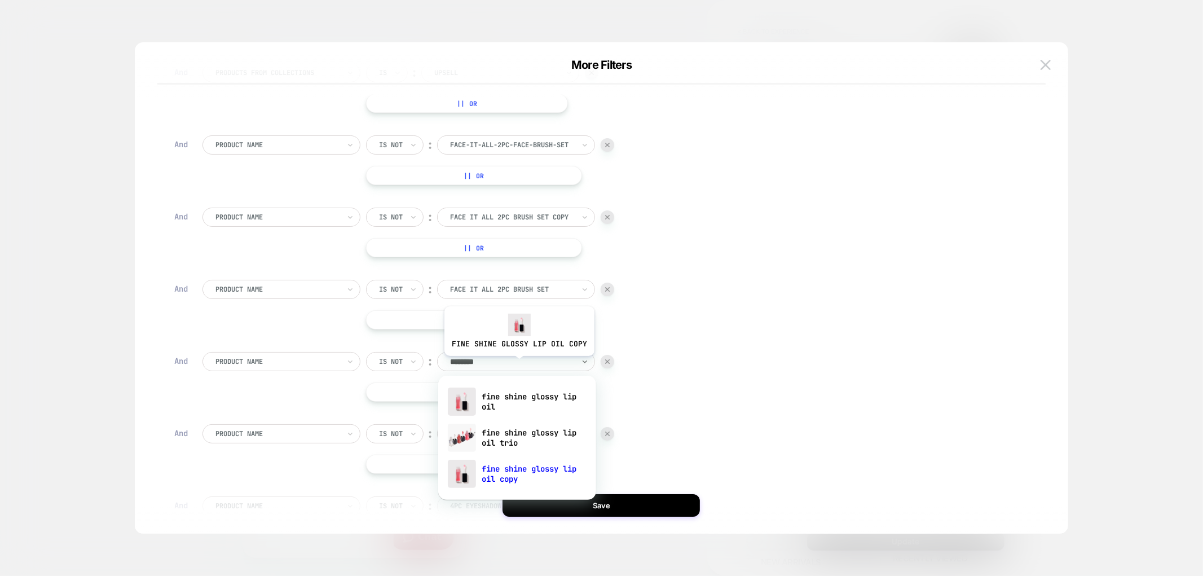
type input "*********"
click at [504, 401] on div "fine shine glossy lip oil" at bounding box center [517, 401] width 147 height 36
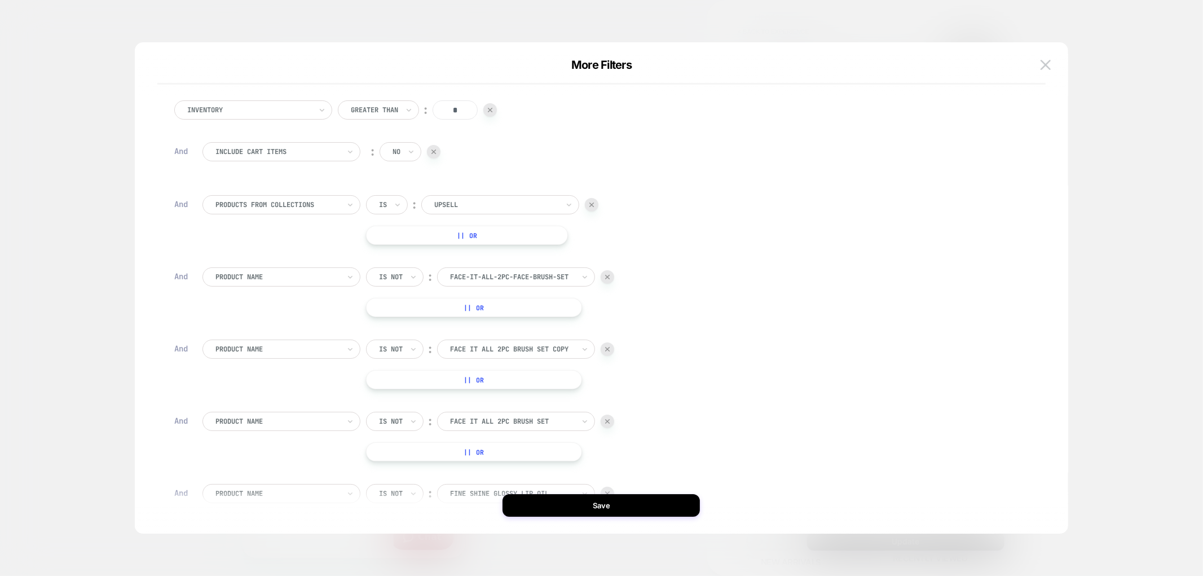
scroll to position [0, 0]
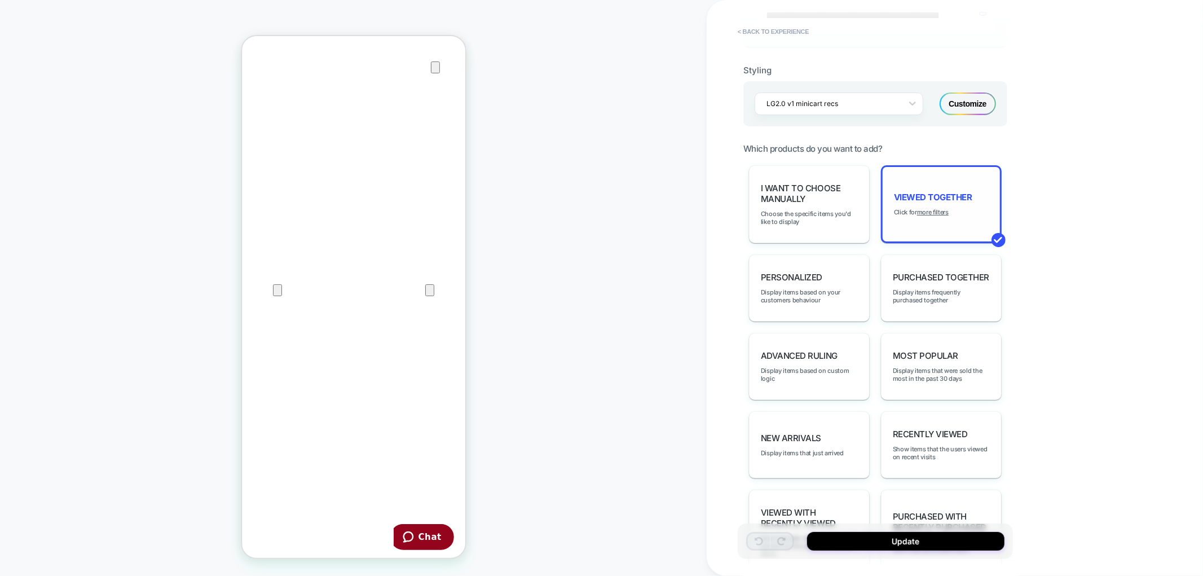
scroll to position [498, 0]
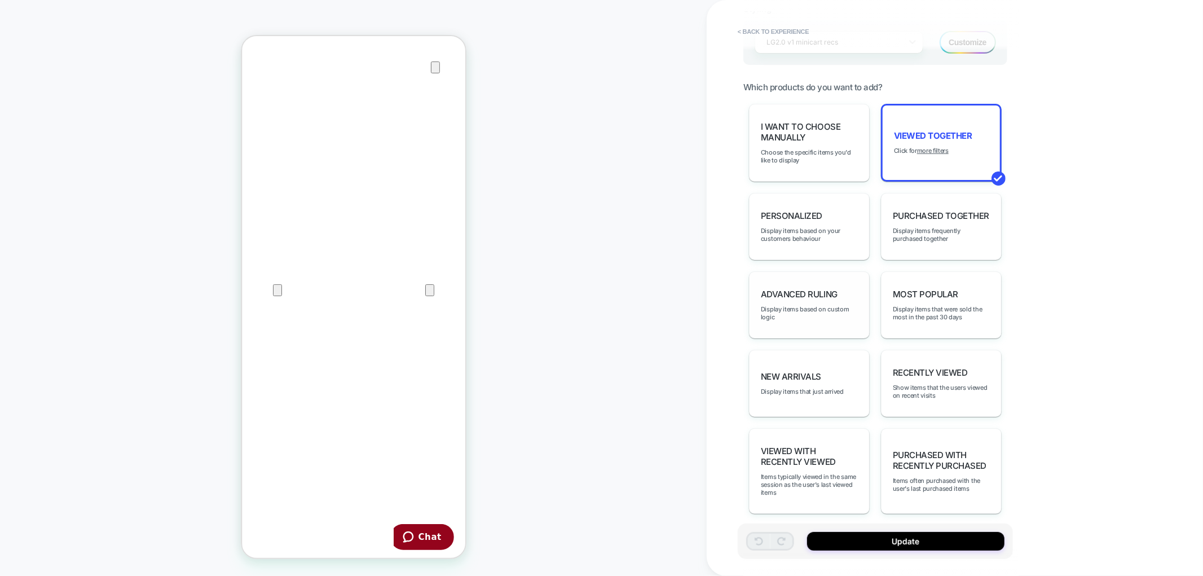
click at [785, 289] on span "Advanced Ruling" at bounding box center [799, 294] width 77 height 11
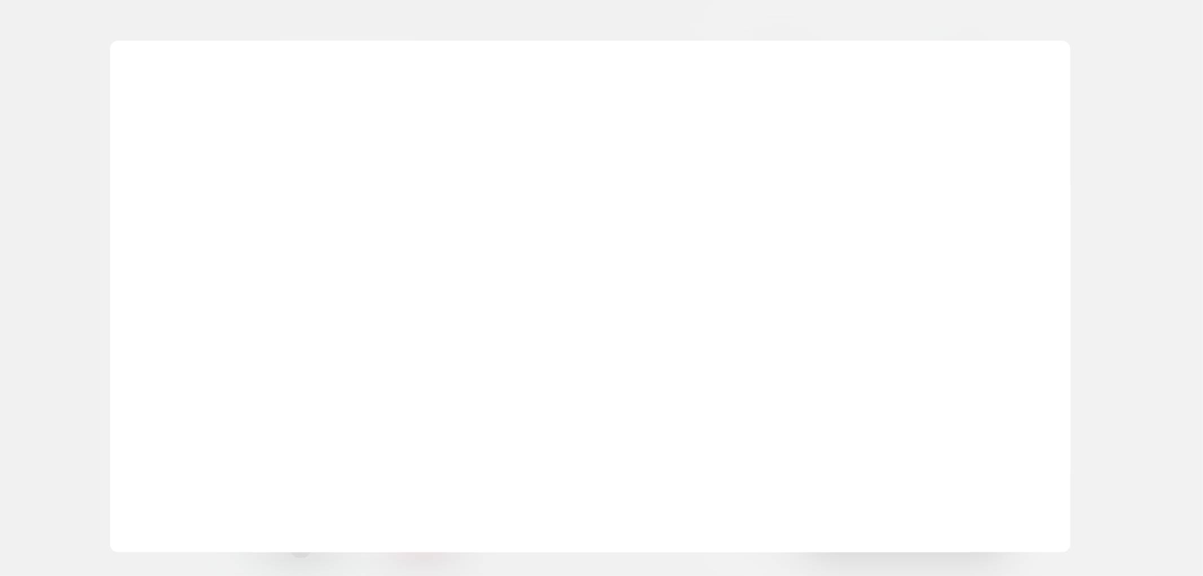
scroll to position [0, 0]
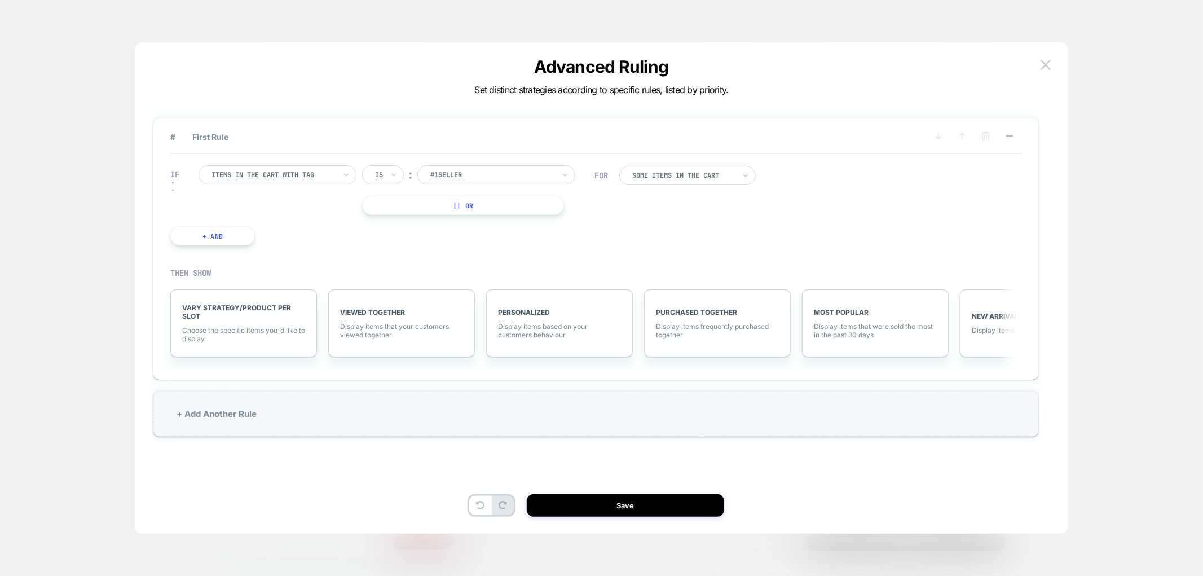
click at [227, 238] on button "+ And" at bounding box center [212, 235] width 85 height 19
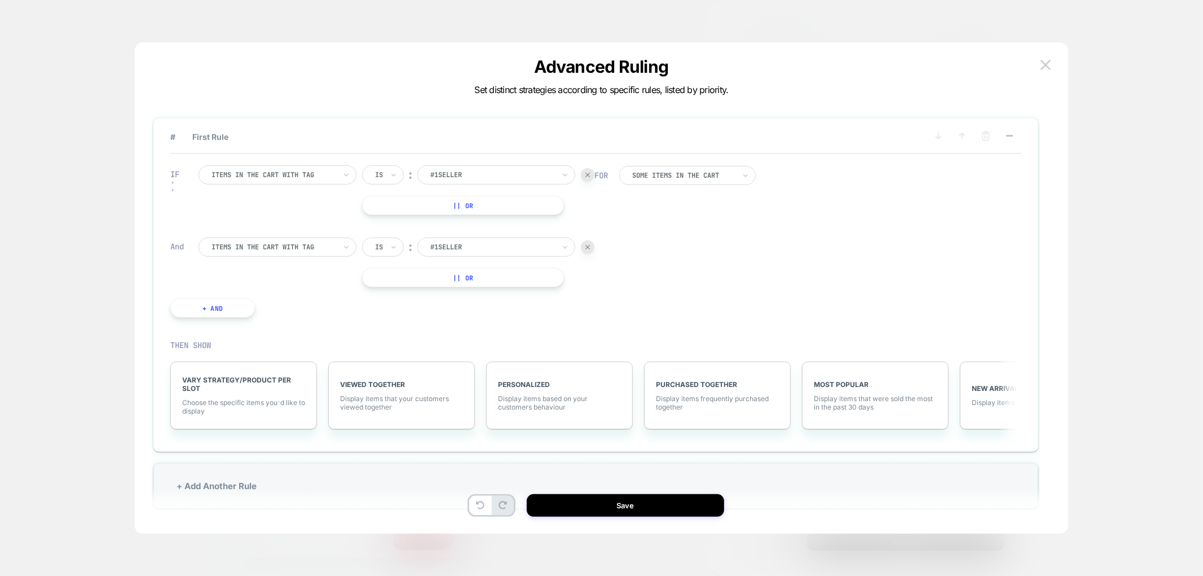
click at [1038, 65] on button at bounding box center [1045, 64] width 17 height 17
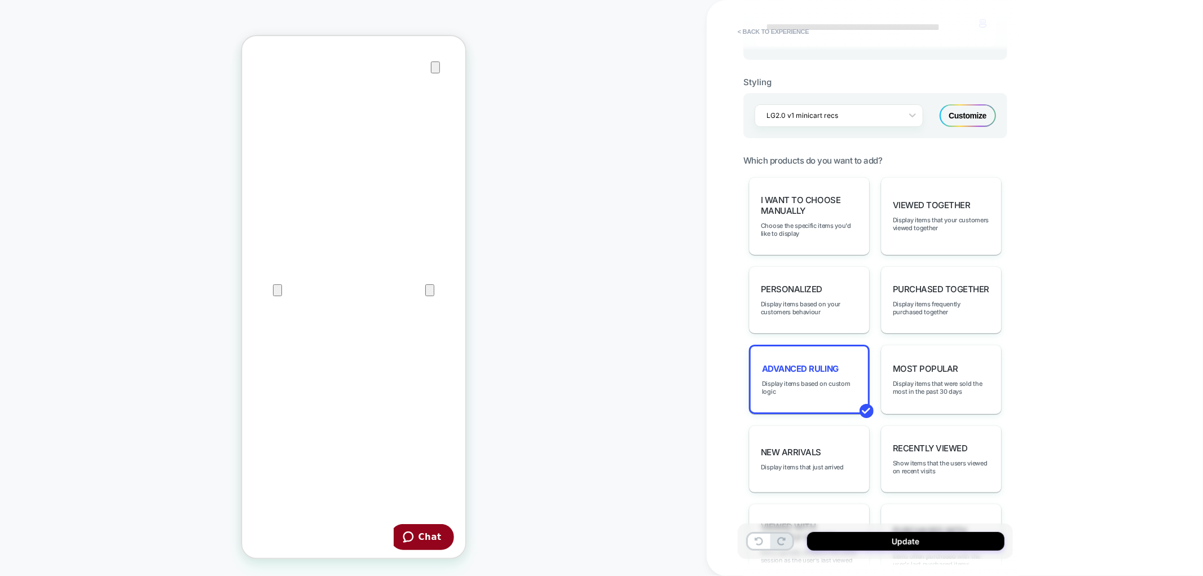
scroll to position [373, 0]
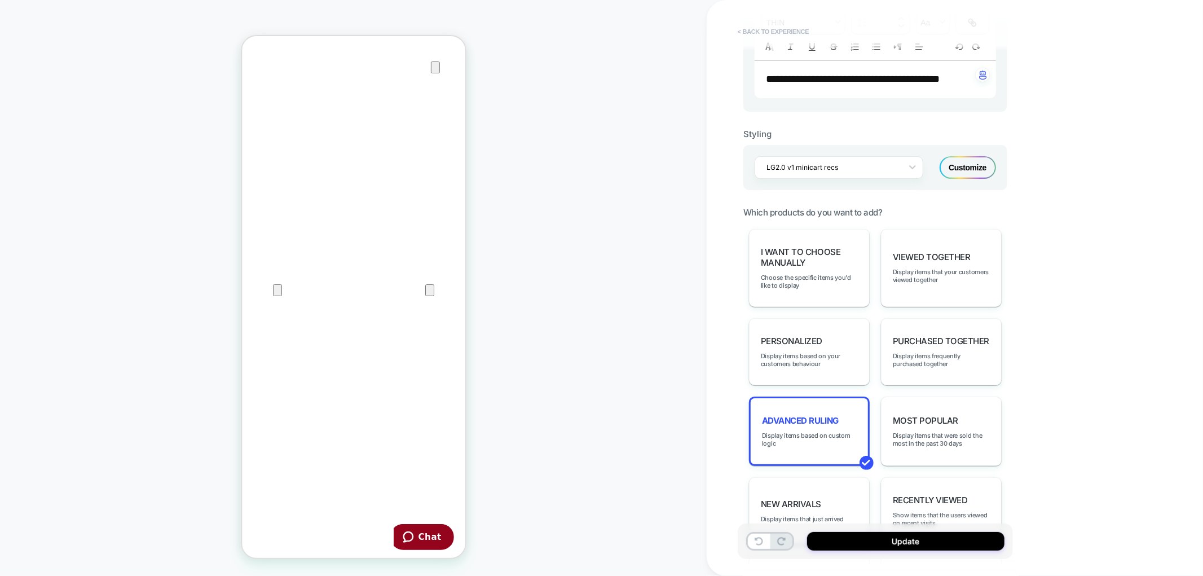
click at [748, 34] on button "< Back to experience" at bounding box center [773, 32] width 82 height 18
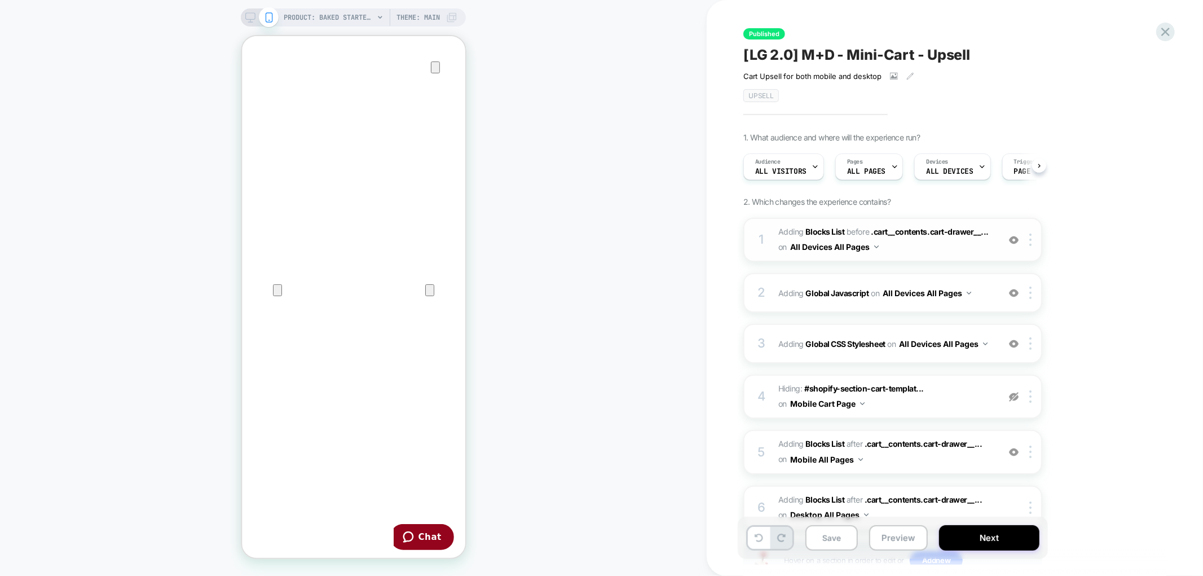
scroll to position [0, 1]
click at [770, 235] on div "1 #_loomi_addon_1708941549518_dup1749582169_dup1753298408 Adding Blocks List BE…" at bounding box center [892, 240] width 299 height 44
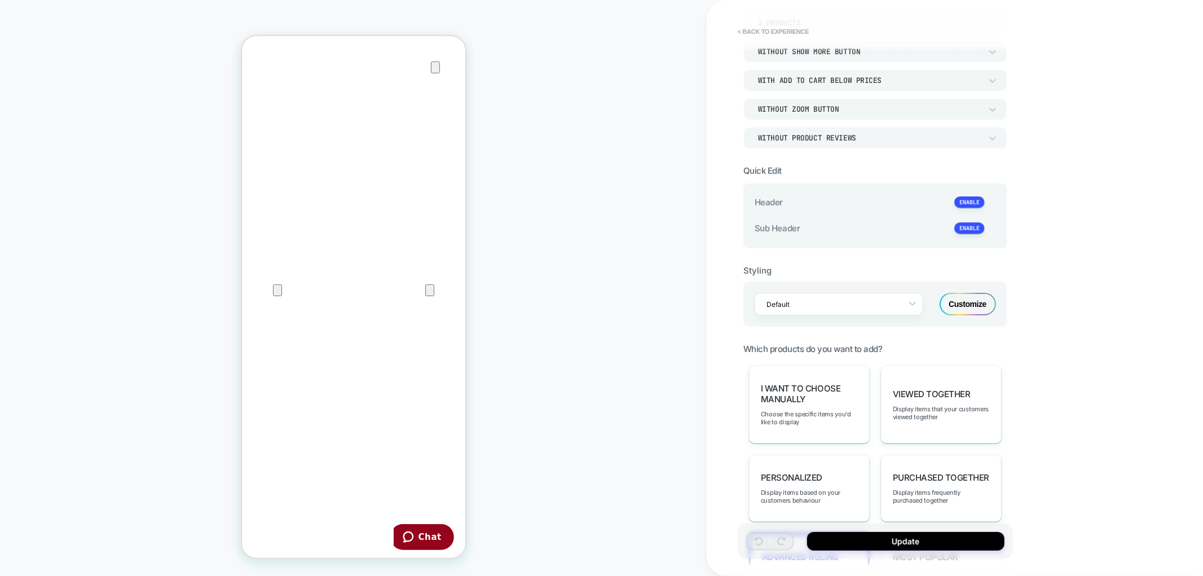
scroll to position [188, 0]
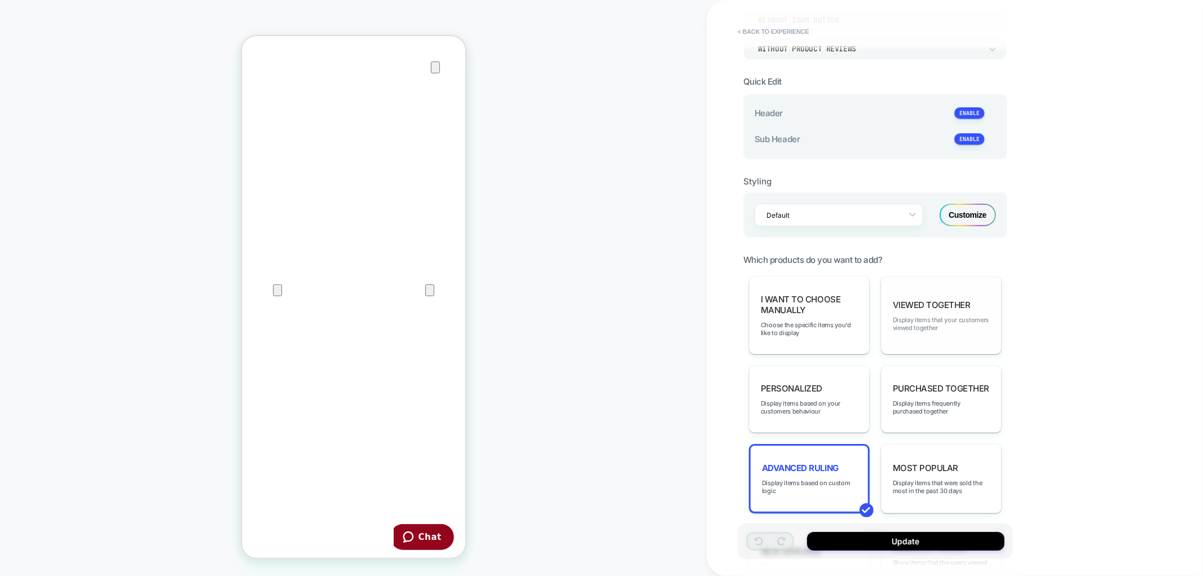
click at [925, 323] on span "Display items that your customers viewed together" at bounding box center [940, 324] width 97 height 16
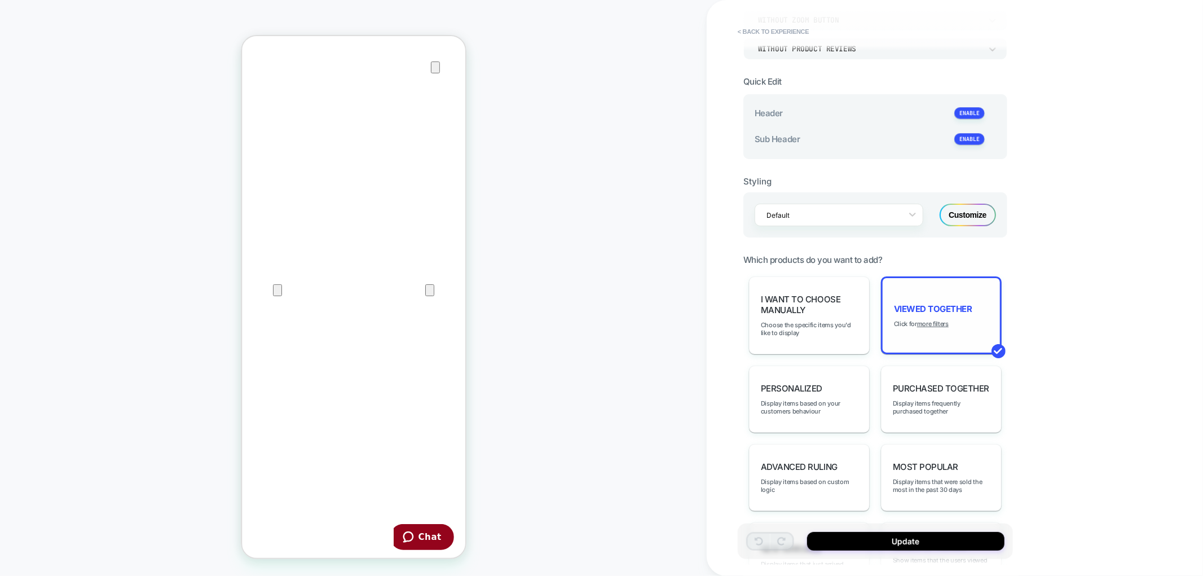
click at [939, 311] on div "Viewed Together Click for more filters" at bounding box center [941, 315] width 121 height 78
click at [940, 320] on u "more filters" at bounding box center [933, 324] width 32 height 8
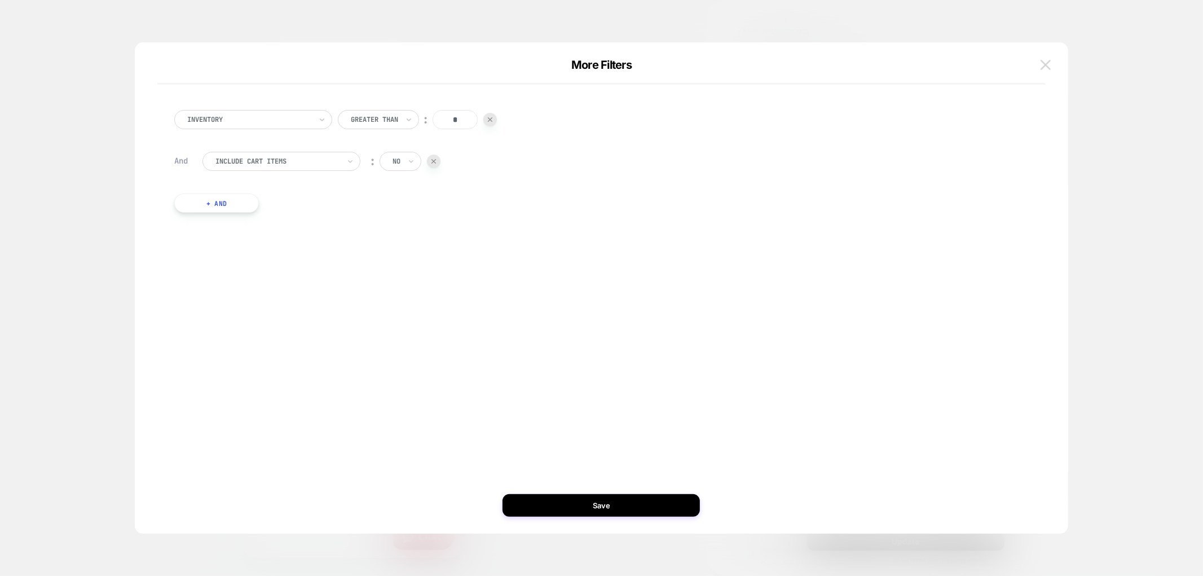
click at [1042, 60] on img at bounding box center [1045, 65] width 10 height 10
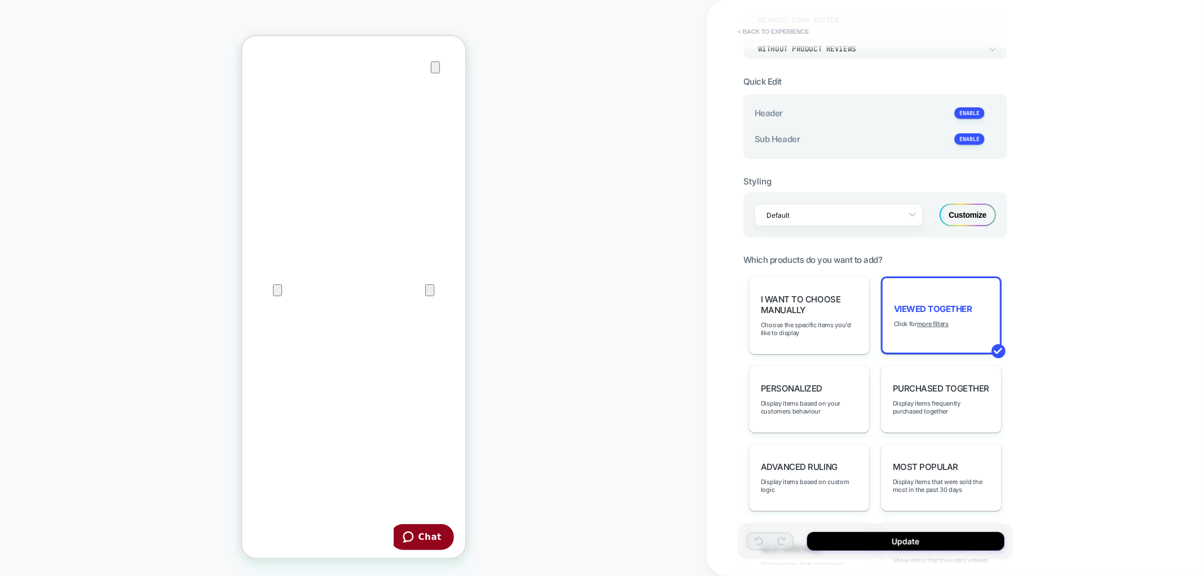
click at [770, 32] on button "< Back to experience" at bounding box center [773, 32] width 82 height 18
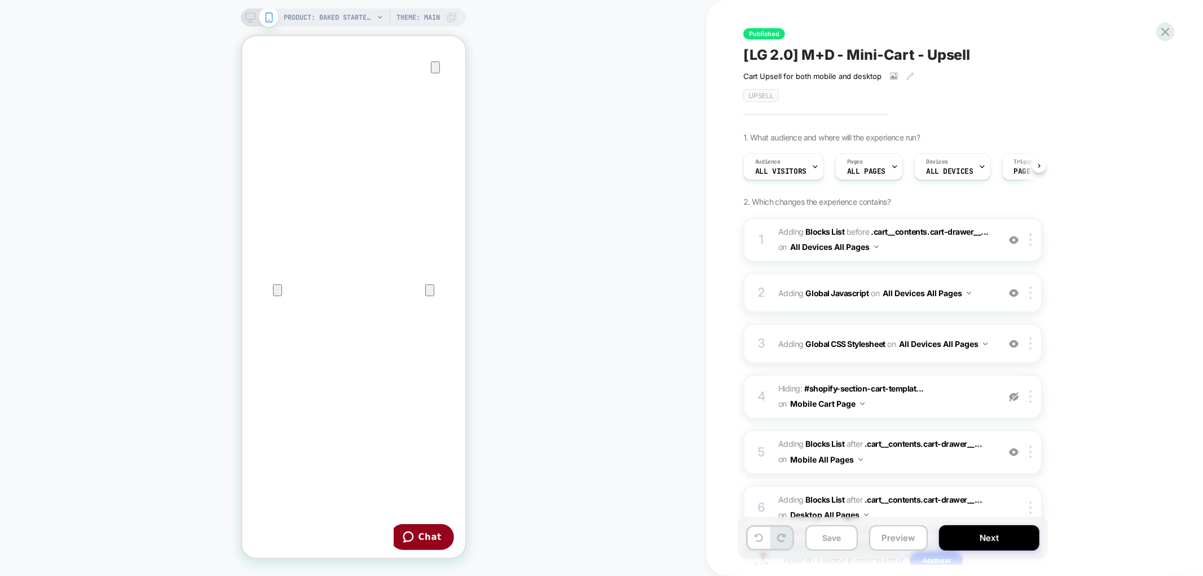
scroll to position [0, 1]
click at [1161, 30] on icon at bounding box center [1164, 31] width 15 height 15
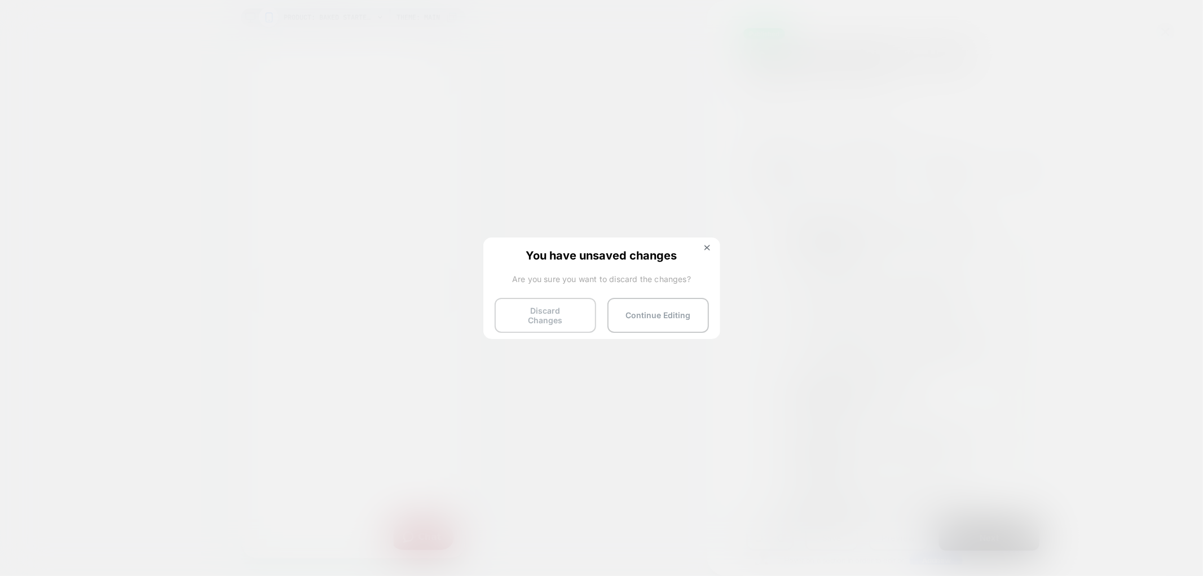
click at [568, 312] on button "Discard Changes" at bounding box center [544, 315] width 101 height 35
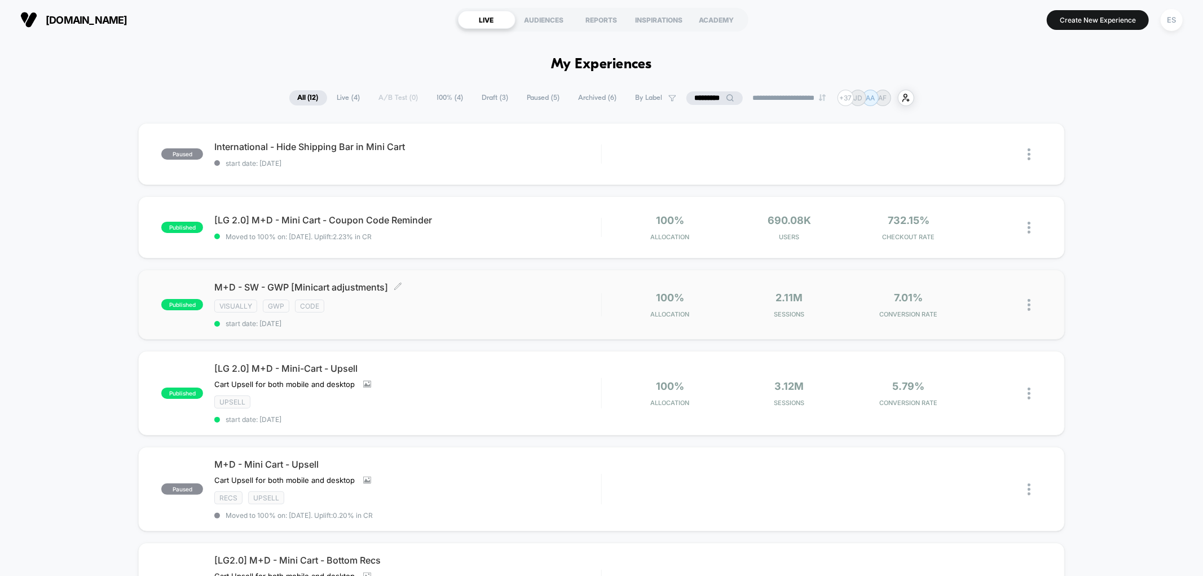
scroll to position [63, 0]
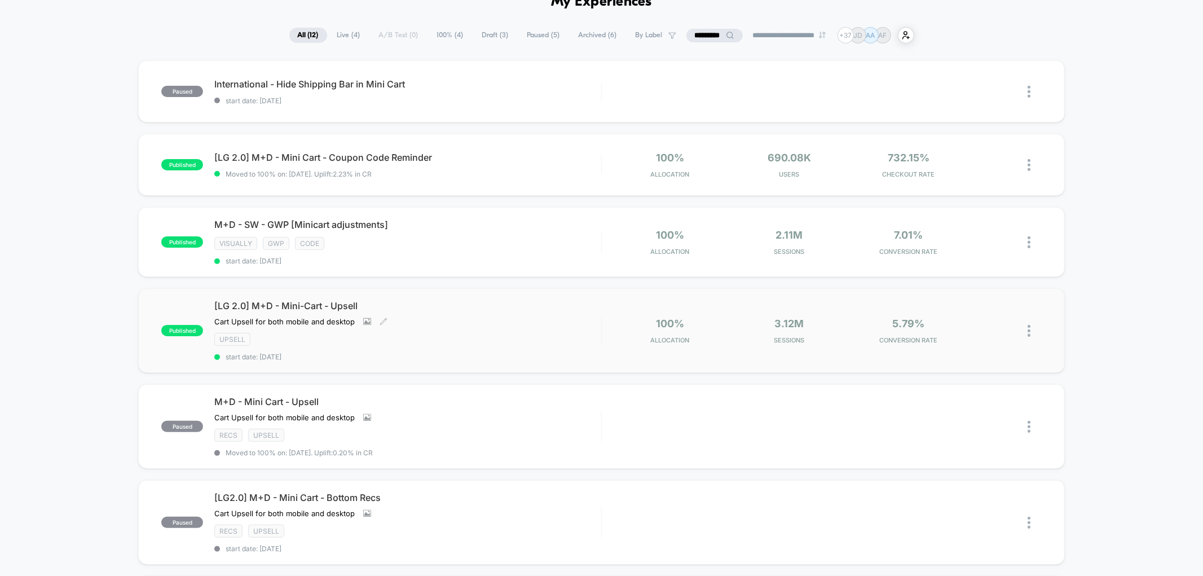
click at [330, 304] on span "[LG 2.0] M+D - Mini-Cart - Upsell" at bounding box center [407, 305] width 386 height 11
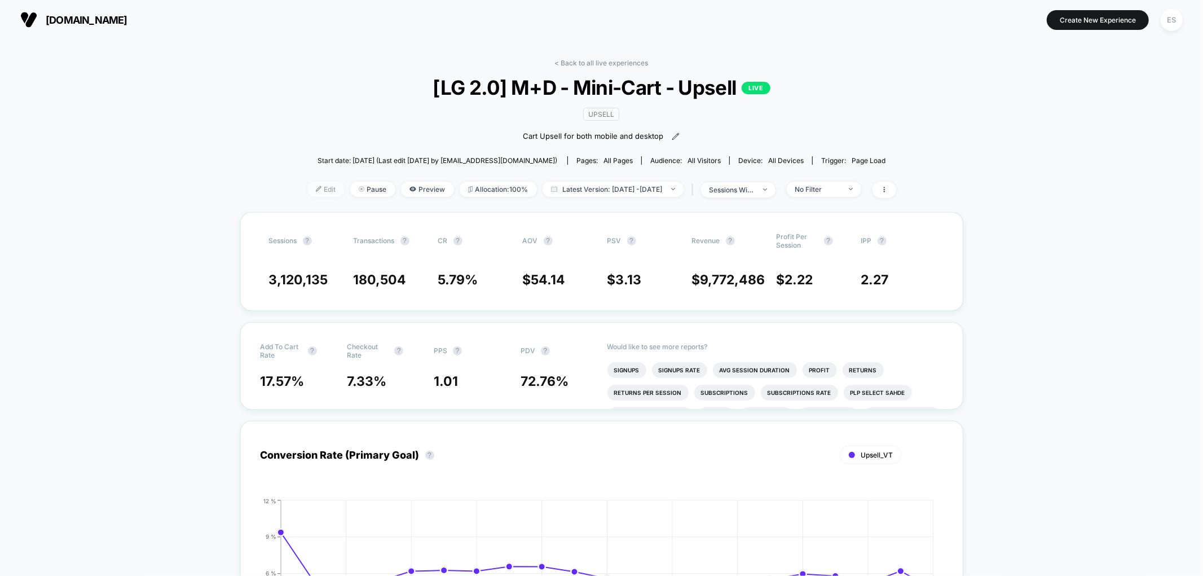
click at [311, 188] on span "Edit" at bounding box center [325, 189] width 37 height 15
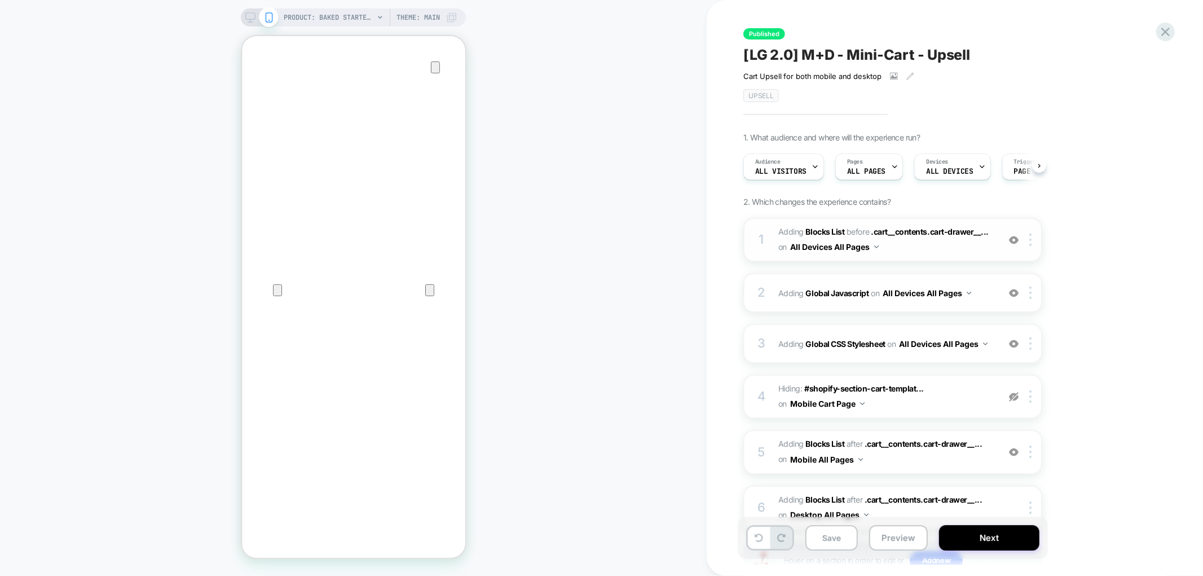
click at [765, 241] on div "1" at bounding box center [760, 239] width 11 height 23
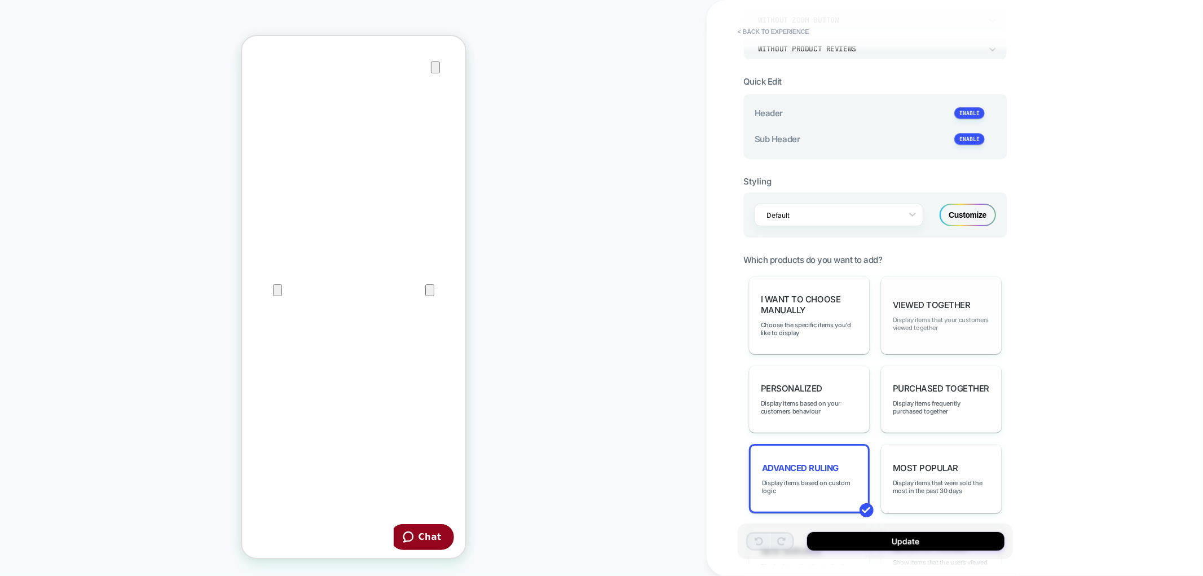
click at [928, 320] on span "Display items that your customers viewed together" at bounding box center [940, 324] width 97 height 16
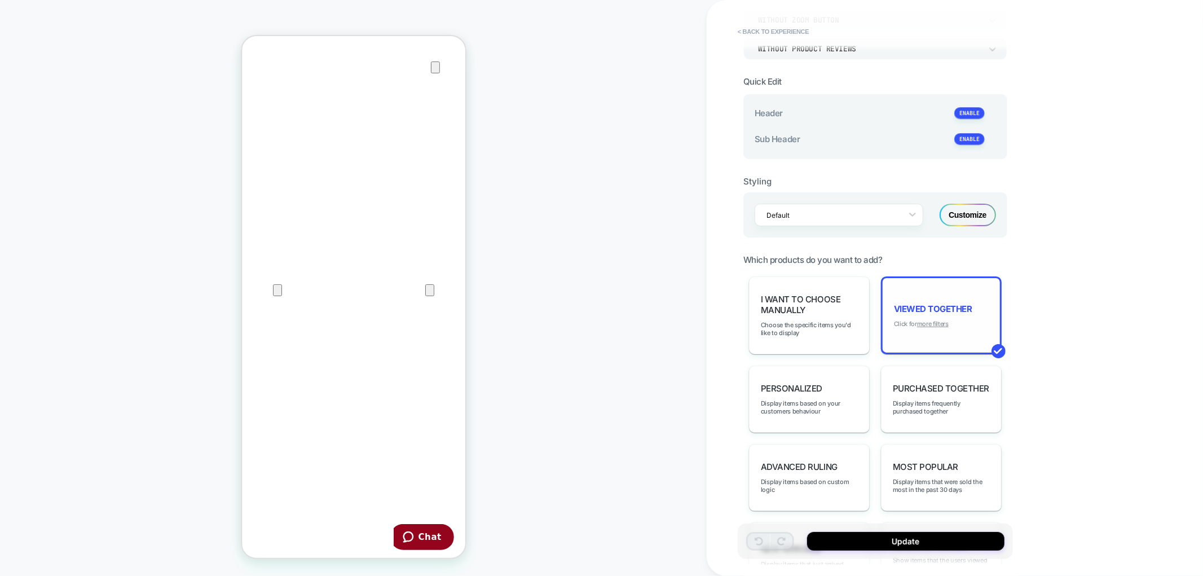
click at [936, 320] on u "more filters" at bounding box center [933, 324] width 32 height 8
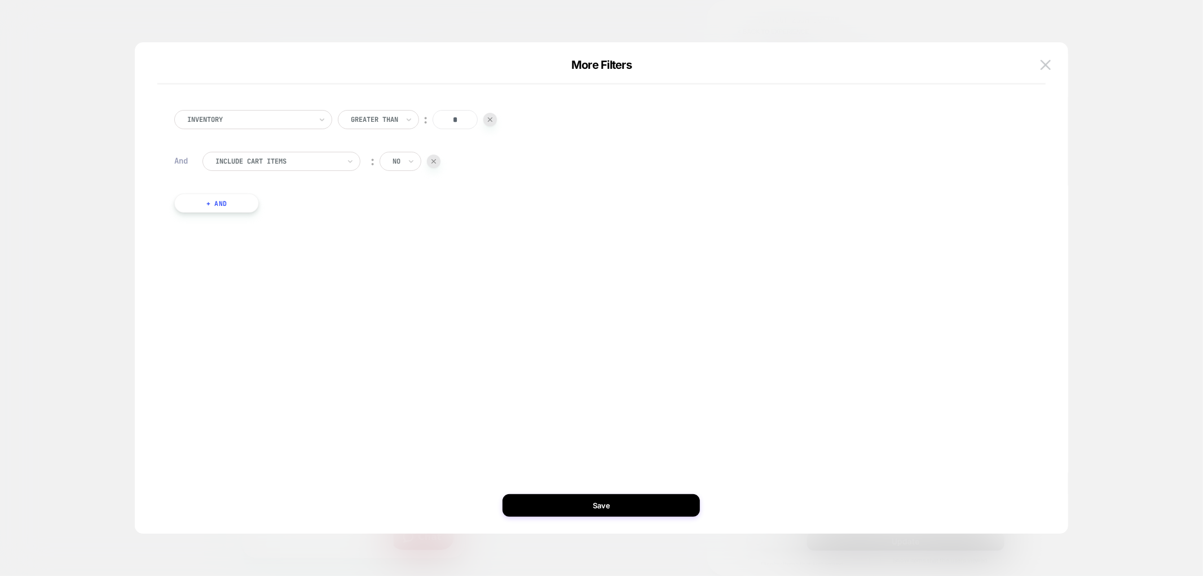
click at [1056, 64] on div "More Filters" at bounding box center [601, 71] width 933 height 26
click at [1051, 65] on button at bounding box center [1045, 64] width 17 height 17
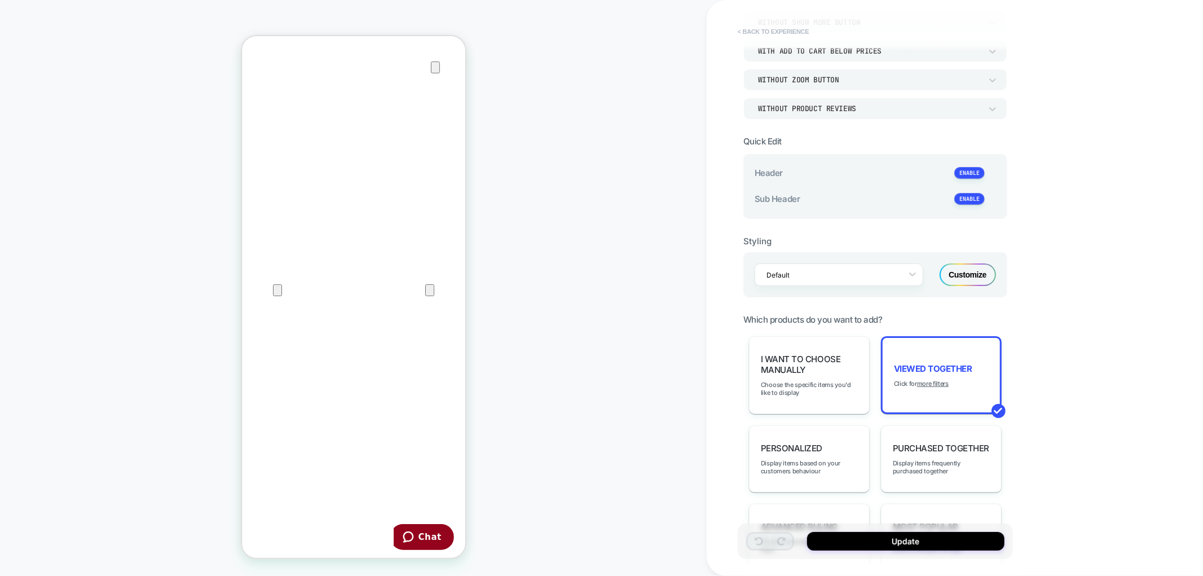
scroll to position [125, 0]
click at [779, 29] on button "< Back to experience" at bounding box center [773, 32] width 82 height 18
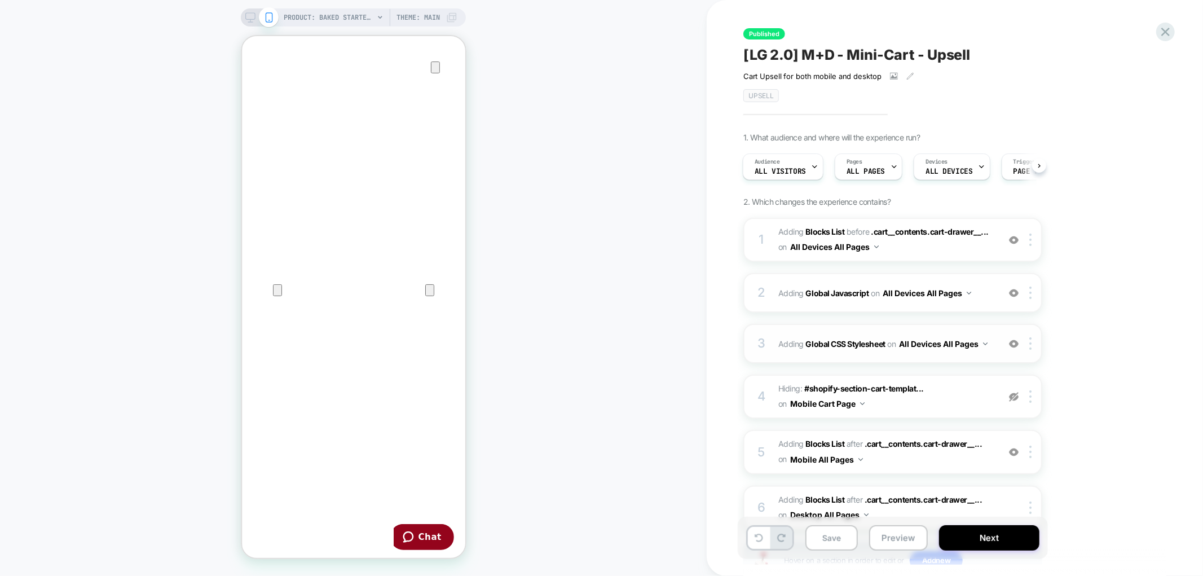
scroll to position [63, 0]
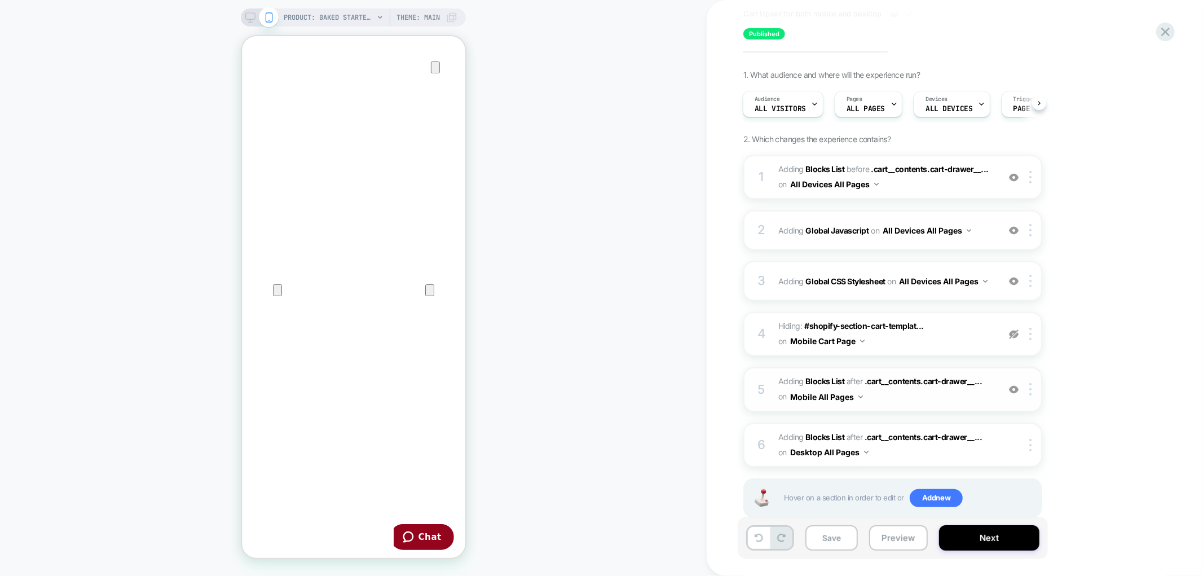
click at [767, 379] on div "5 #_loomi_addon_1750269137742_dup1753298408 Adding Blocks List AFTER .cart__con…" at bounding box center [892, 389] width 299 height 44
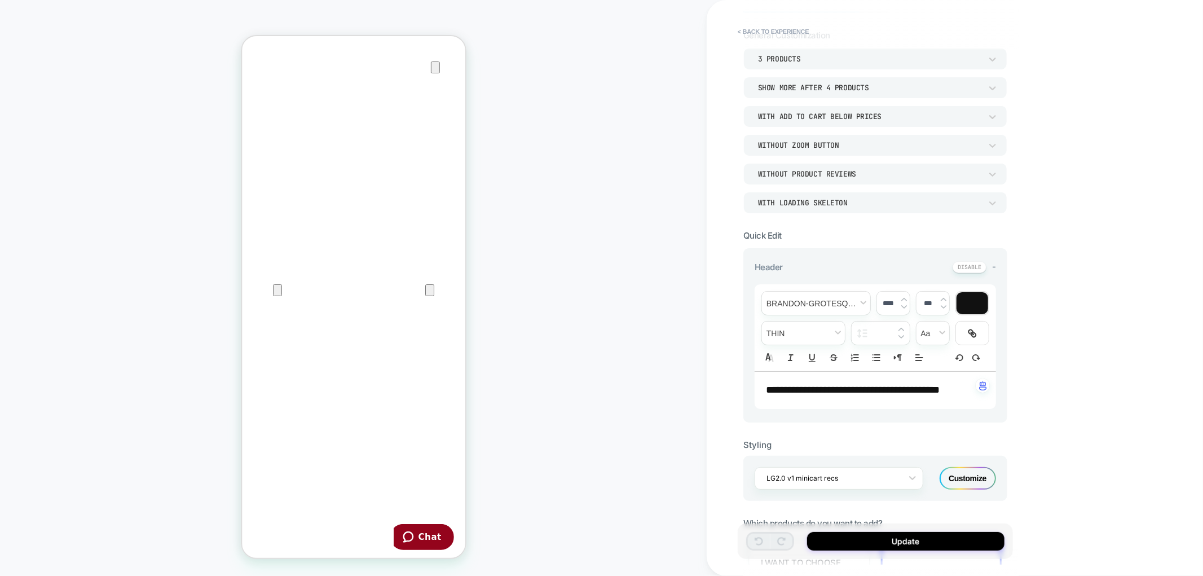
scroll to position [0, 0]
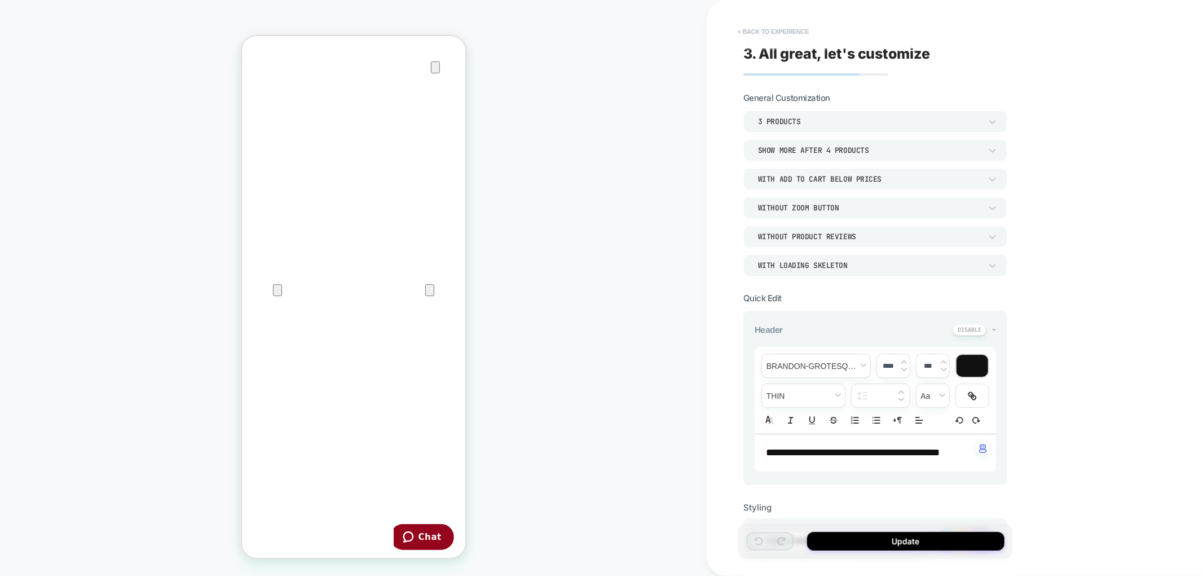
click at [751, 25] on button "< Back to experience" at bounding box center [773, 32] width 82 height 18
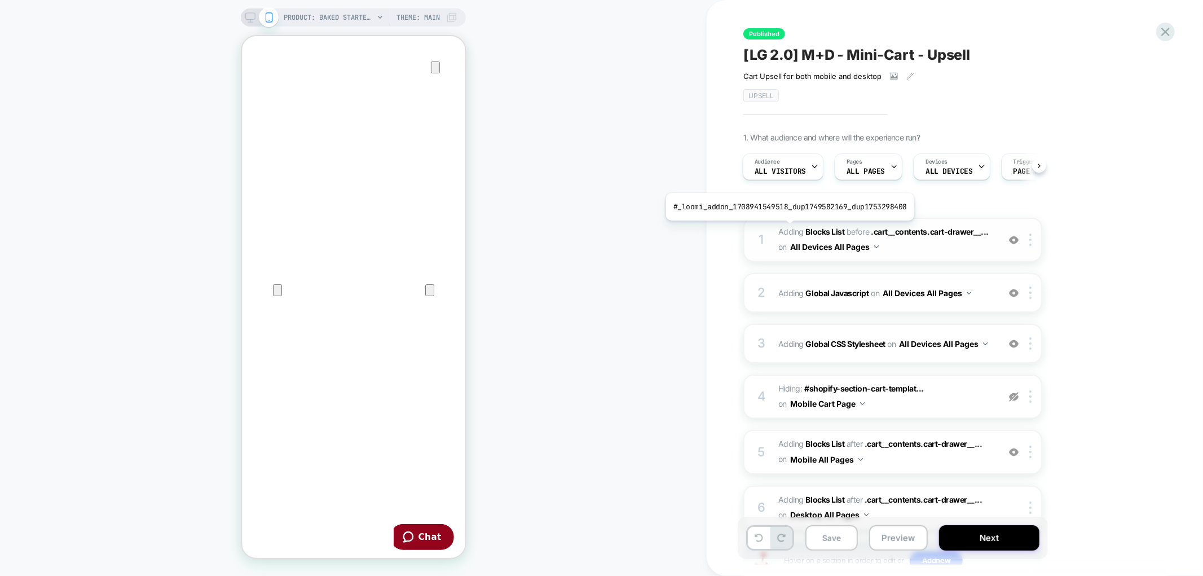
click at [785, 227] on span "Adding Blocks List" at bounding box center [811, 232] width 67 height 10
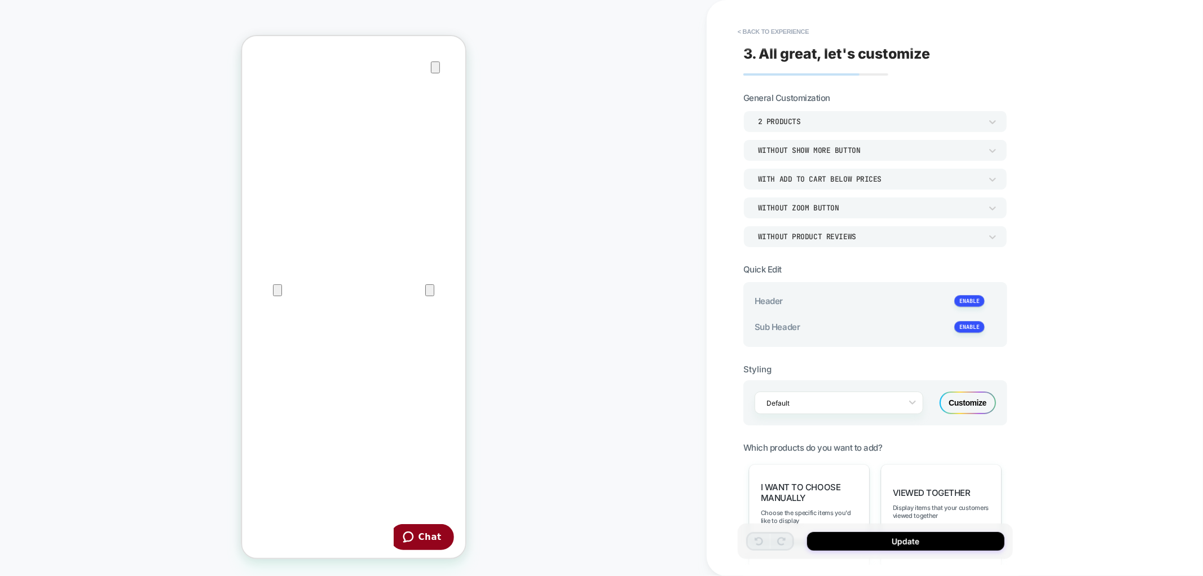
type textarea "*"
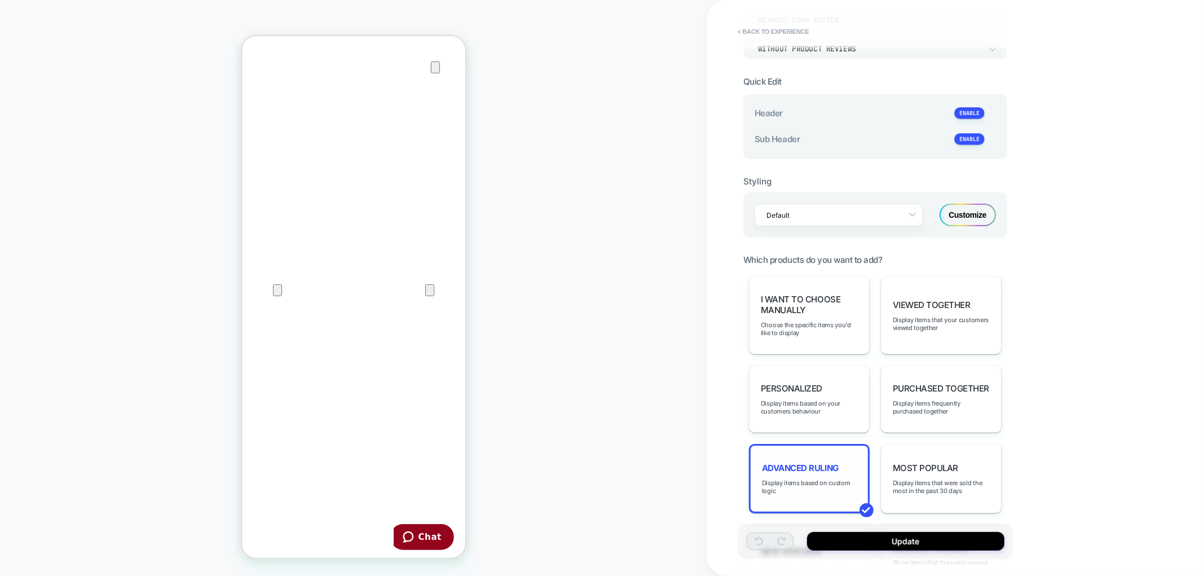
click at [804, 462] on span "Advanced Ruling" at bounding box center [800, 467] width 77 height 11
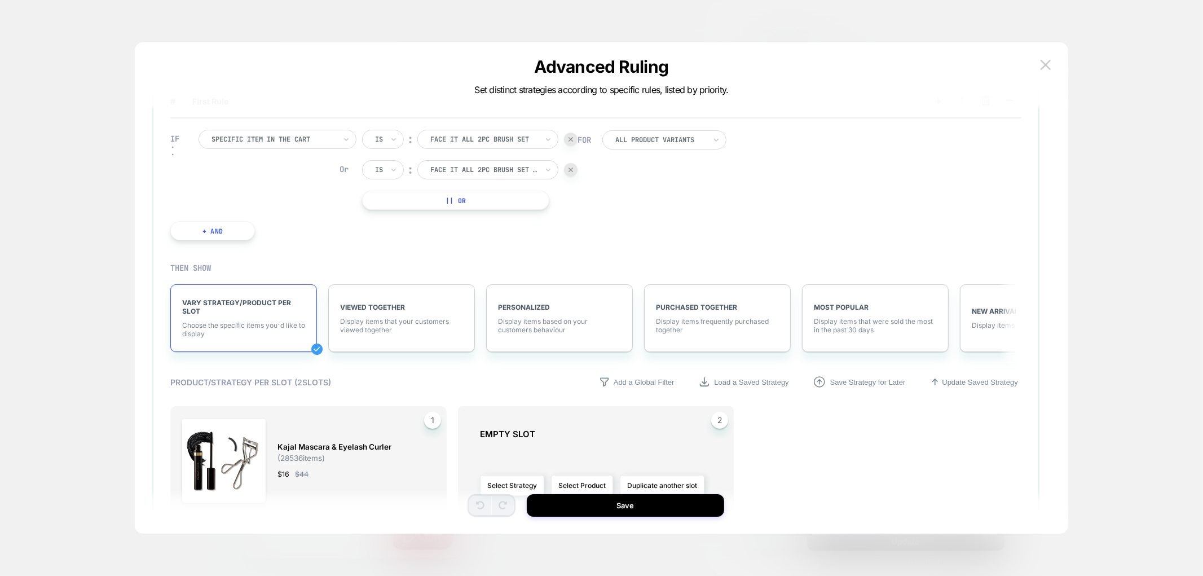
scroll to position [0, 0]
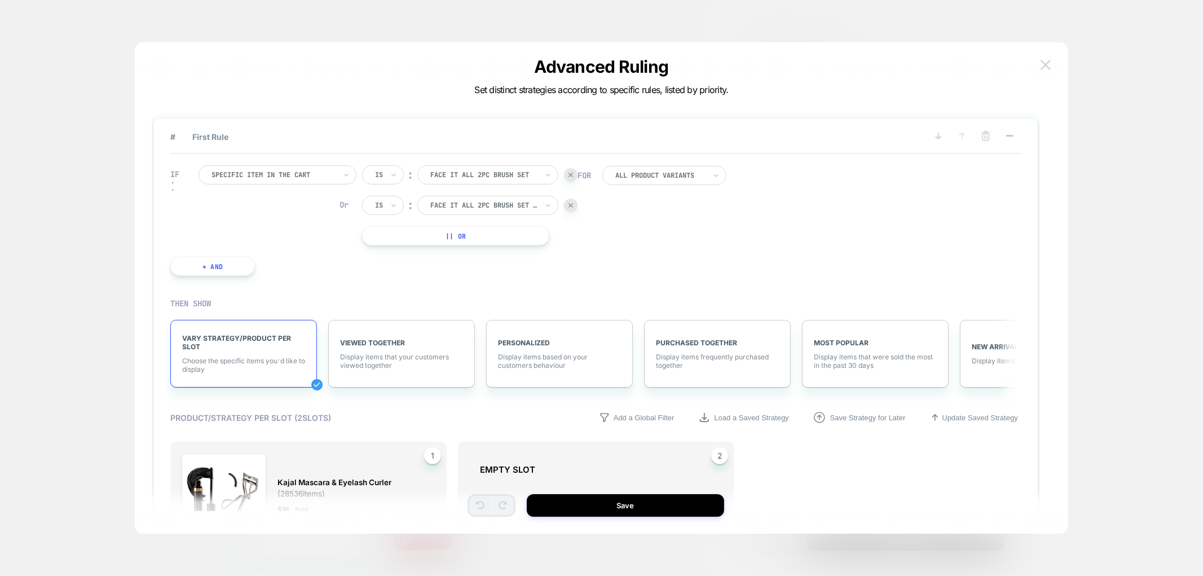
click at [1045, 60] on img at bounding box center [1045, 65] width 10 height 10
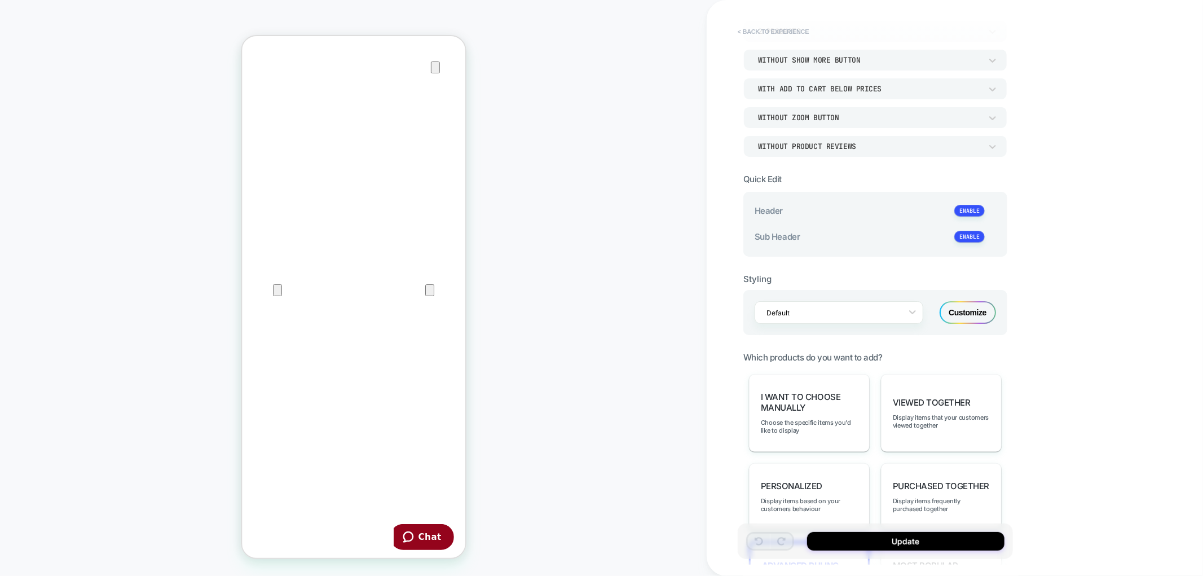
scroll to position [63, 0]
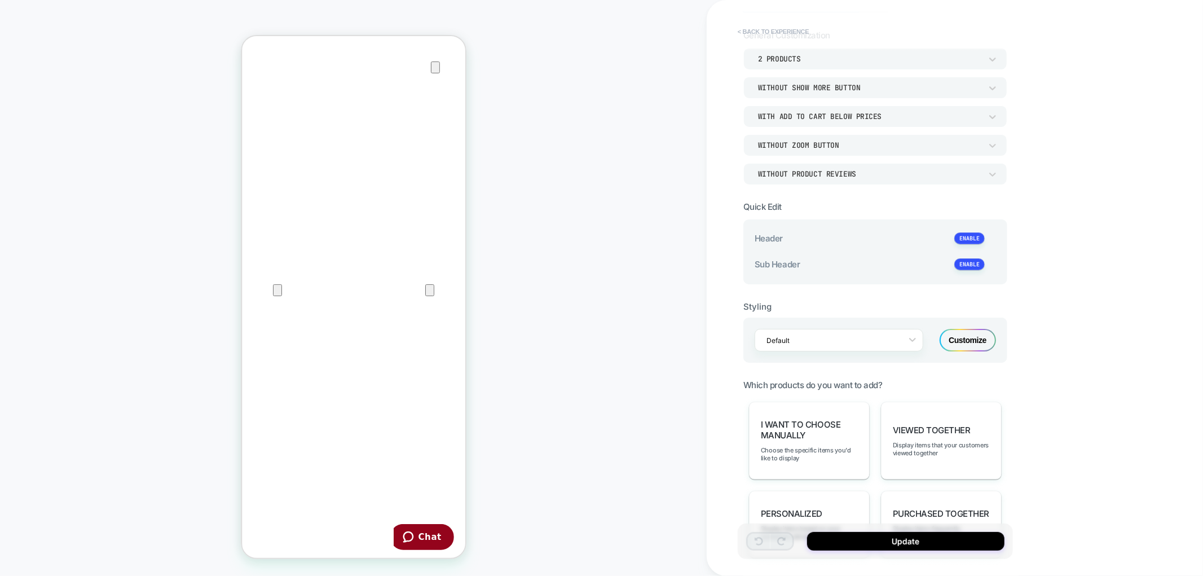
click at [783, 28] on button "< Back to experience" at bounding box center [773, 32] width 82 height 18
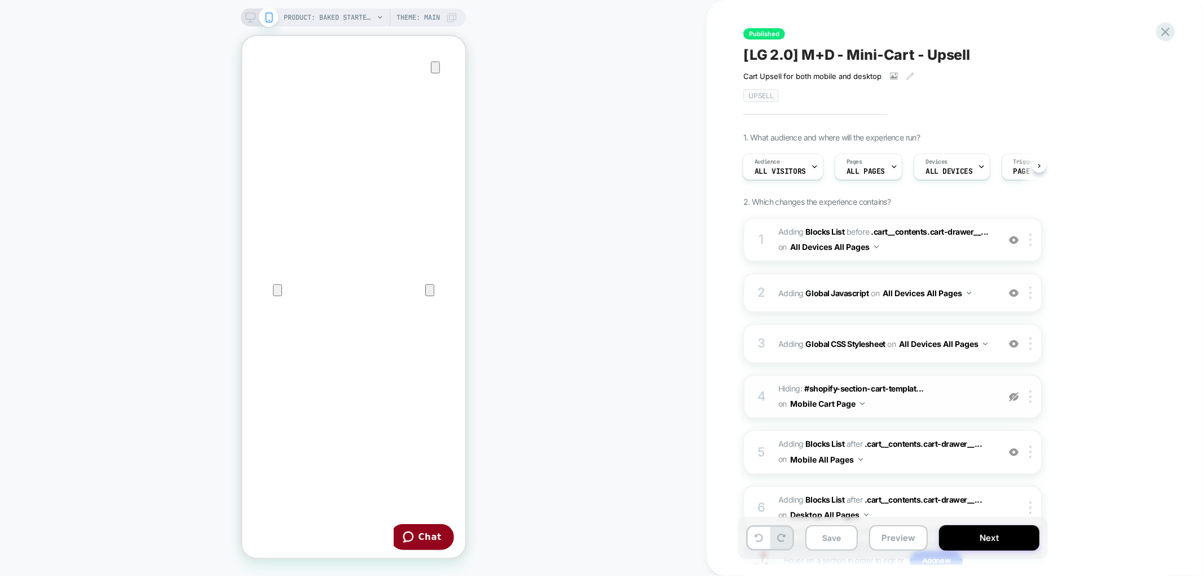
scroll to position [83, 0]
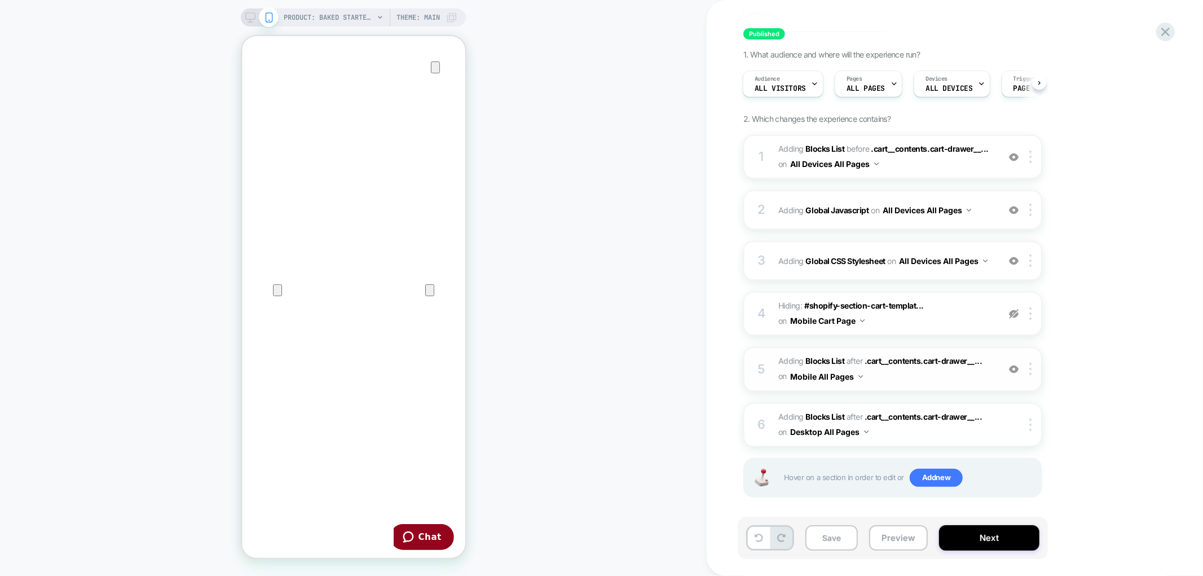
click at [776, 366] on div "5 #_loomi_addon_1750269137742_dup1753298408 Adding Blocks List AFTER .cart__con…" at bounding box center [892, 369] width 299 height 44
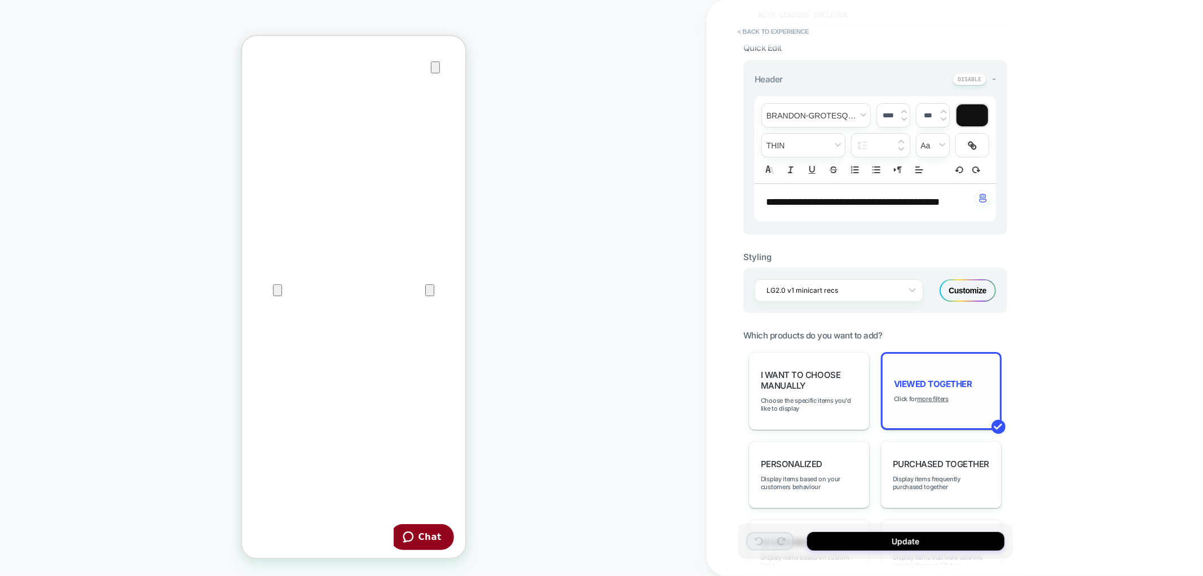
scroll to position [223, 0]
click at [916, 378] on span "Viewed Together" at bounding box center [933, 383] width 78 height 11
click at [925, 395] on u "more filters" at bounding box center [933, 399] width 32 height 8
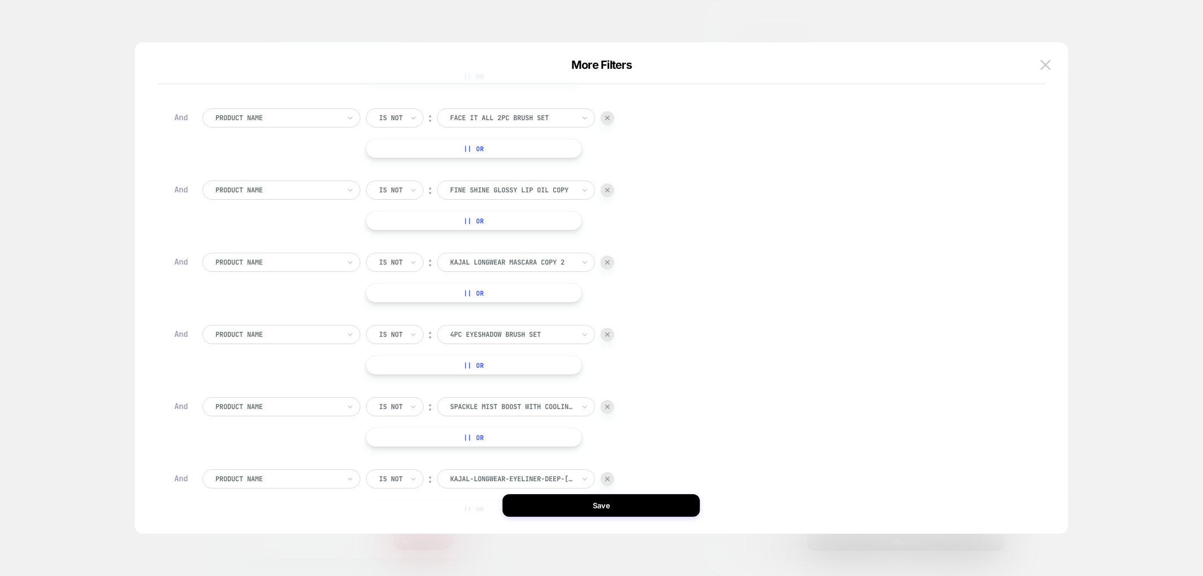
scroll to position [407, 0]
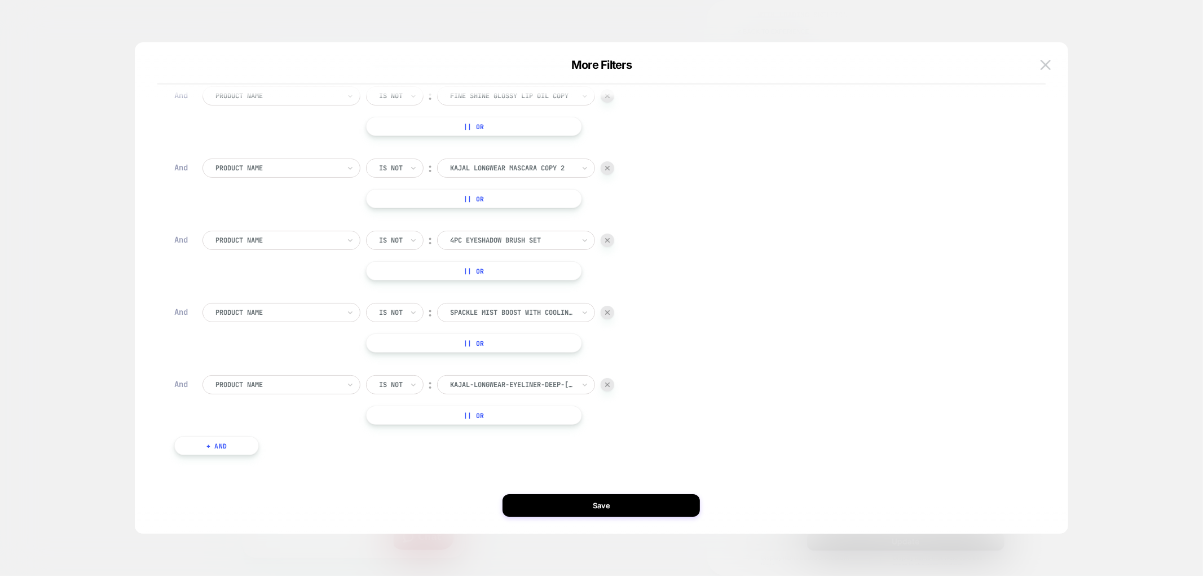
click at [228, 447] on button "+ And" at bounding box center [216, 445] width 85 height 19
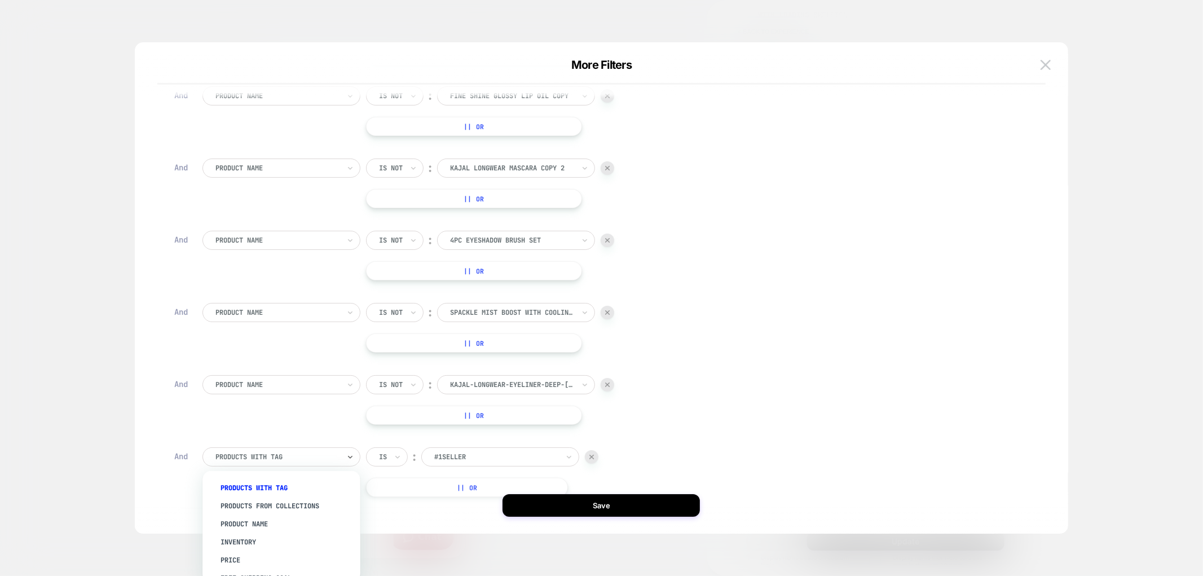
click at [232, 459] on div at bounding box center [277, 457] width 124 height 10
type input "*"
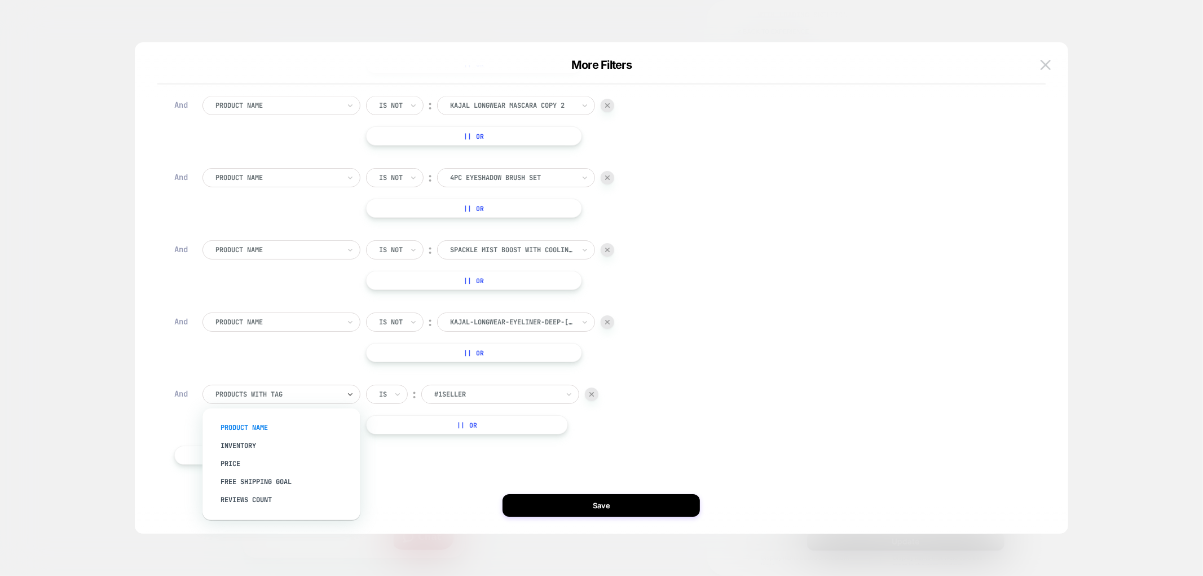
scroll to position [63, 0]
click at [590, 392] on img at bounding box center [591, 394] width 5 height 5
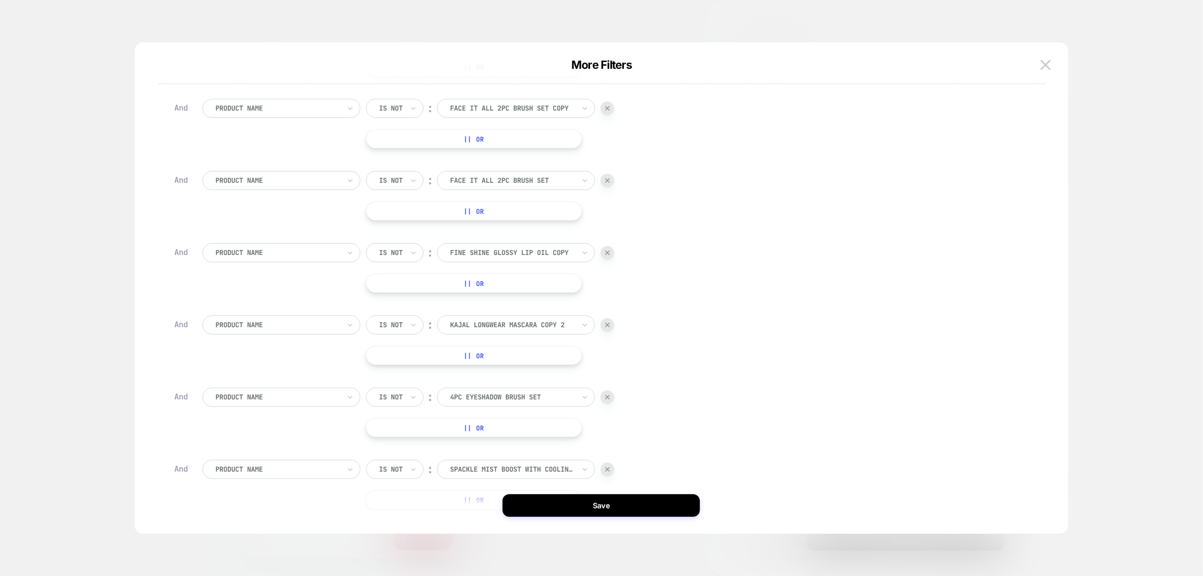
scroll to position [313, 0]
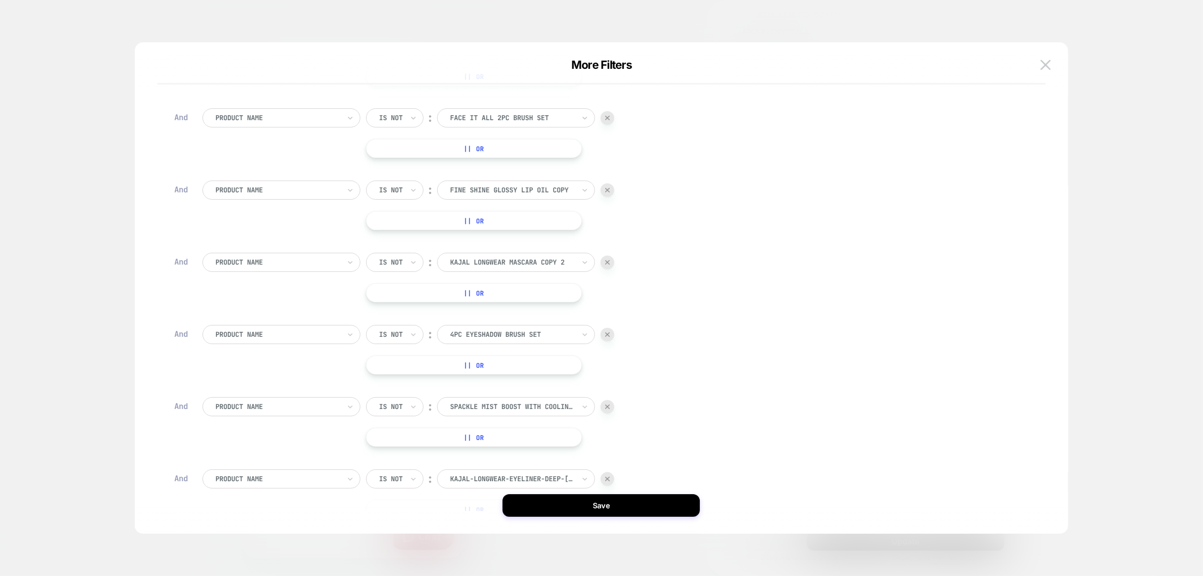
click at [610, 336] on div at bounding box center [607, 335] width 14 height 14
click at [609, 405] on img at bounding box center [607, 406] width 5 height 5
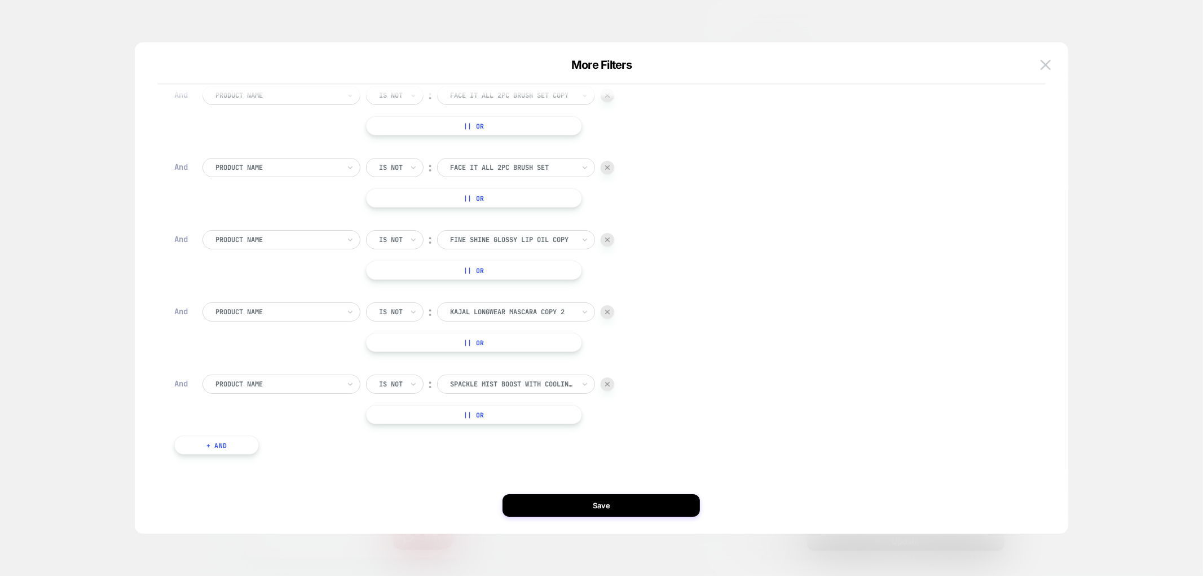
scroll to position [263, 0]
click at [242, 447] on button "+ And" at bounding box center [216, 445] width 85 height 19
click at [294, 460] on div at bounding box center [277, 457] width 124 height 10
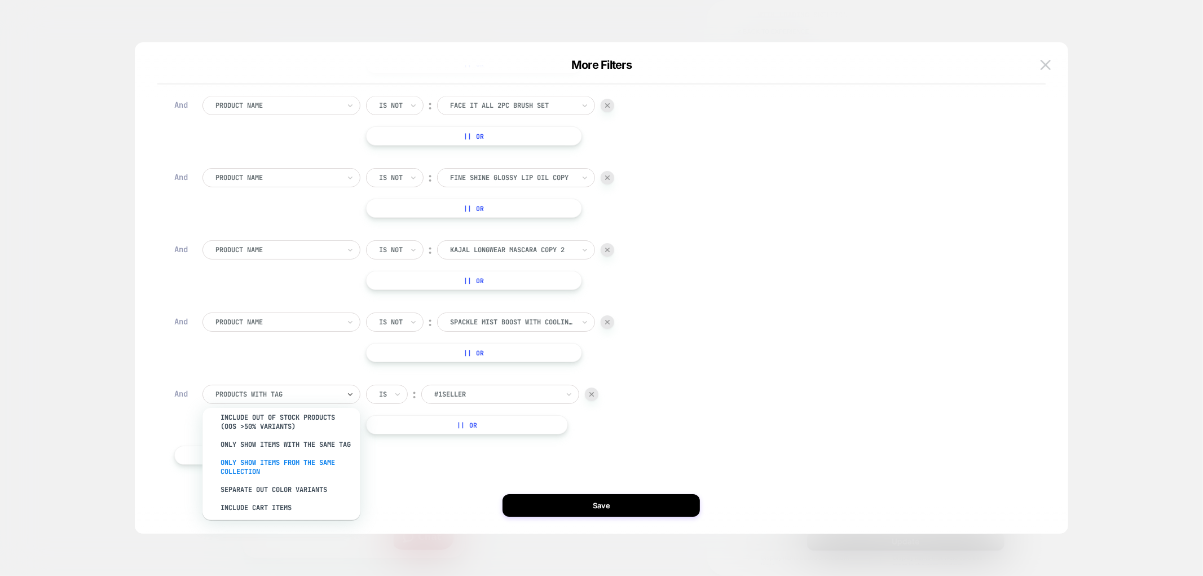
scroll to position [205, 0]
drag, startPoint x: 289, startPoint y: 499, endPoint x: 300, endPoint y: 492, distance: 13.4
click at [290, 498] on div "Include Cart Items" at bounding box center [287, 503] width 147 height 18
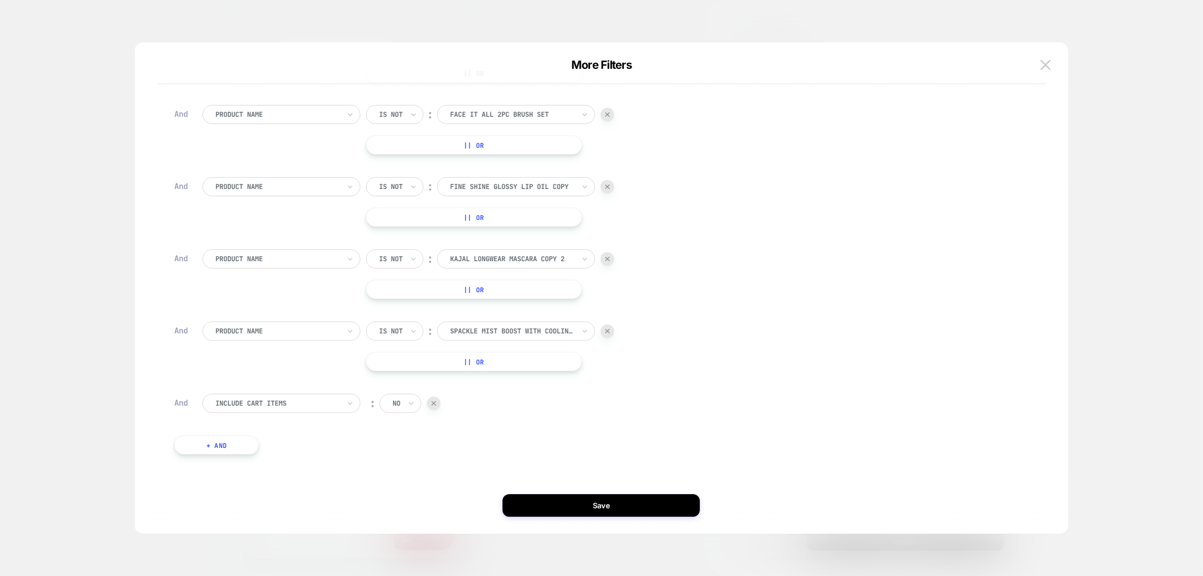
scroll to position [316, 0]
click at [401, 403] on div "no" at bounding box center [396, 403] width 10 height 12
click at [401, 453] on div "yes" at bounding box center [427, 452] width 73 height 18
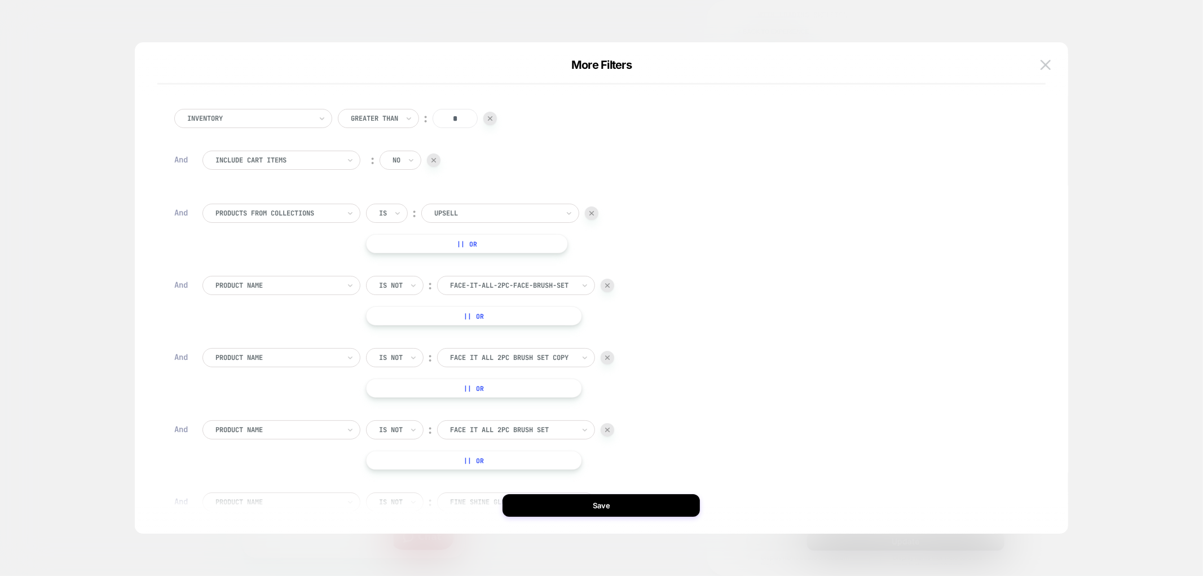
scroll to position [0, 0]
click at [274, 162] on div at bounding box center [277, 161] width 124 height 10
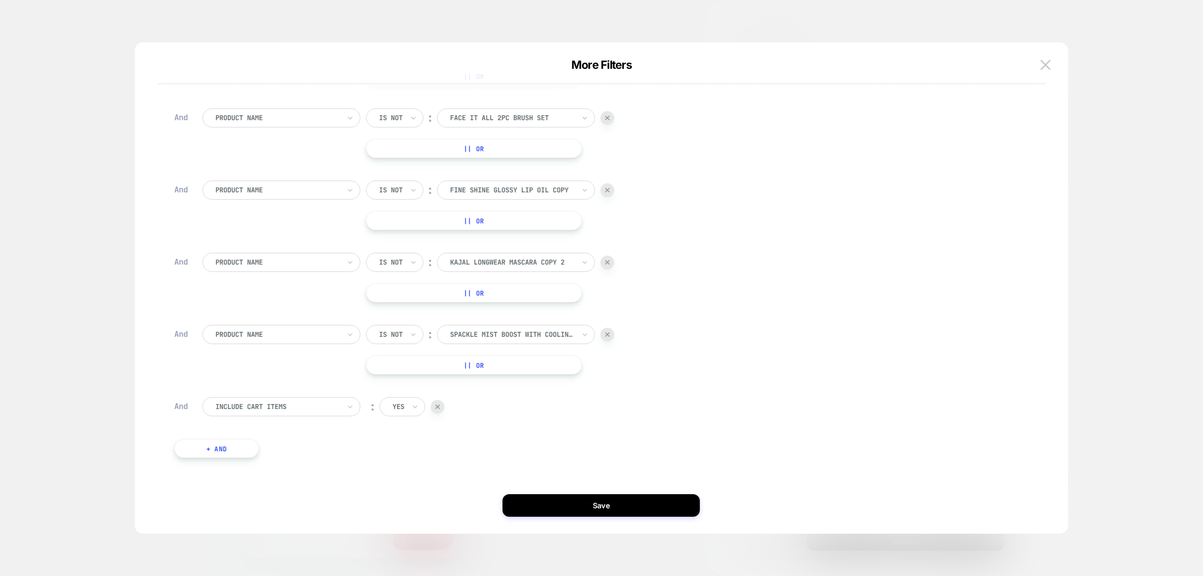
scroll to position [316, 0]
click at [307, 408] on div at bounding box center [277, 403] width 124 height 10
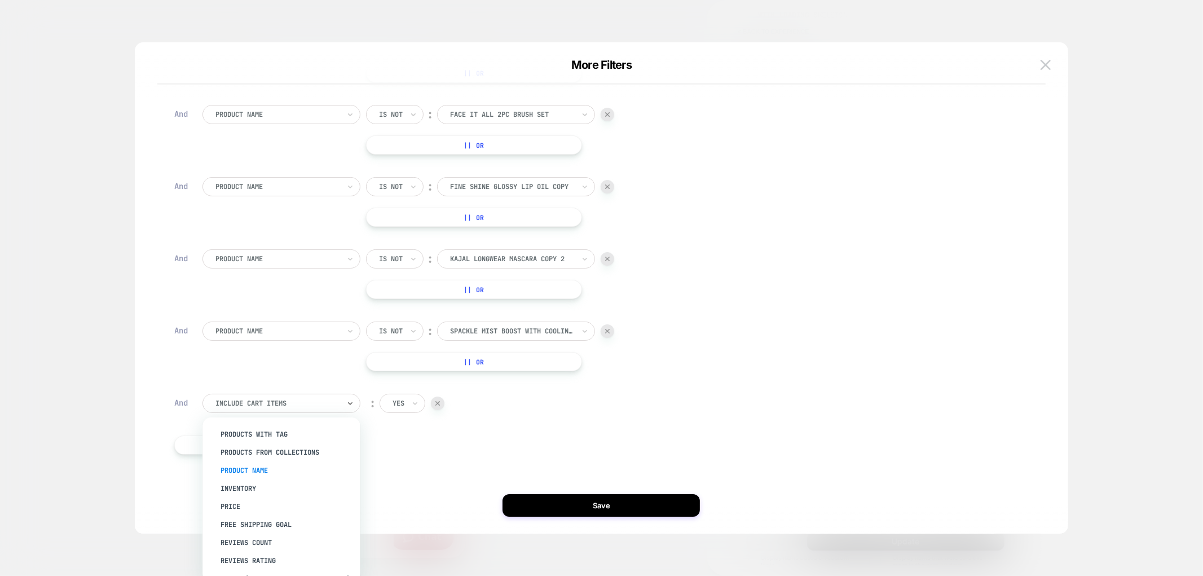
click at [279, 467] on div "Product Name" at bounding box center [287, 470] width 147 height 18
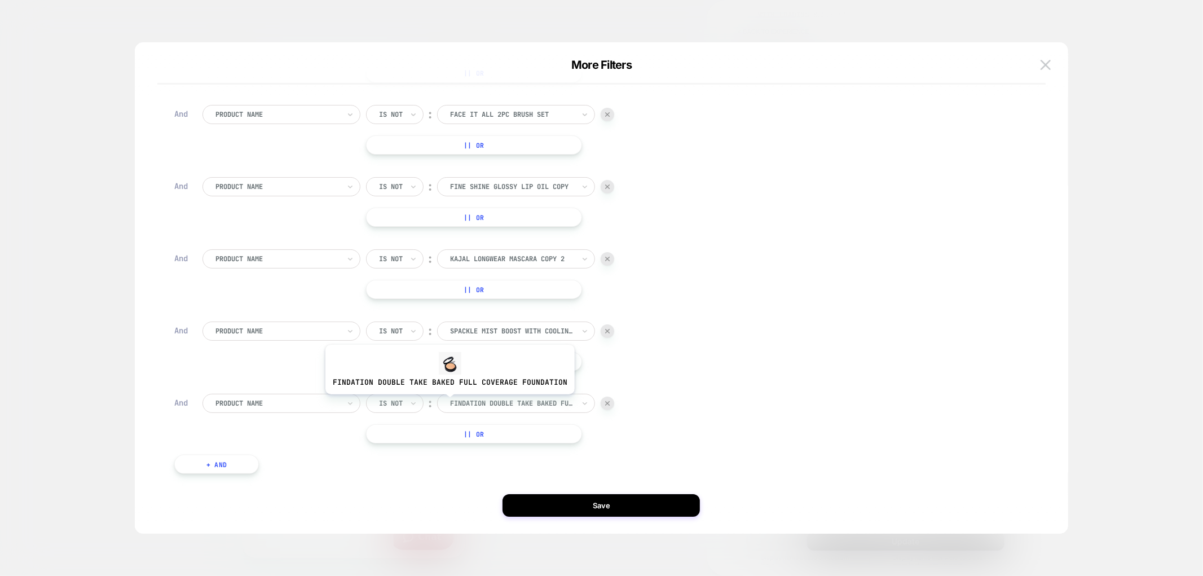
click at [447, 403] on div "findation double take baked full coverage foundation" at bounding box center [516, 403] width 158 height 19
click at [481, 407] on div at bounding box center [512, 403] width 124 height 10
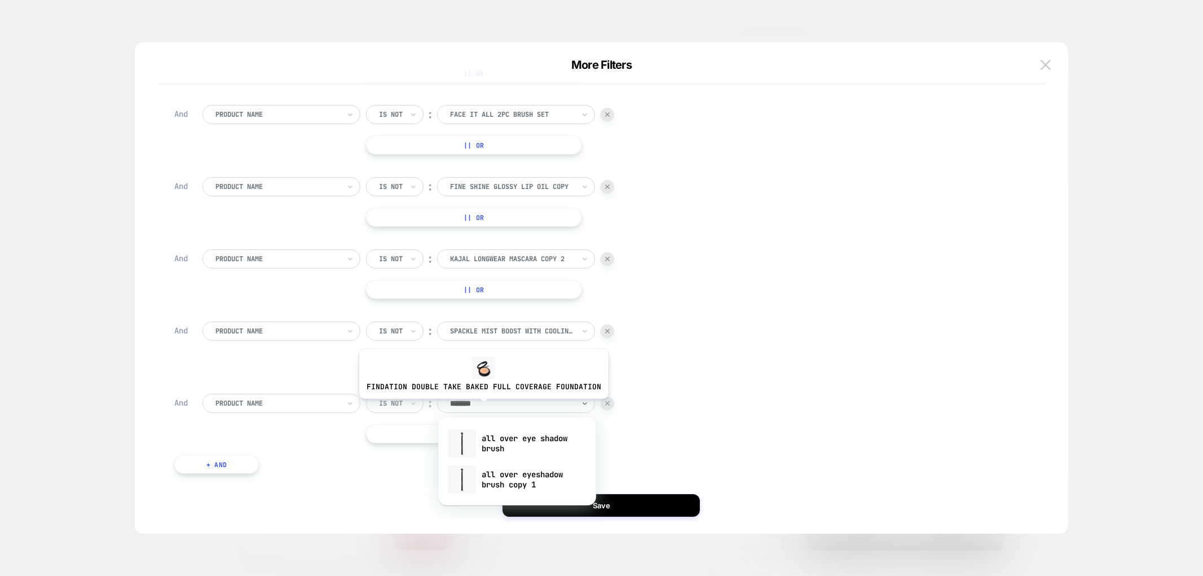
type input "********"
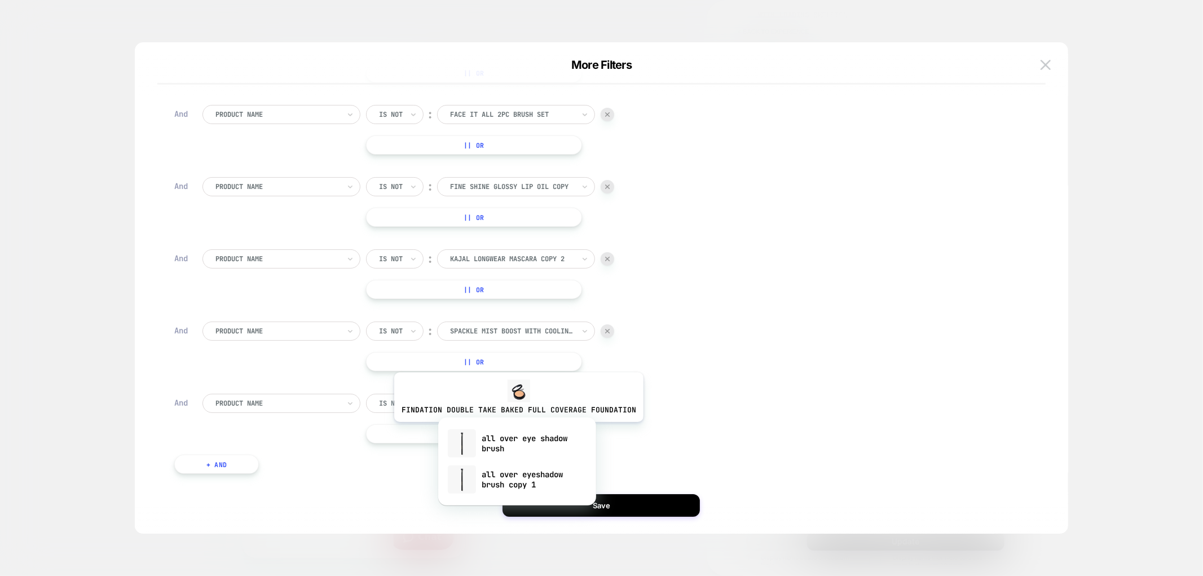
drag, startPoint x: 516, startPoint y: 430, endPoint x: 458, endPoint y: 430, distance: 58.1
click at [515, 430] on div "all over eye shadow brush" at bounding box center [517, 443] width 147 height 36
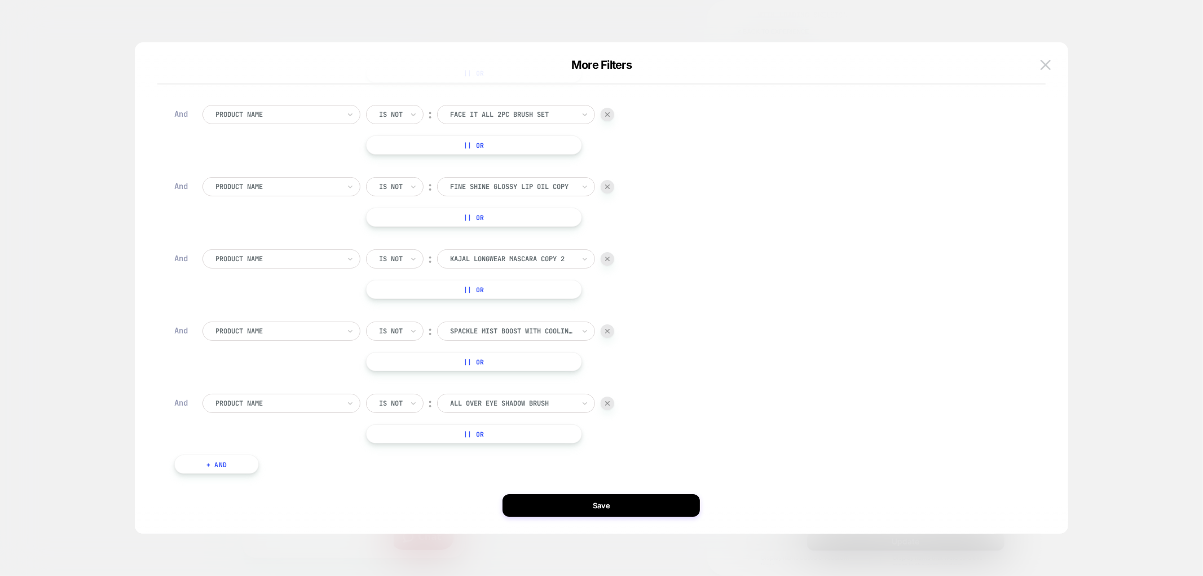
click at [425, 427] on button "|| Or" at bounding box center [474, 433] width 216 height 19
click at [488, 432] on div at bounding box center [512, 433] width 124 height 10
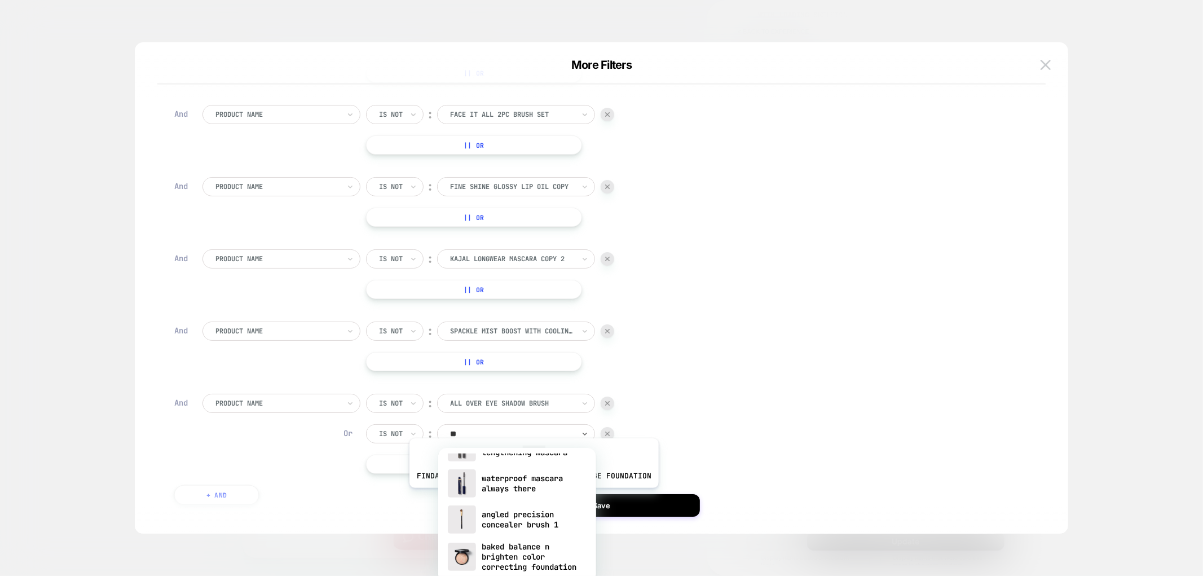
scroll to position [0, 0]
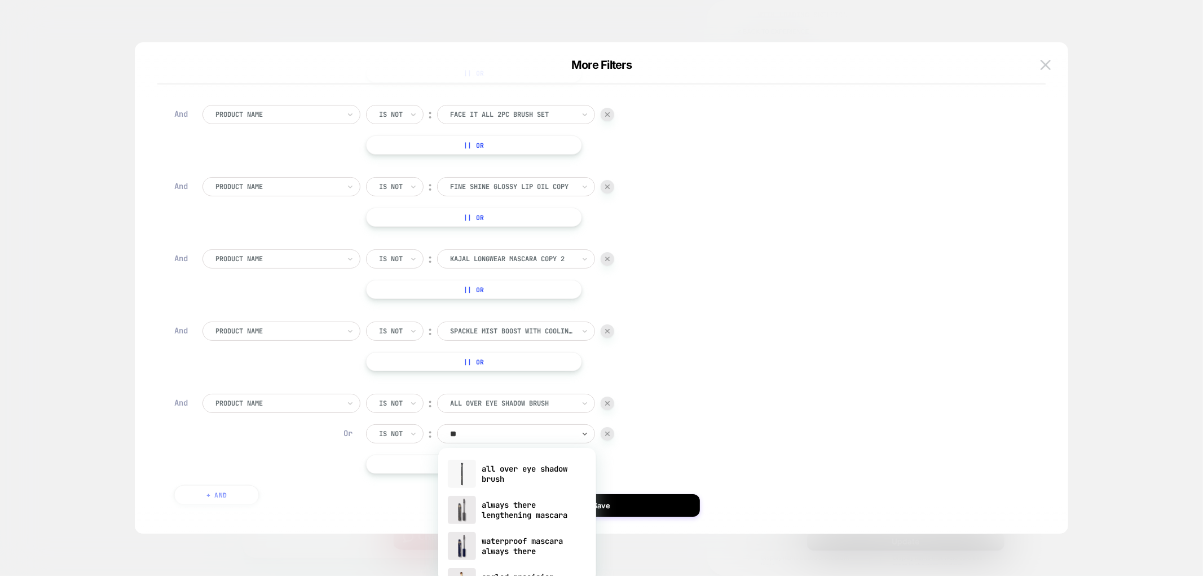
type input "*"
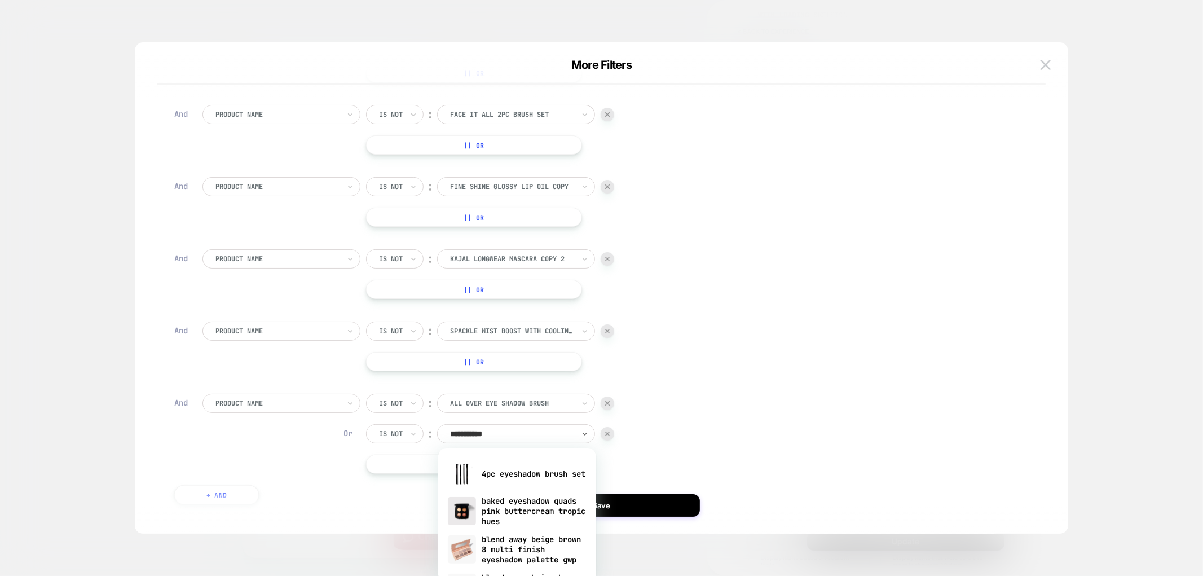
type input "**********"
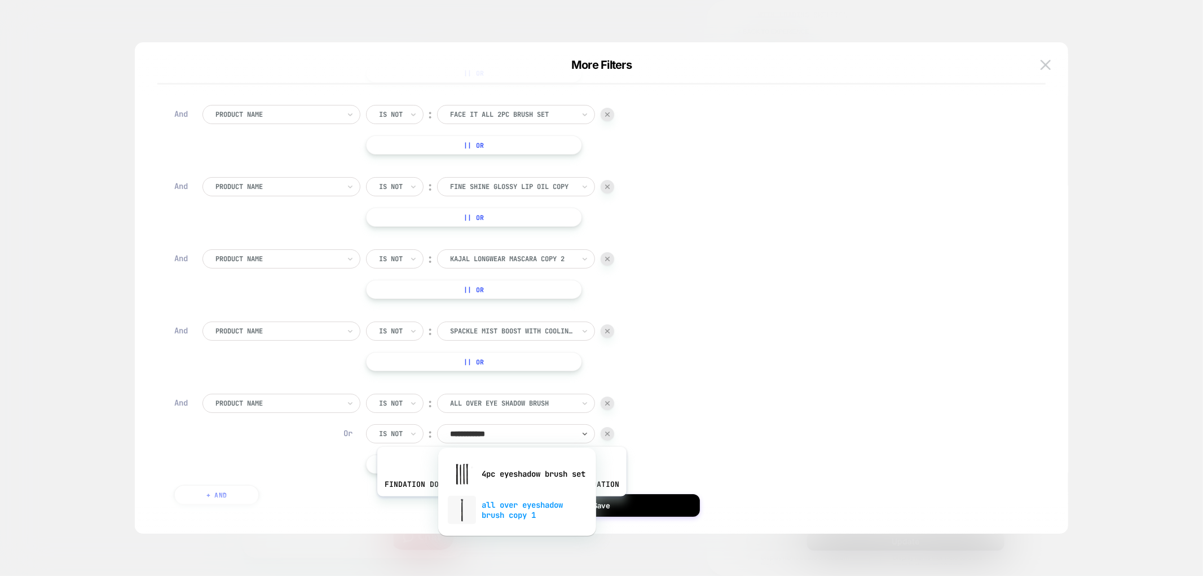
click at [499, 505] on div "all over eyeshadow brush copy 1" at bounding box center [517, 510] width 147 height 36
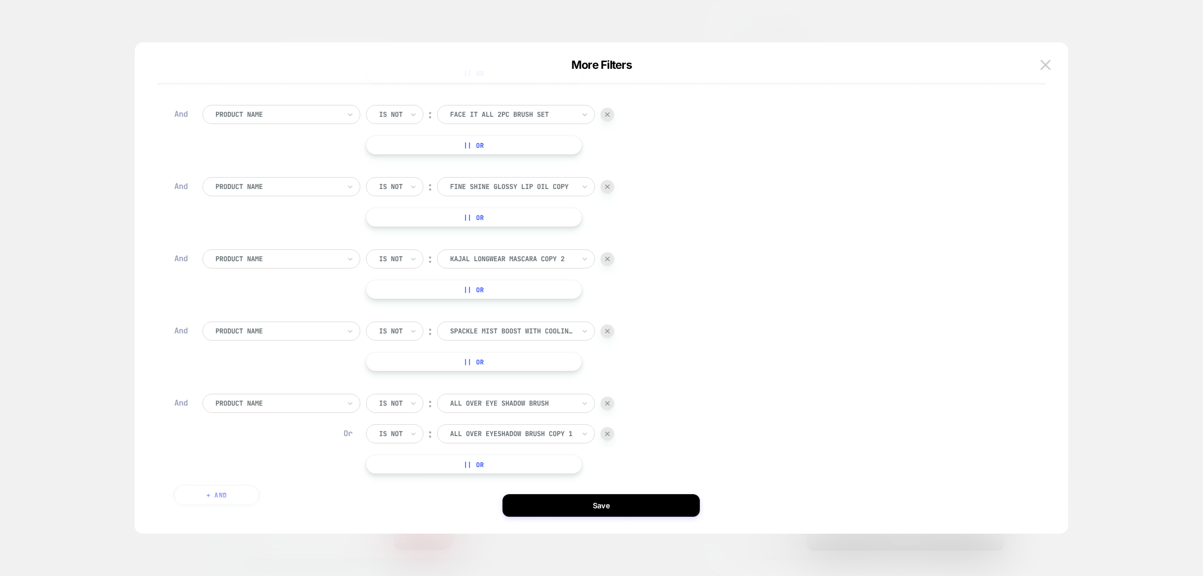
click at [657, 423] on div "Product Name Is not ︰ all over eye shadow brush ALL OVER EYE SHADOW BRUSH Or Is…" at bounding box center [609, 434] width 815 height 80
click at [625, 504] on button "Save" at bounding box center [600, 505] width 197 height 23
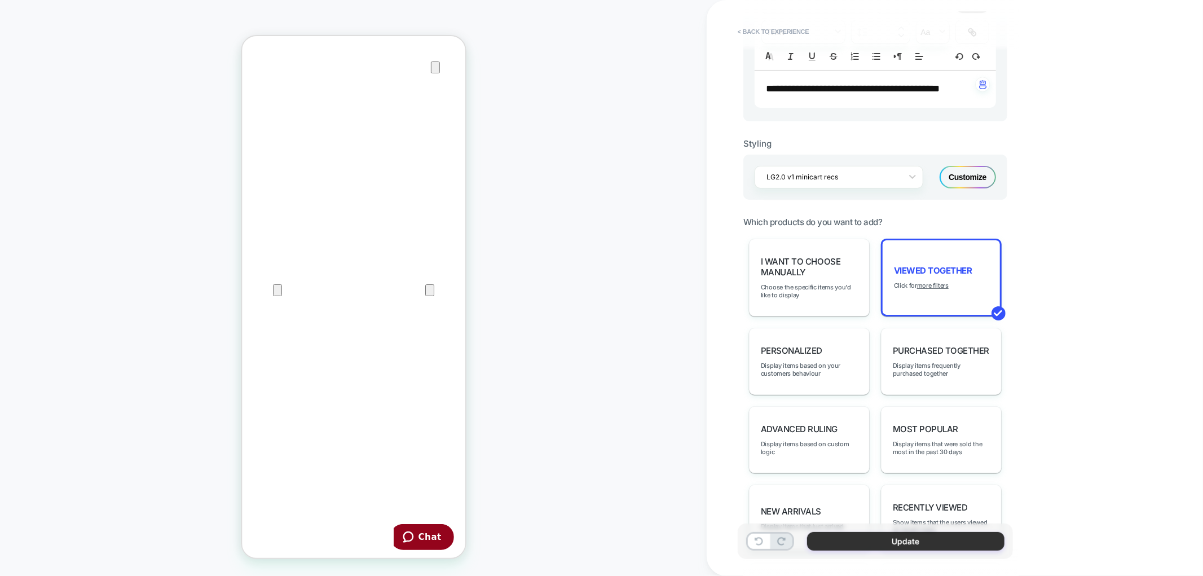
scroll to position [375, 0]
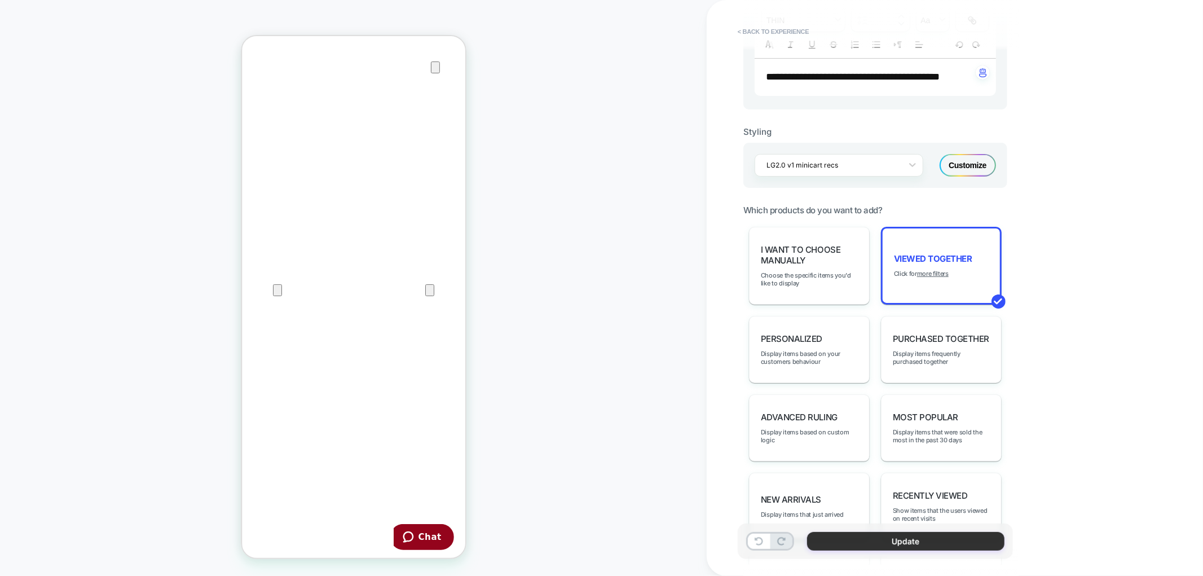
click at [840, 540] on button "Update" at bounding box center [905, 541] width 197 height 19
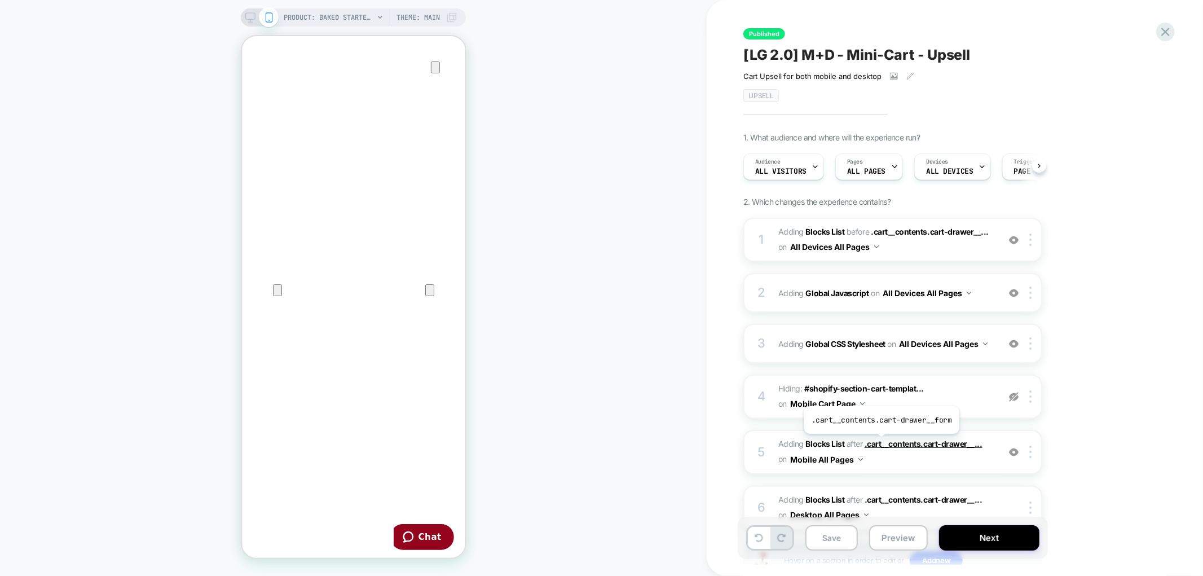
scroll to position [0, 1]
click at [833, 539] on button "Save" at bounding box center [831, 537] width 52 height 25
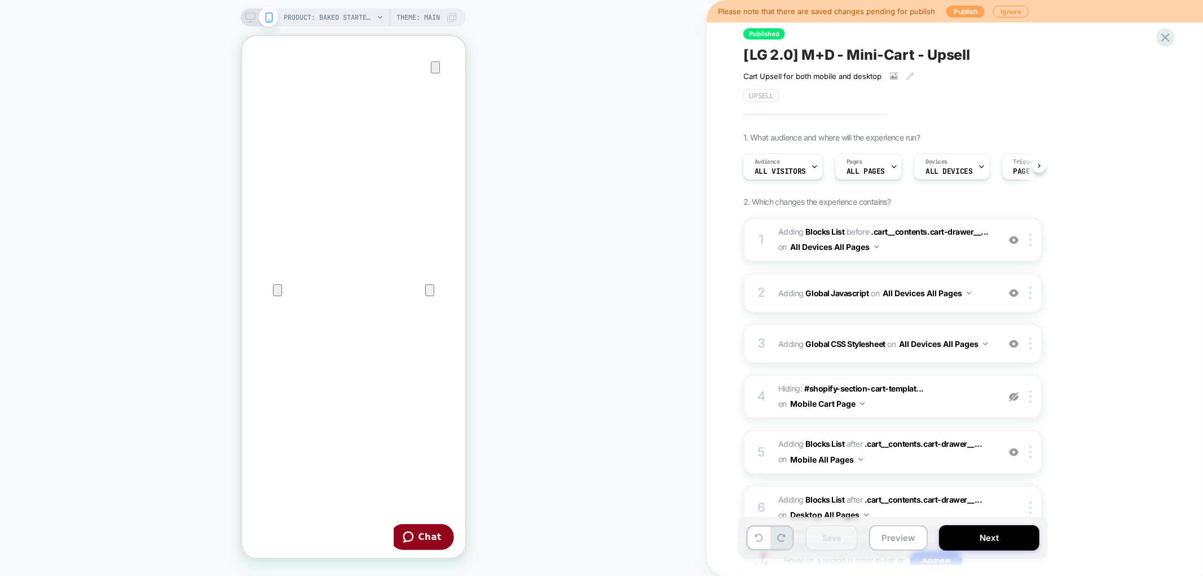
click at [955, 14] on button "Publish" at bounding box center [965, 12] width 38 height 12
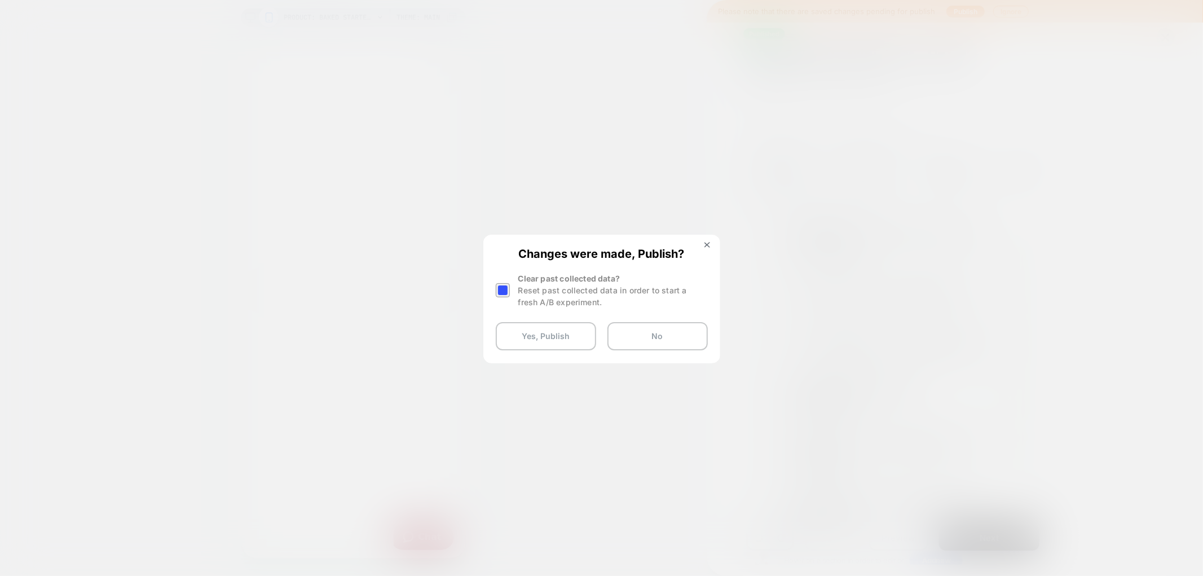
click at [505, 286] on div at bounding box center [503, 290] width 14 height 14
click at [531, 324] on button "Yes, Publish" at bounding box center [546, 336] width 100 height 28
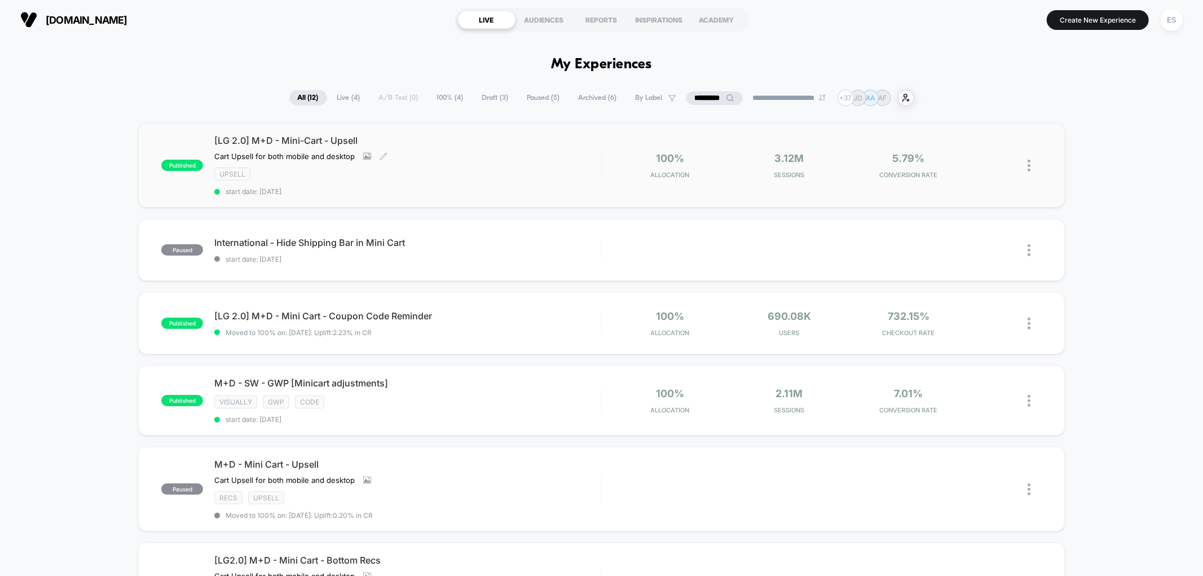
click at [275, 141] on span "[LG 2.0] M+D - Mini-Cart - Upsell" at bounding box center [407, 140] width 386 height 11
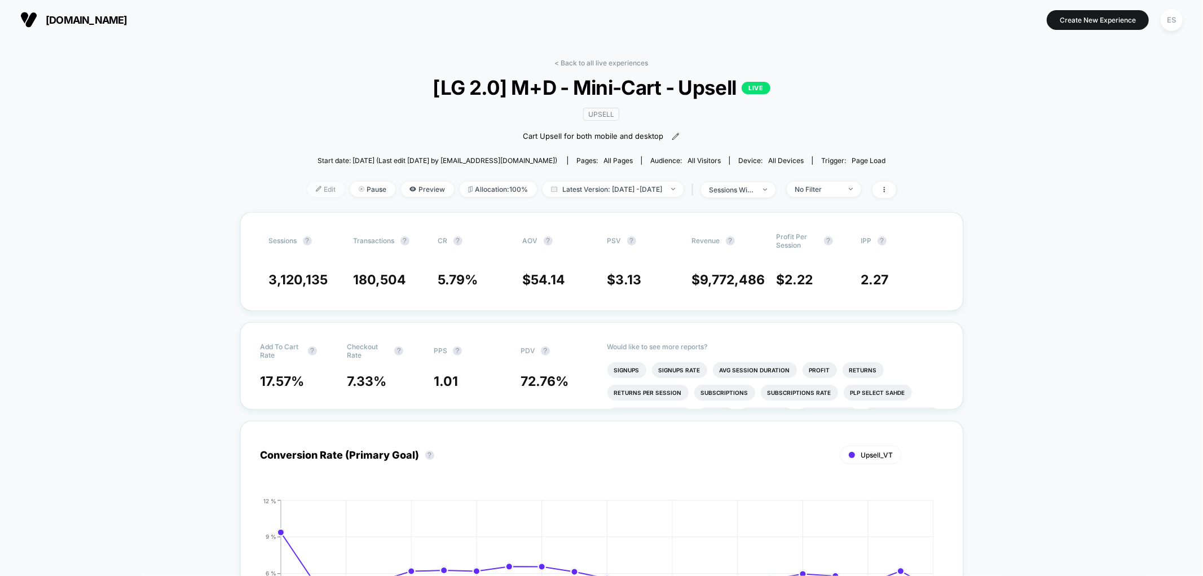
click at [309, 188] on span "Edit" at bounding box center [325, 189] width 37 height 15
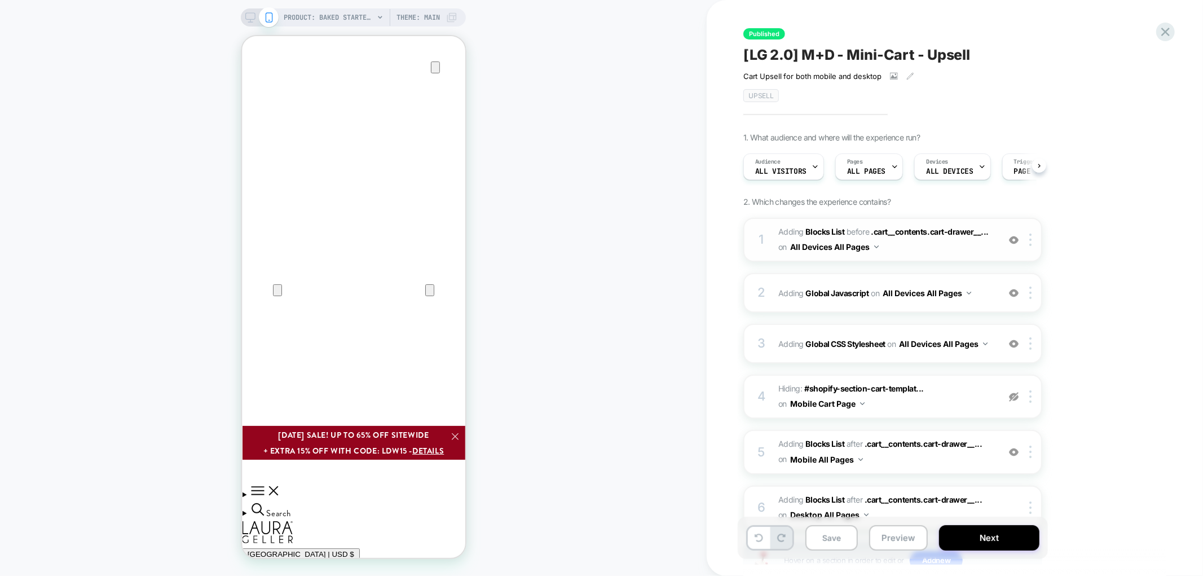
scroll to position [0, 1]
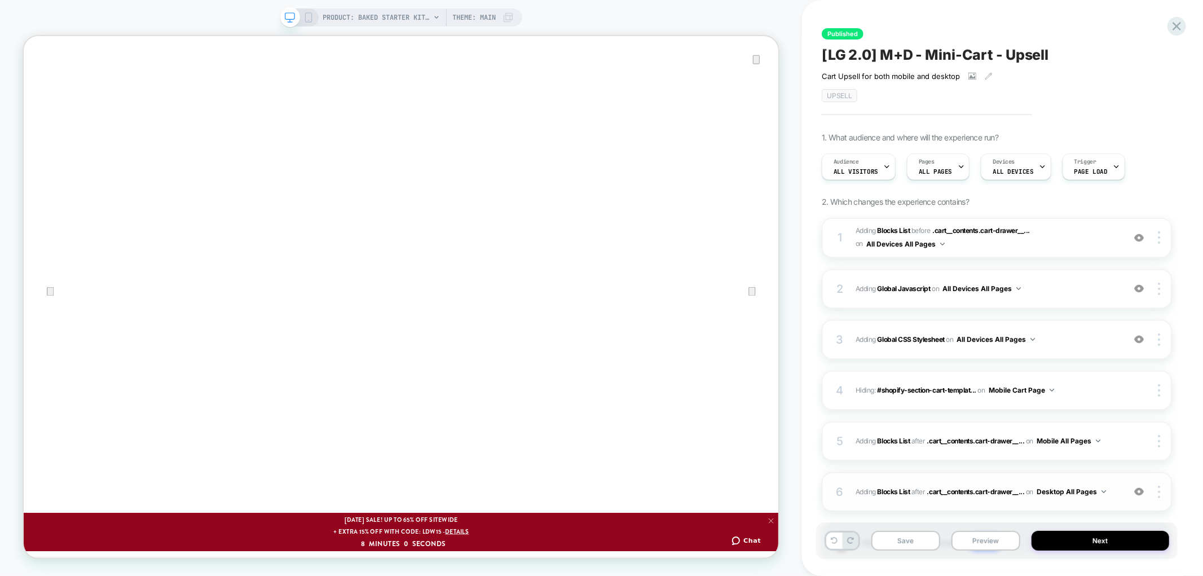
scroll to position [69, 0]
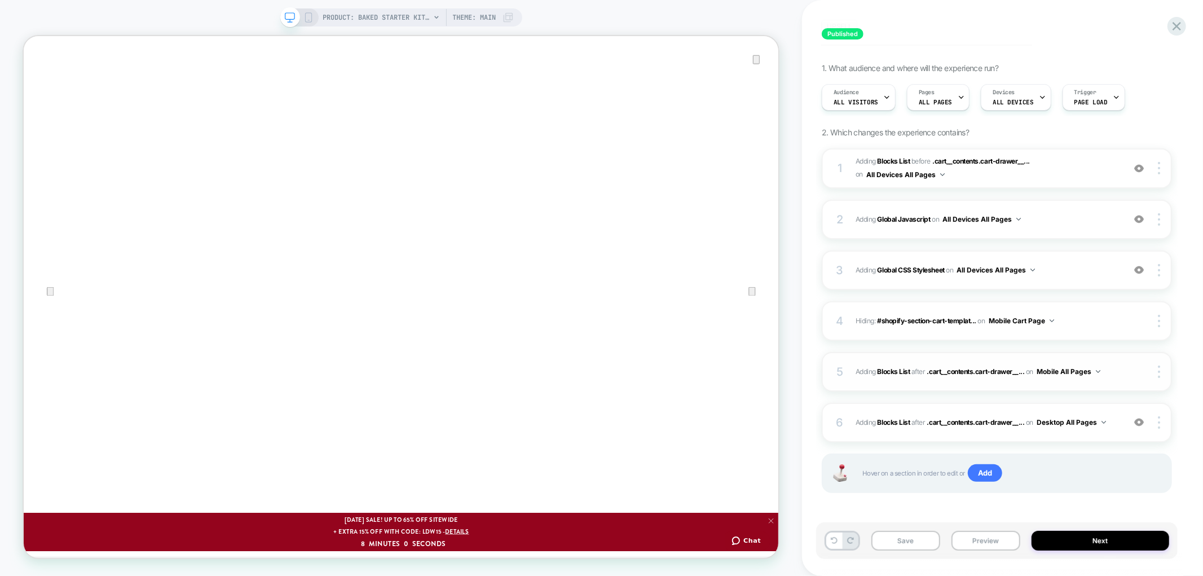
click at [834, 370] on div "5" at bounding box center [839, 371] width 11 height 20
click at [843, 368] on div "5" at bounding box center [839, 371] width 11 height 20
click at [840, 417] on div "6" at bounding box center [839, 422] width 11 height 20
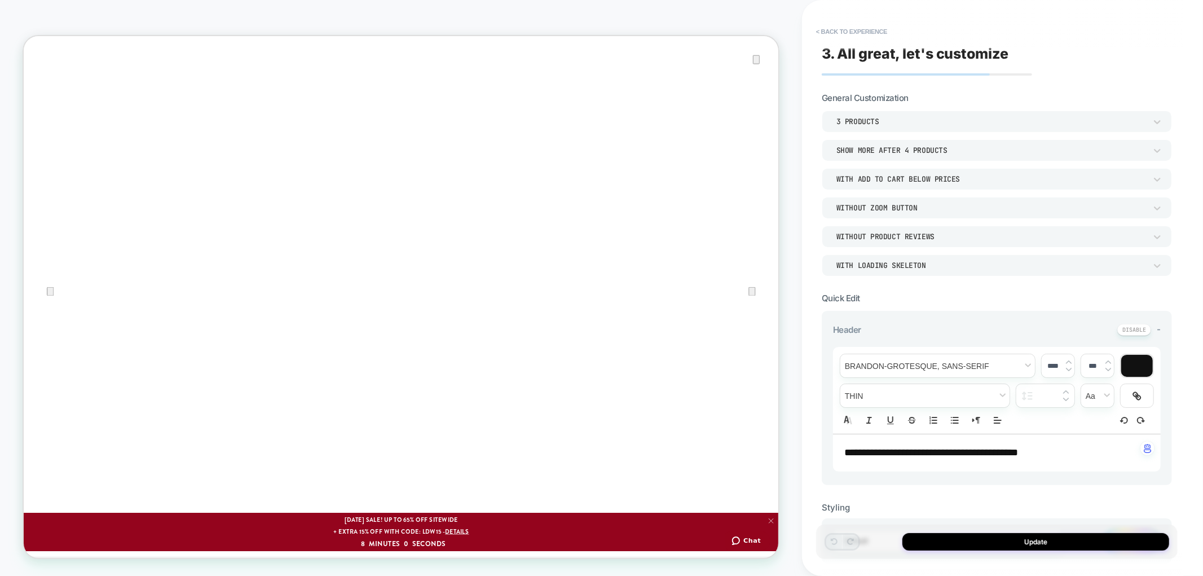
scroll to position [313, 0]
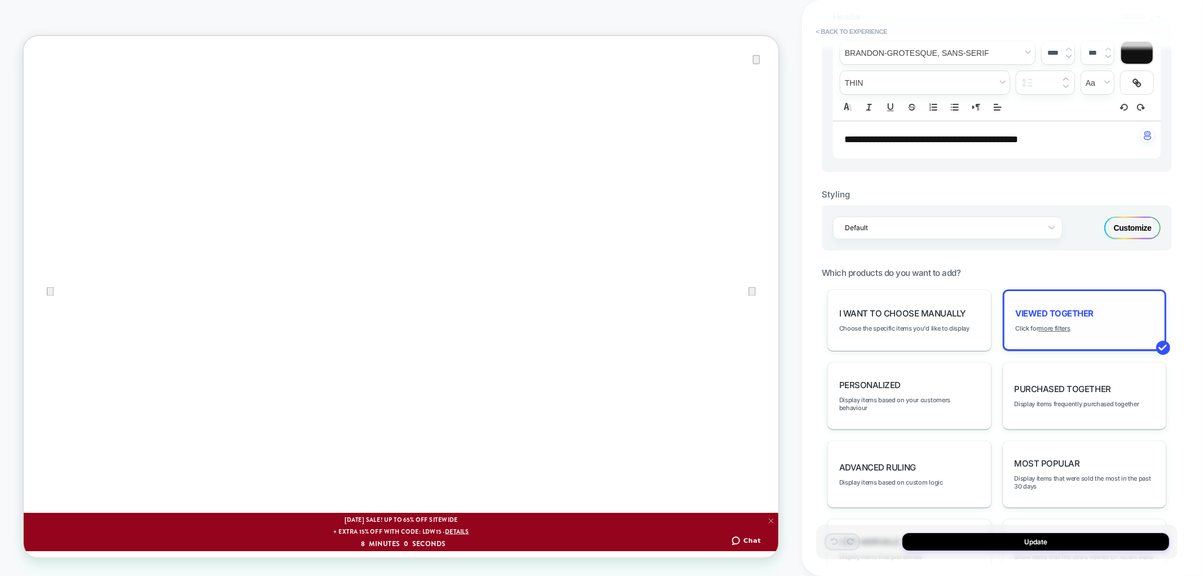
click at [1049, 319] on div "Viewed Together Click for more filters" at bounding box center [1084, 319] width 164 height 61
click at [0, 0] on span "Viewed Together" at bounding box center [0, 0] width 0 height 0
click at [1014, 328] on div "Viewed Together Click for more filters" at bounding box center [1084, 319] width 164 height 61
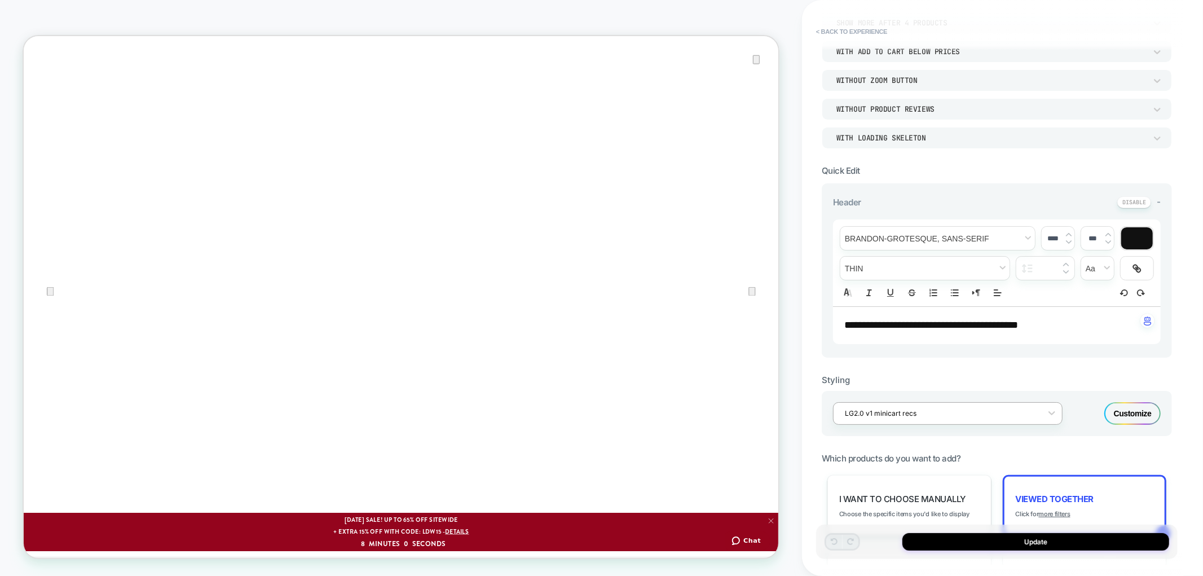
scroll to position [125, 0]
click at [0, 0] on span "Viewed Together" at bounding box center [0, 0] width 0 height 0
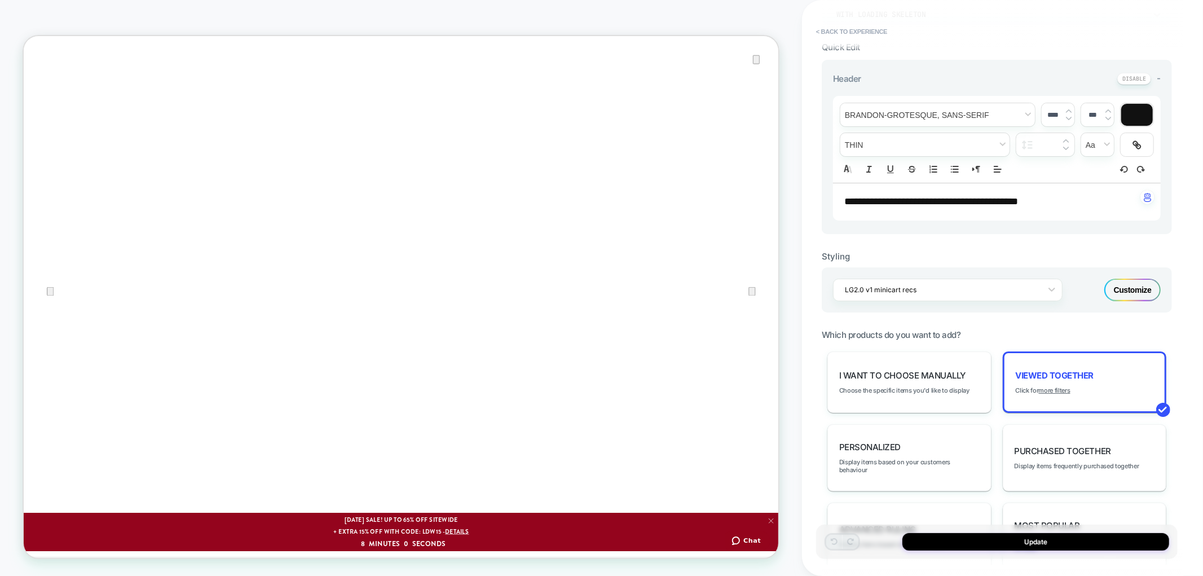
scroll to position [375, 0]
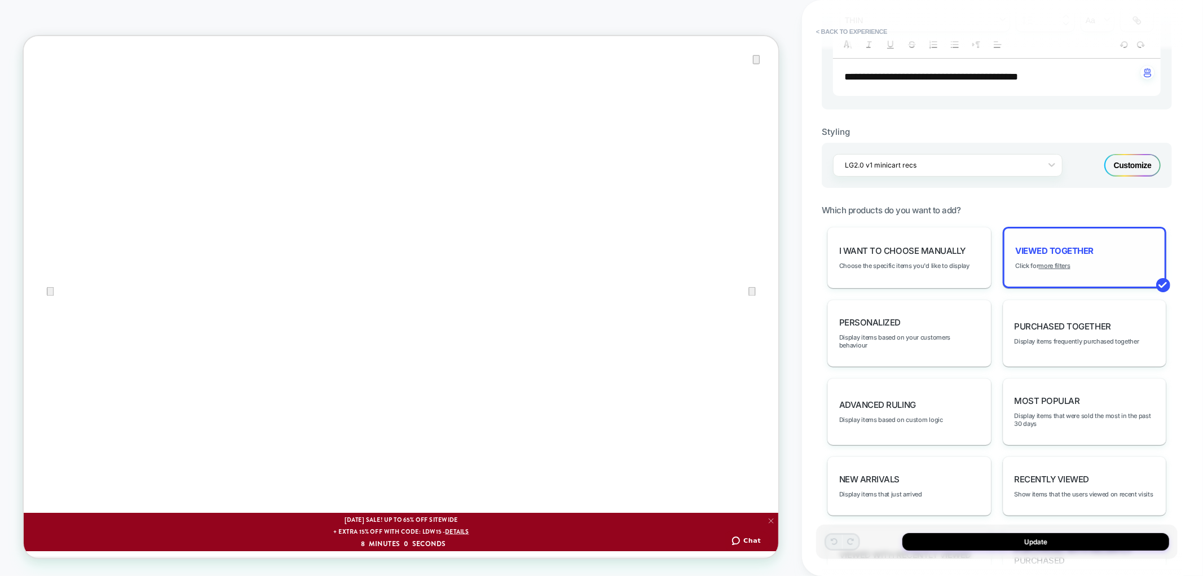
click at [1041, 239] on div "Viewed Together Click for more filters" at bounding box center [1084, 257] width 164 height 61
click at [1053, 262] on u "more filters" at bounding box center [1054, 266] width 32 height 8
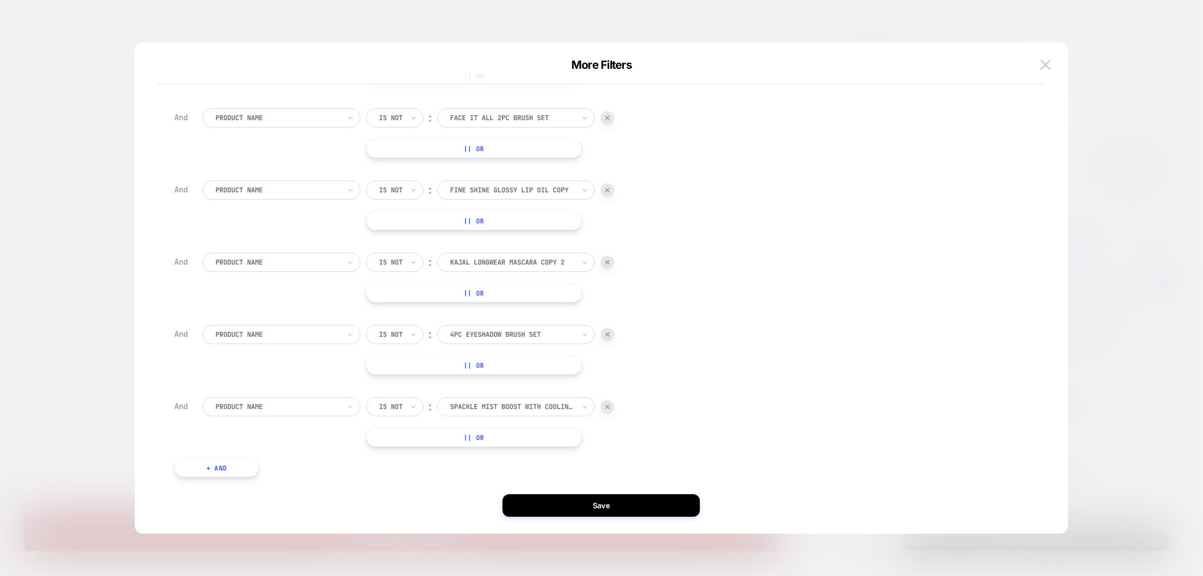
scroll to position [335, 0]
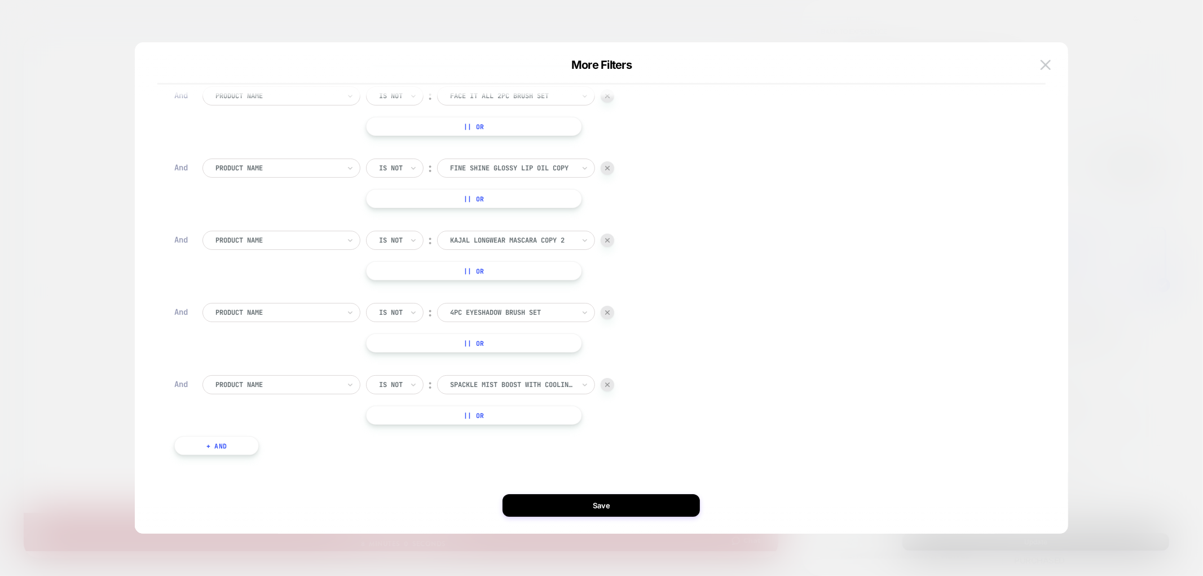
click at [0, 0] on button "+ And" at bounding box center [0, 0] width 0 height 0
click at [0, 0] on div at bounding box center [0, 0] width 0 height 0
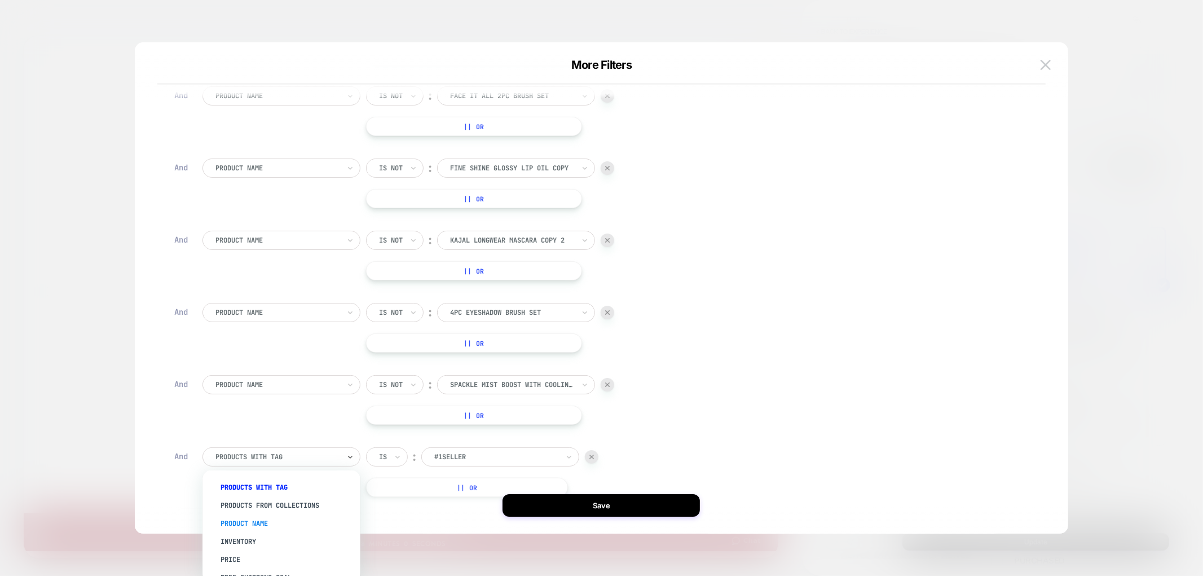
click at [267, 524] on div "Product Name" at bounding box center [287, 523] width 147 height 18
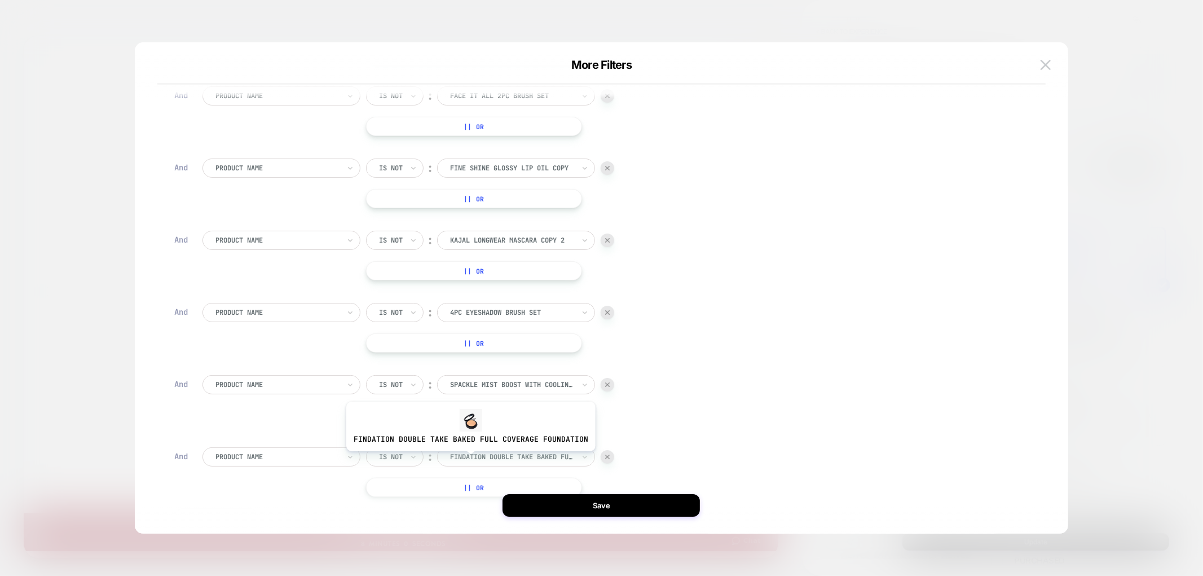
click at [468, 459] on div at bounding box center [512, 457] width 124 height 10
type input "******"
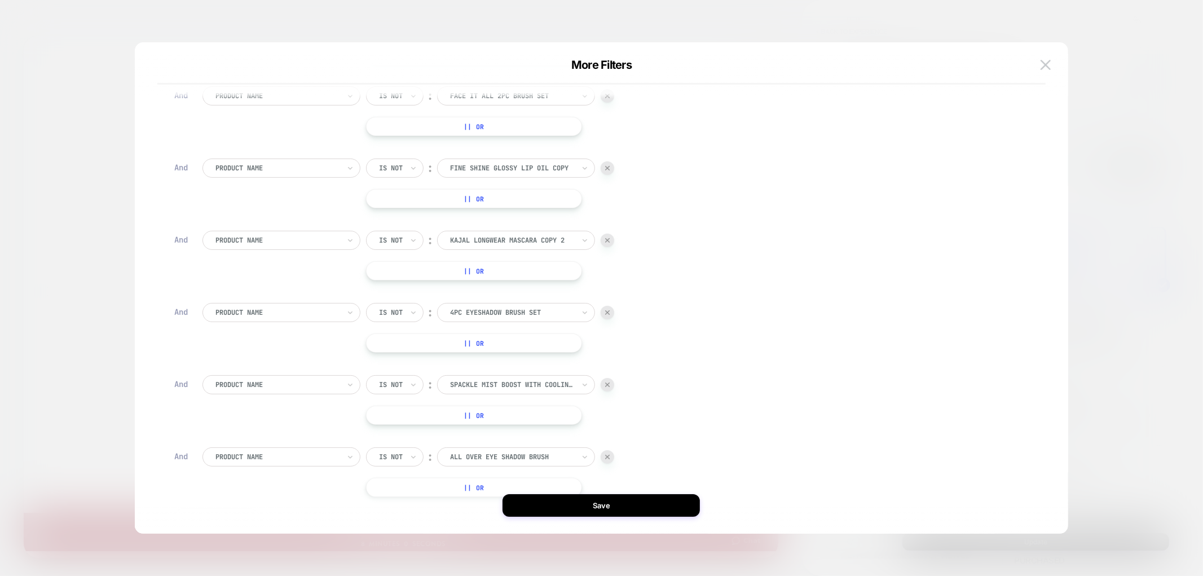
click at [418, 483] on button "|| Or" at bounding box center [474, 487] width 216 height 19
click at [467, 489] on div at bounding box center [512, 487] width 124 height 10
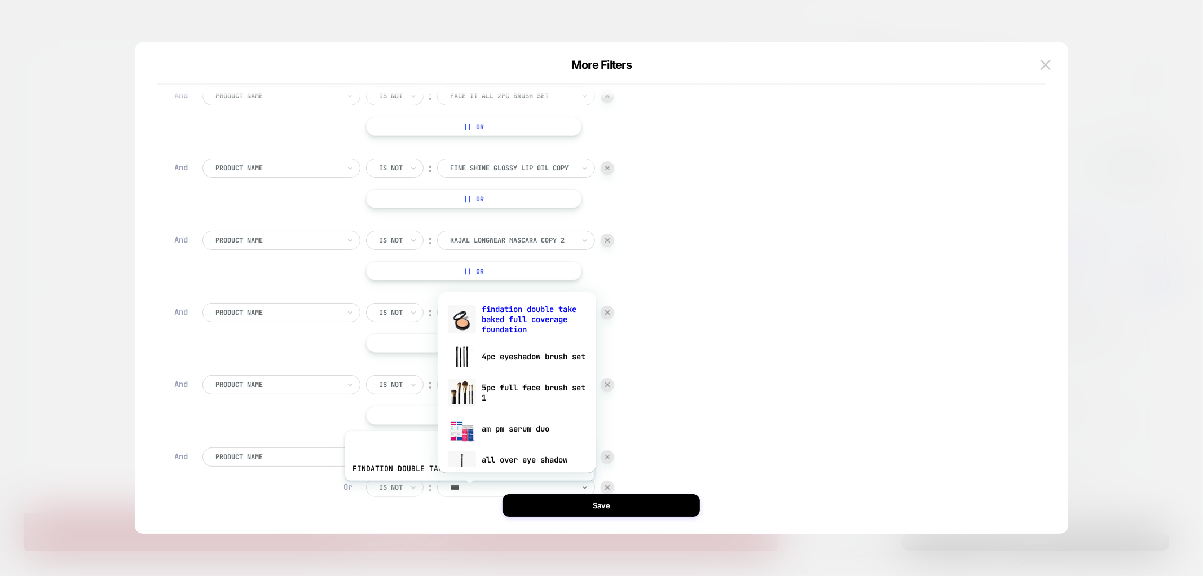
type input "******"
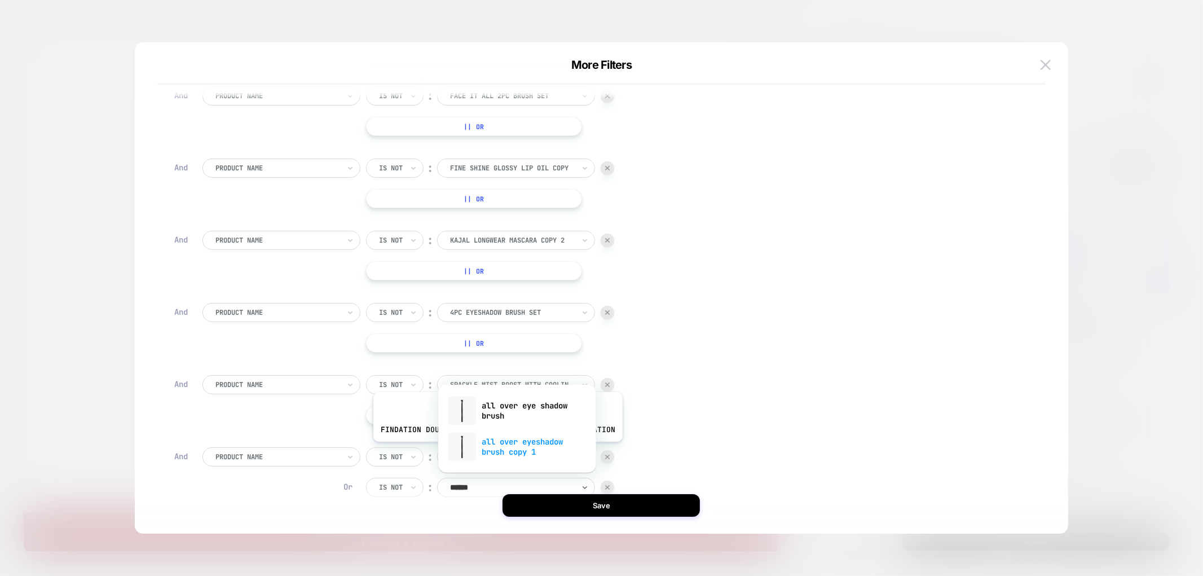
click at [495, 450] on div "all over eyeshadow brush copy 1" at bounding box center [517, 446] width 147 height 36
click at [0, 0] on div "Product Name Is not ︰ spackle mist boost with cooling aloe copy SPACKLE MIST BO…" at bounding box center [0, 0] width 0 height 0
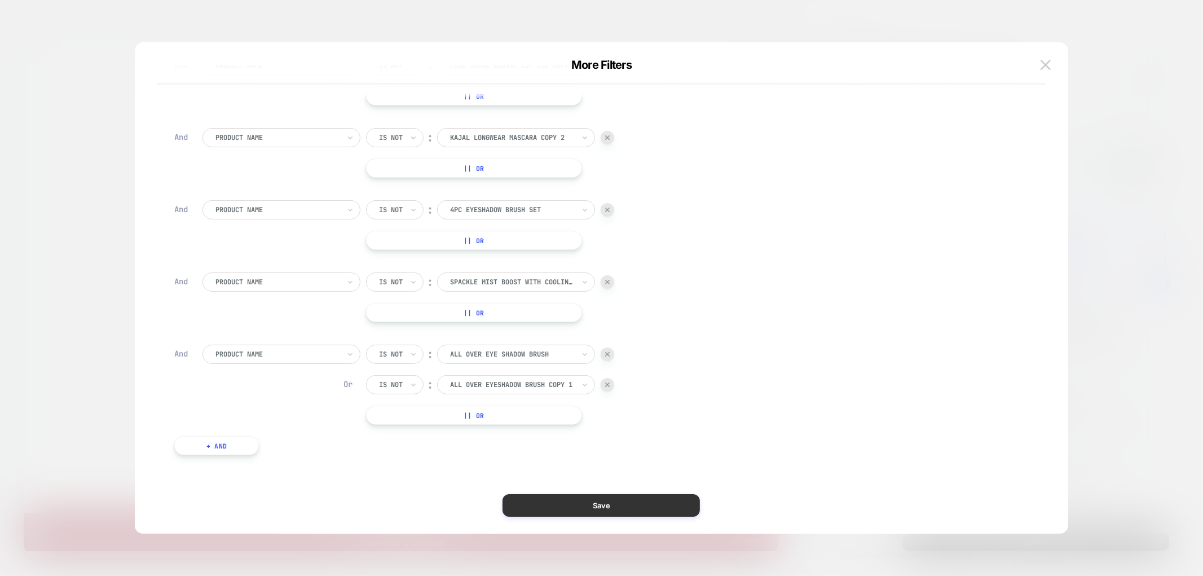
click at [602, 503] on button "Save" at bounding box center [600, 505] width 197 height 23
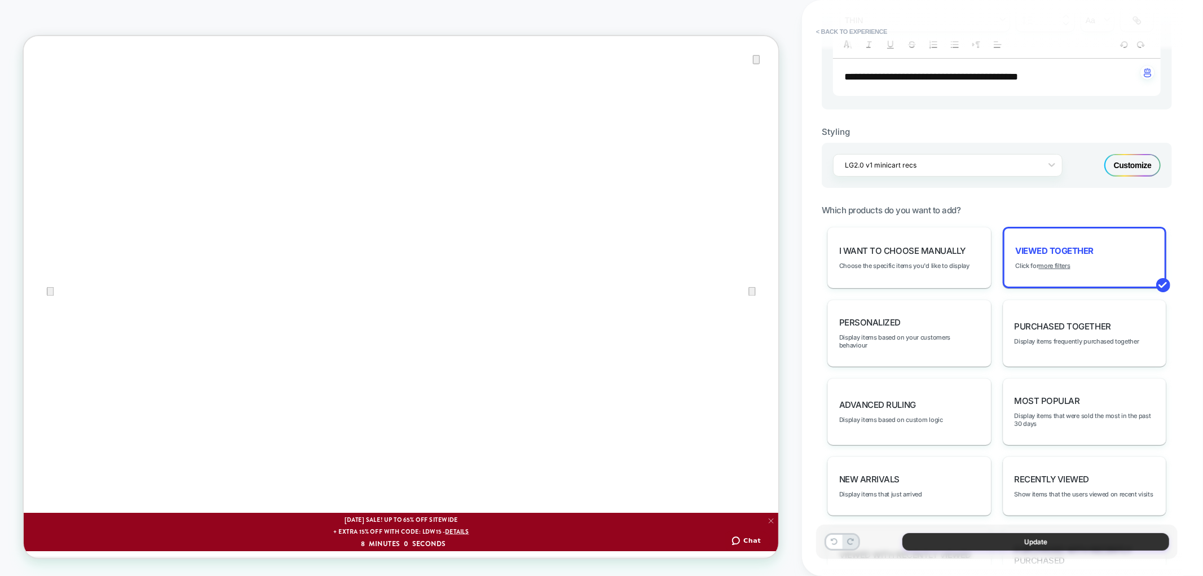
click at [997, 534] on button "Update" at bounding box center [1035, 541] width 267 height 17
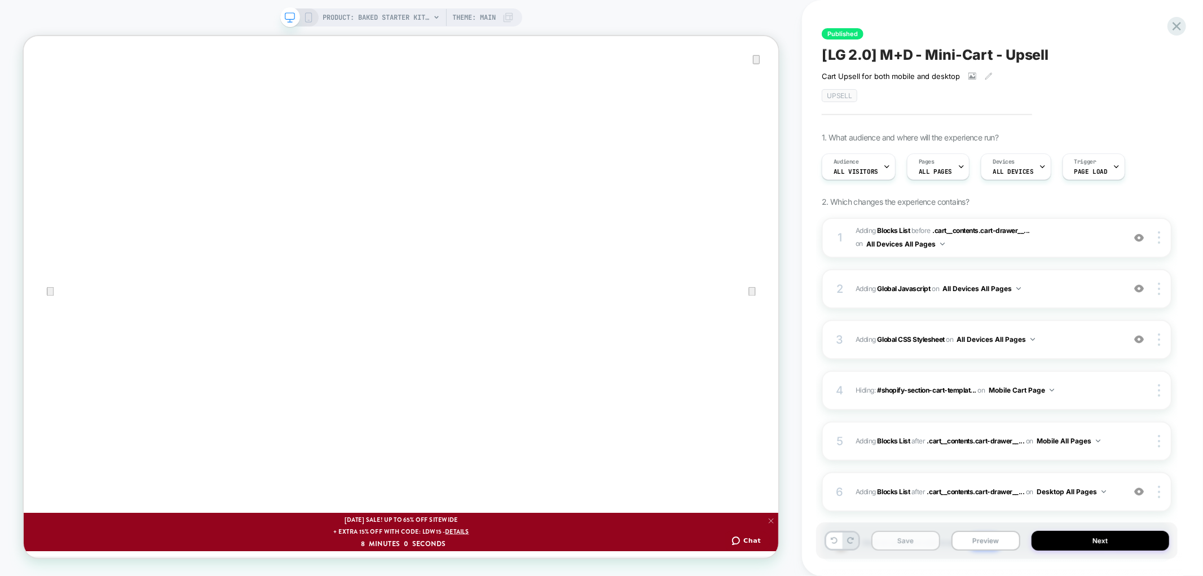
click at [894, 537] on button "Save" at bounding box center [905, 541] width 69 height 20
click at [0, 0] on button "Publish" at bounding box center [0, 0] width 0 height 0
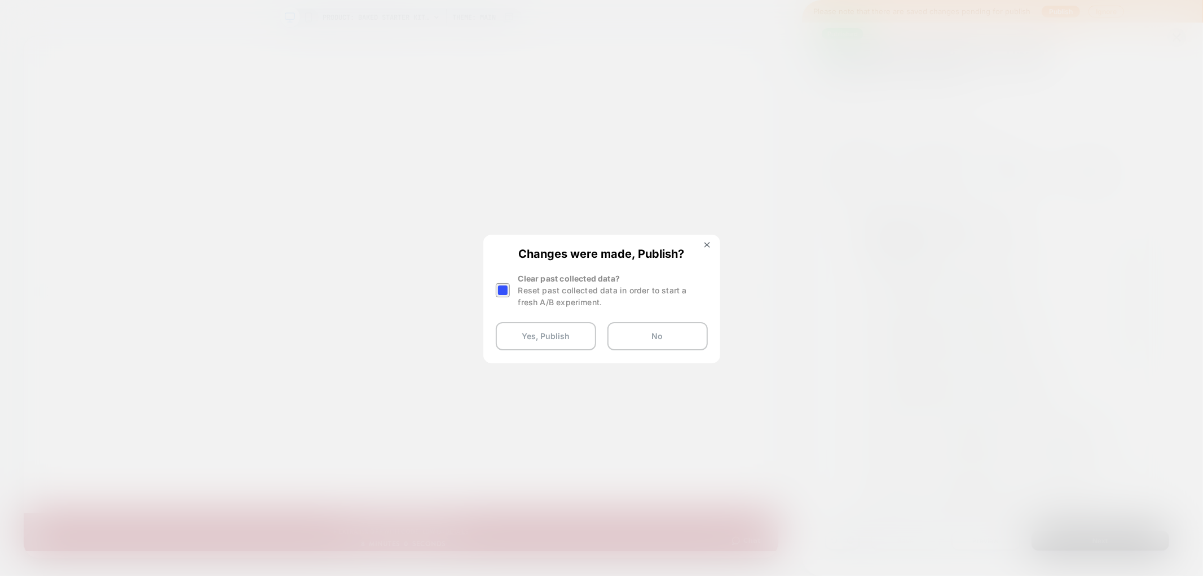
click at [0, 0] on div at bounding box center [0, 0] width 0 height 0
click at [502, 285] on div at bounding box center [503, 290] width 14 height 14
click at [533, 333] on button "Yes, Publish" at bounding box center [546, 336] width 100 height 28
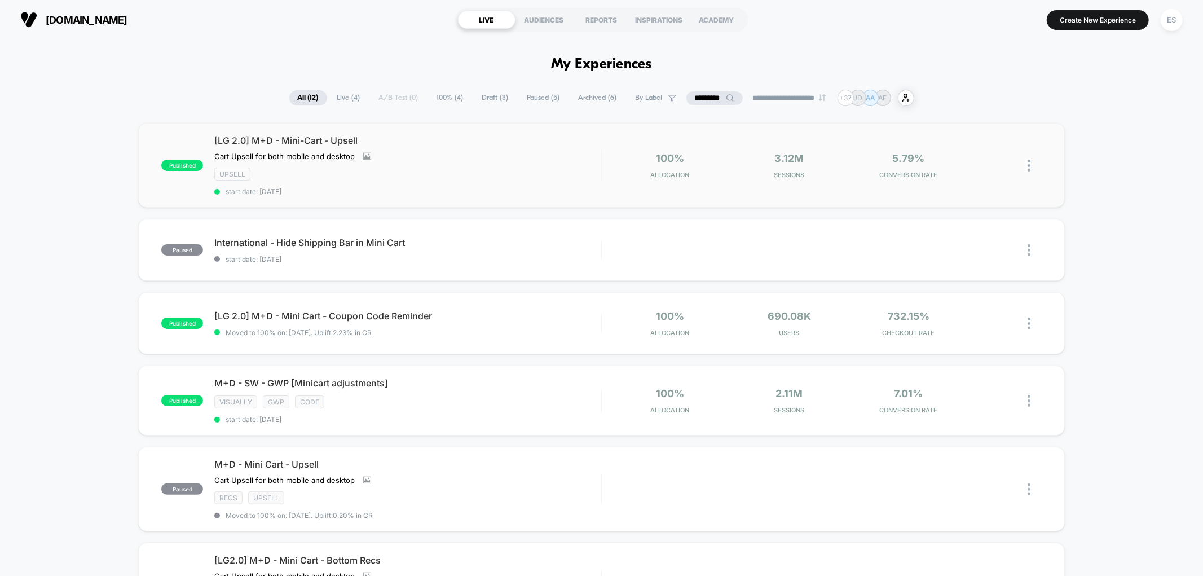
click at [290, 134] on div "published [LG 2.0] M+D - Mini-Cart - Upsell Cart Upsell for both mobile and des…" at bounding box center [601, 165] width 926 height 85
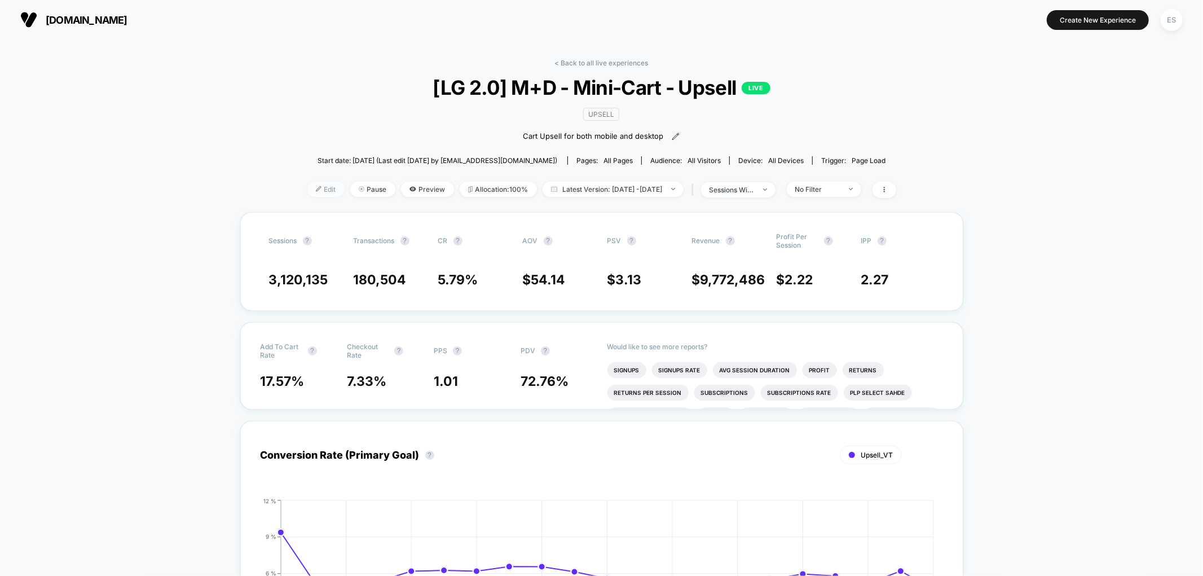
click at [309, 190] on span "Edit" at bounding box center [325, 189] width 37 height 15
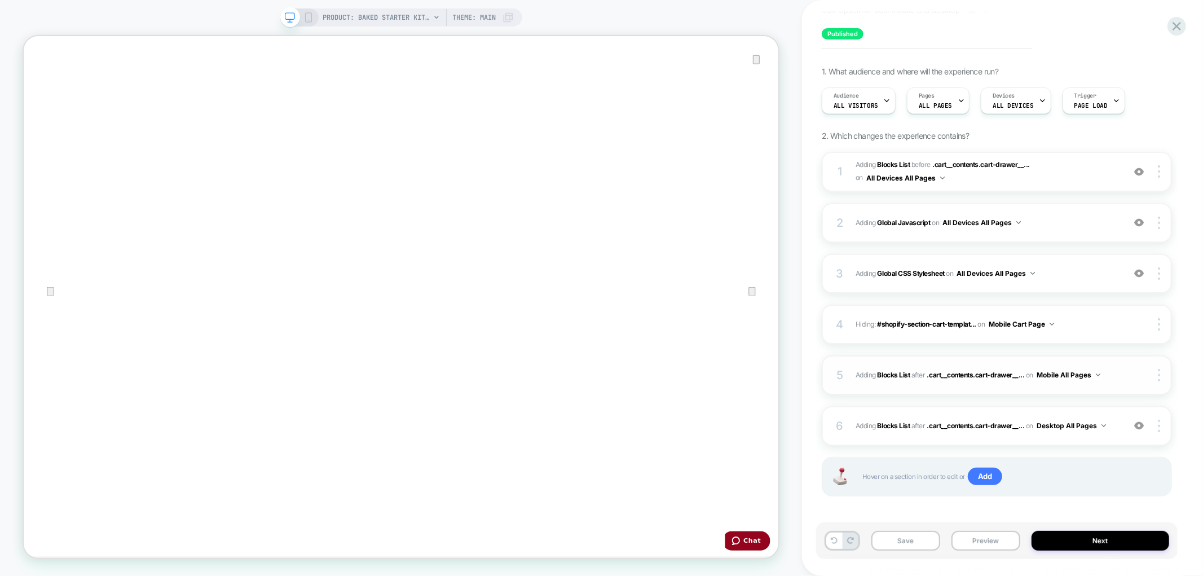
scroll to position [69, 0]
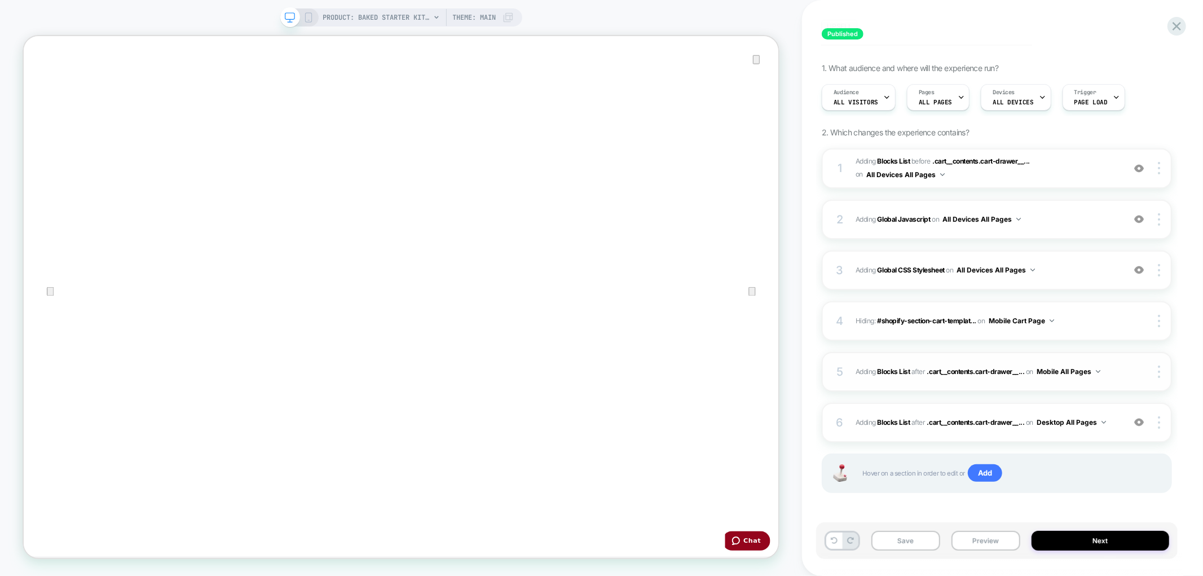
click at [840, 361] on div "5" at bounding box center [839, 371] width 11 height 20
click at [847, 374] on div "5 #_loomi_addon_1750269137742_dup1753298408 Adding Blocks List AFTER .cart__con…" at bounding box center [996, 371] width 350 height 39
click at [841, 416] on div "6" at bounding box center [839, 422] width 11 height 20
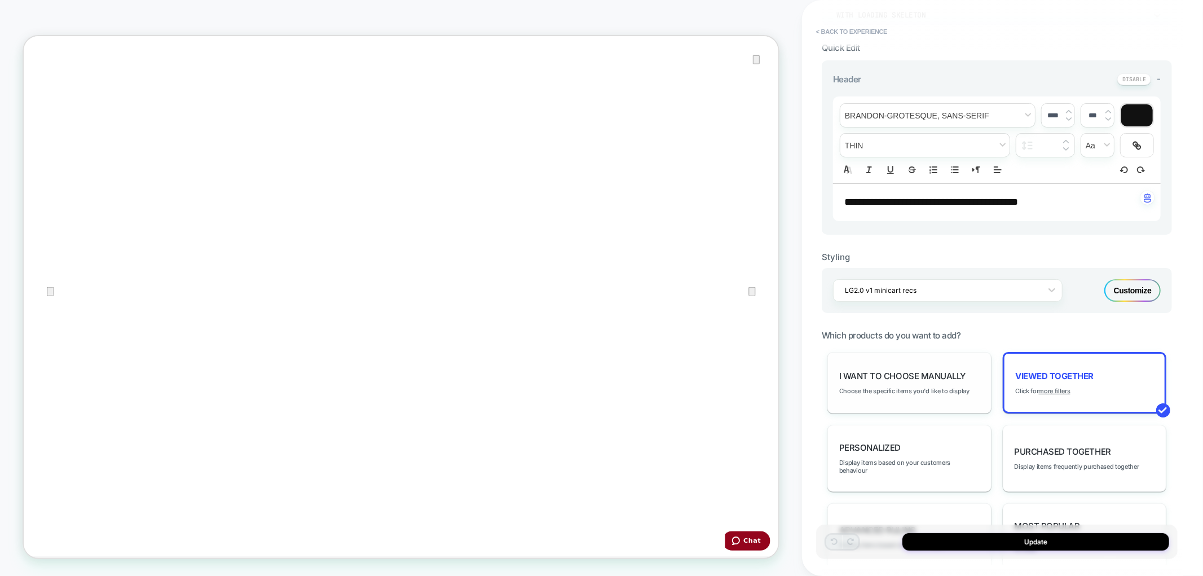
scroll to position [245, 0]
click at [1059, 390] on u "more filters" at bounding box center [1054, 391] width 32 height 8
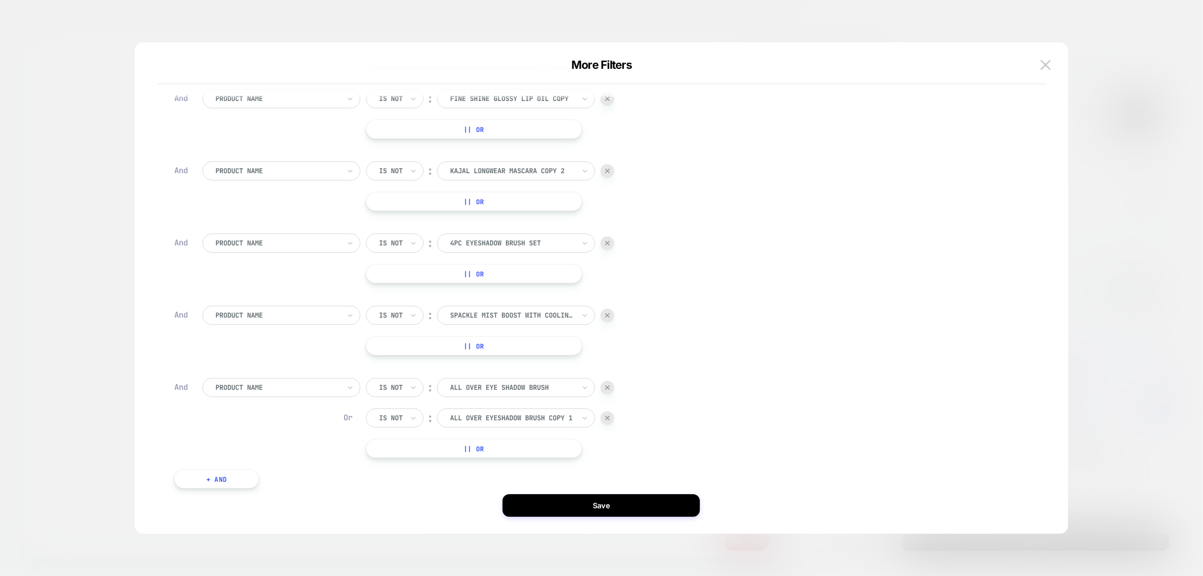
scroll to position [437, 0]
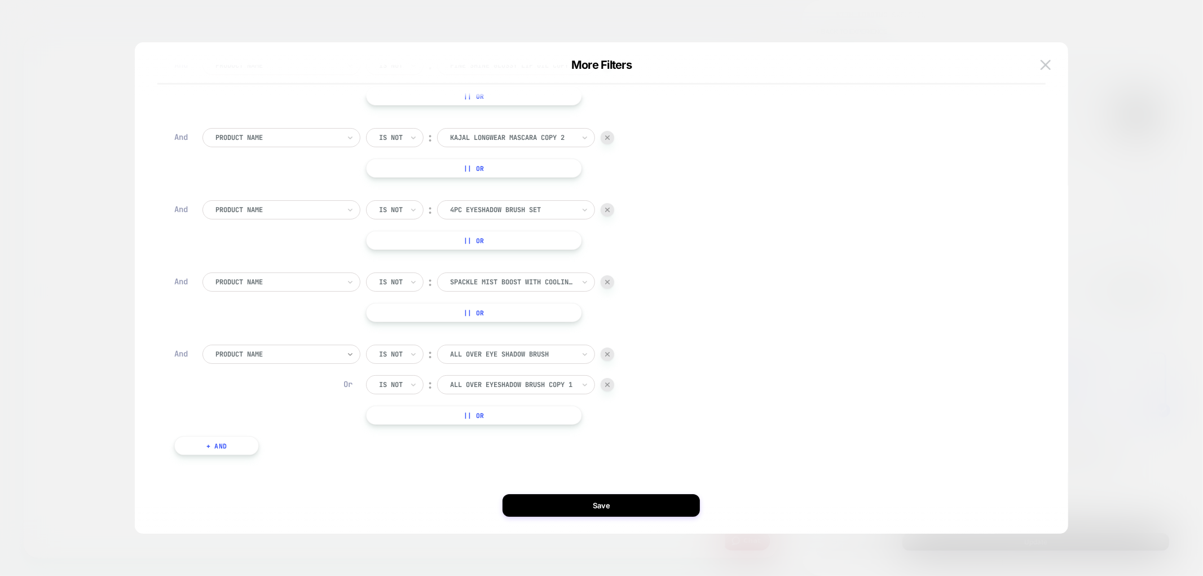
click at [348, 352] on icon at bounding box center [350, 353] width 8 height 11
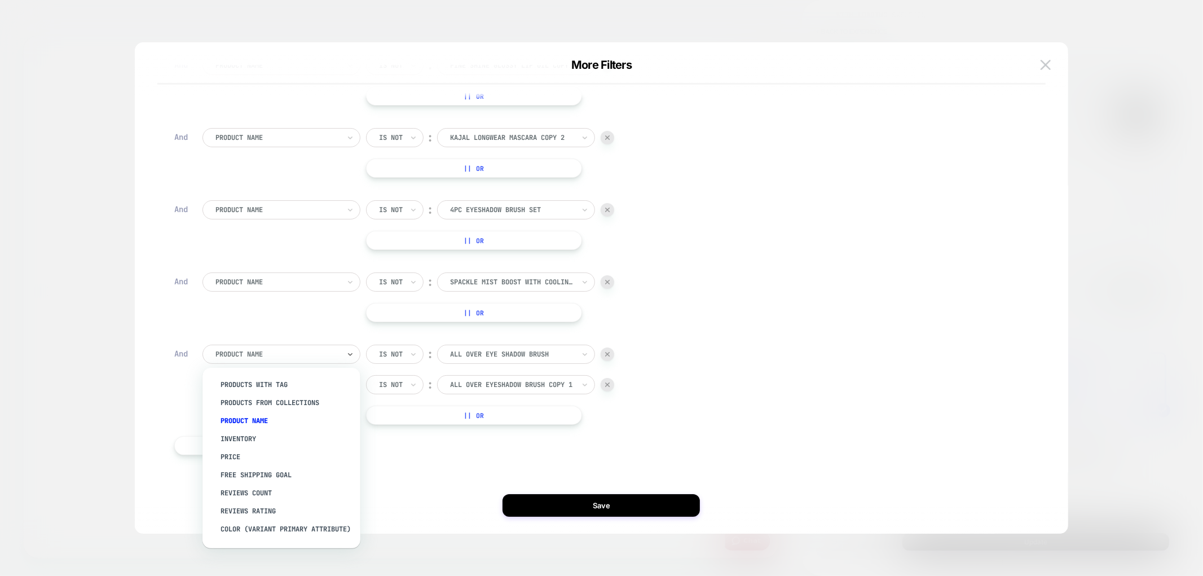
click at [0, 0] on div at bounding box center [0, 0] width 0 height 0
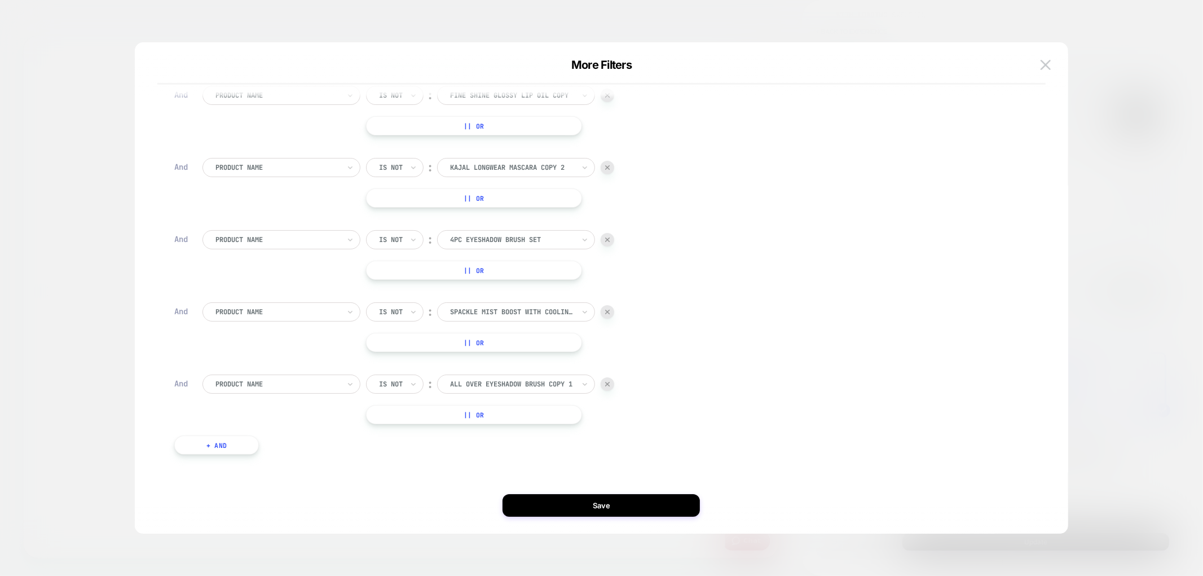
scroll to position [407, 0]
click at [0, 0] on div at bounding box center [0, 0] width 0 height 0
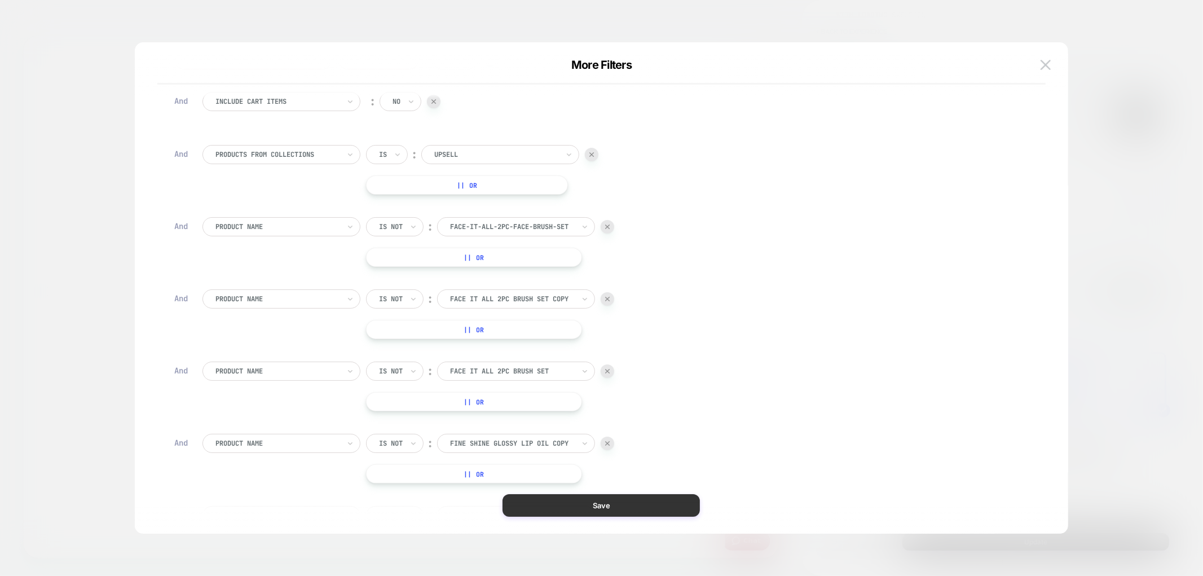
scroll to position [0, 0]
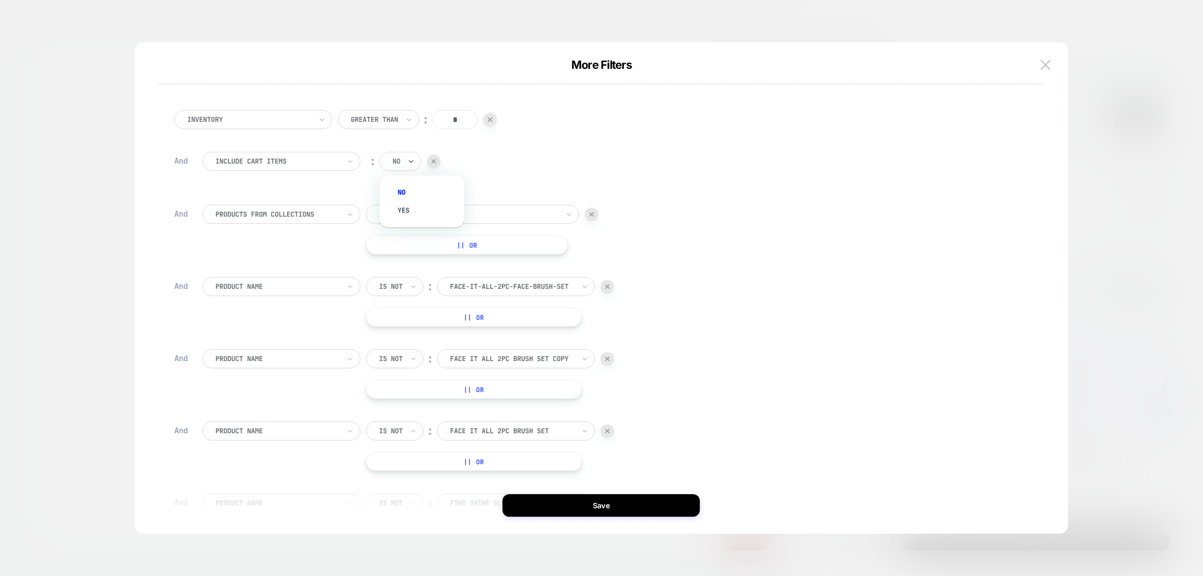
click at [401, 162] on div "no" at bounding box center [396, 161] width 10 height 12
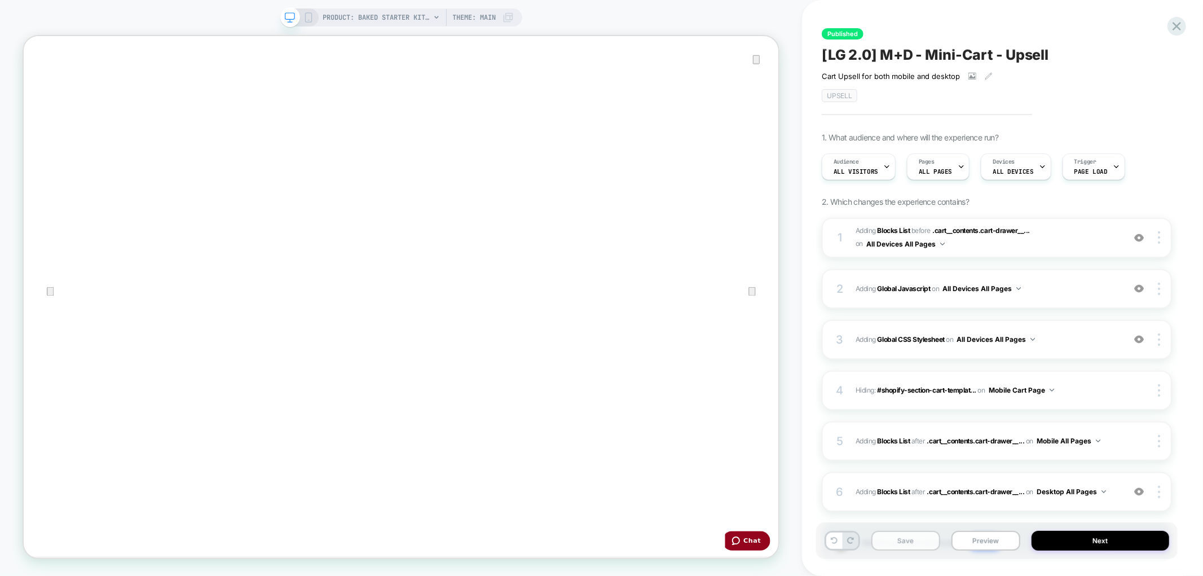
click at [896, 540] on button "Save" at bounding box center [905, 541] width 69 height 20
click at [1049, 13] on button "Publish" at bounding box center [1060, 12] width 38 height 12
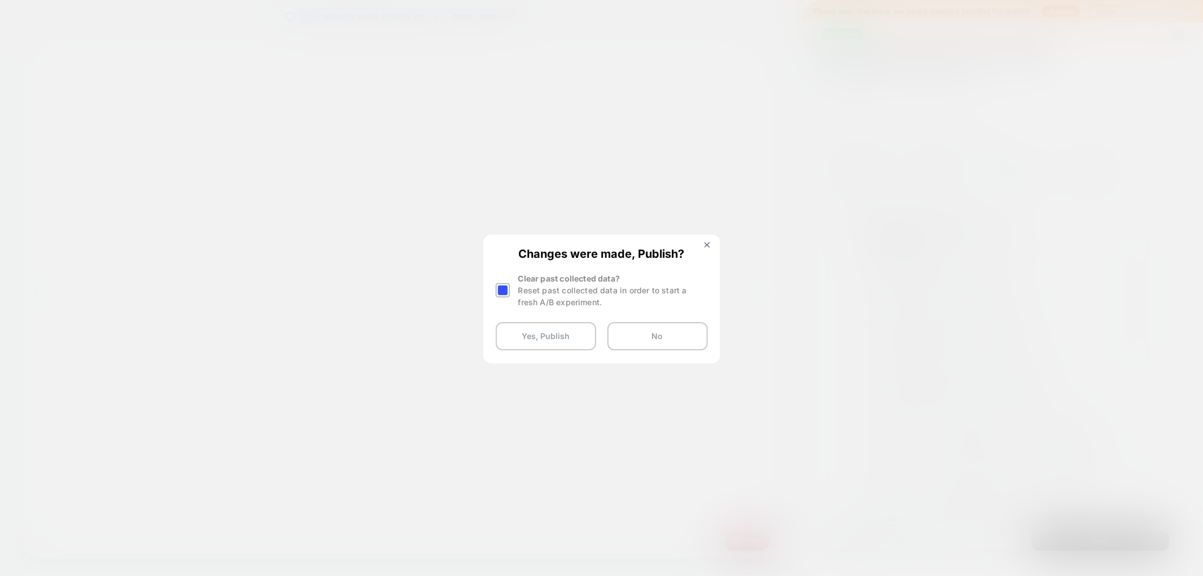
click at [569, 342] on button "Yes, Publish" at bounding box center [546, 336] width 100 height 28
